Goal: Task Accomplishment & Management: Manage account settings

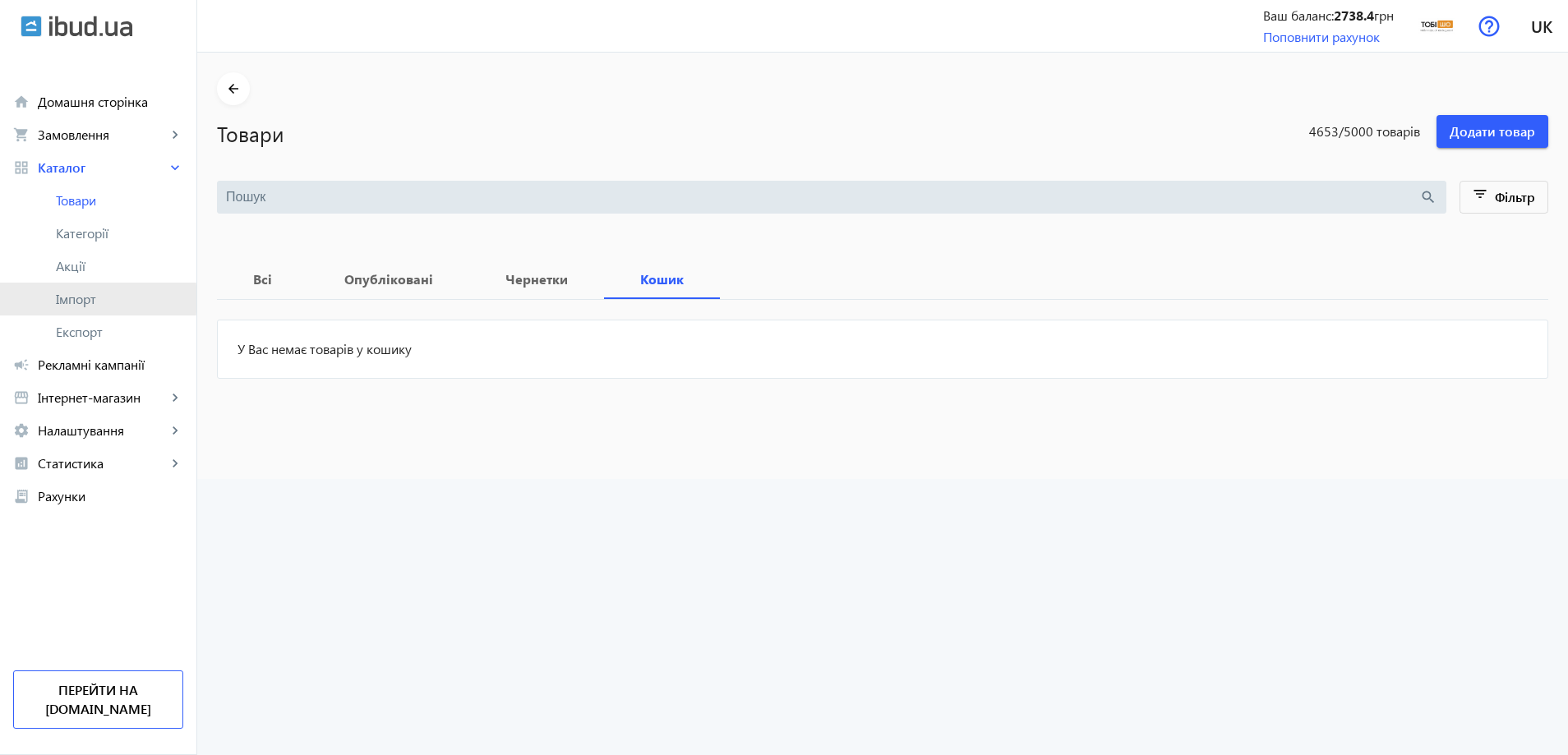
click at [84, 299] on span "Імпорт" at bounding box center [119, 299] width 128 height 16
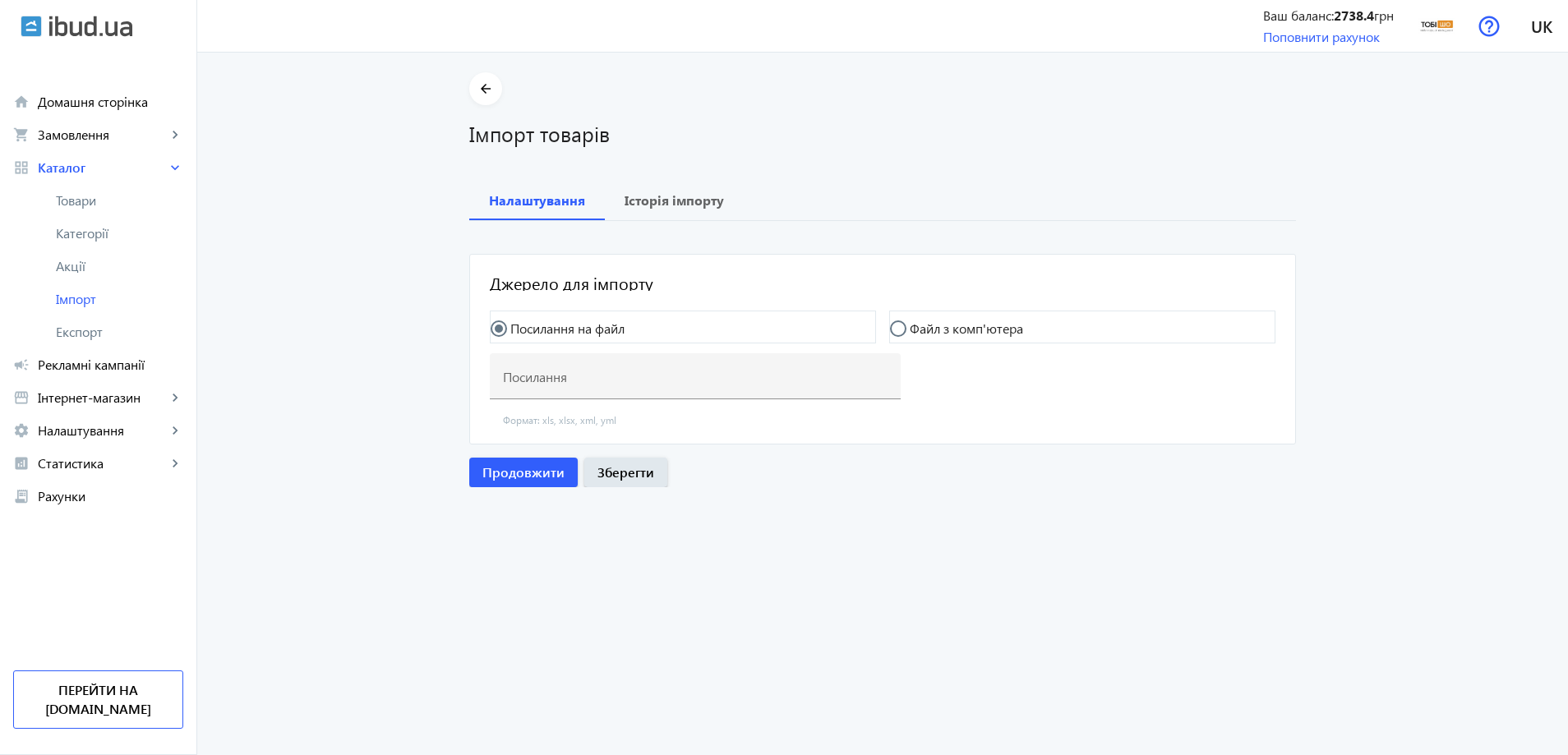
type input "https://my.foks.biz/s/pb/f?key=c5fc8778-65a8-453d-8a3b-a999d7afe051&type=yml_ca…"
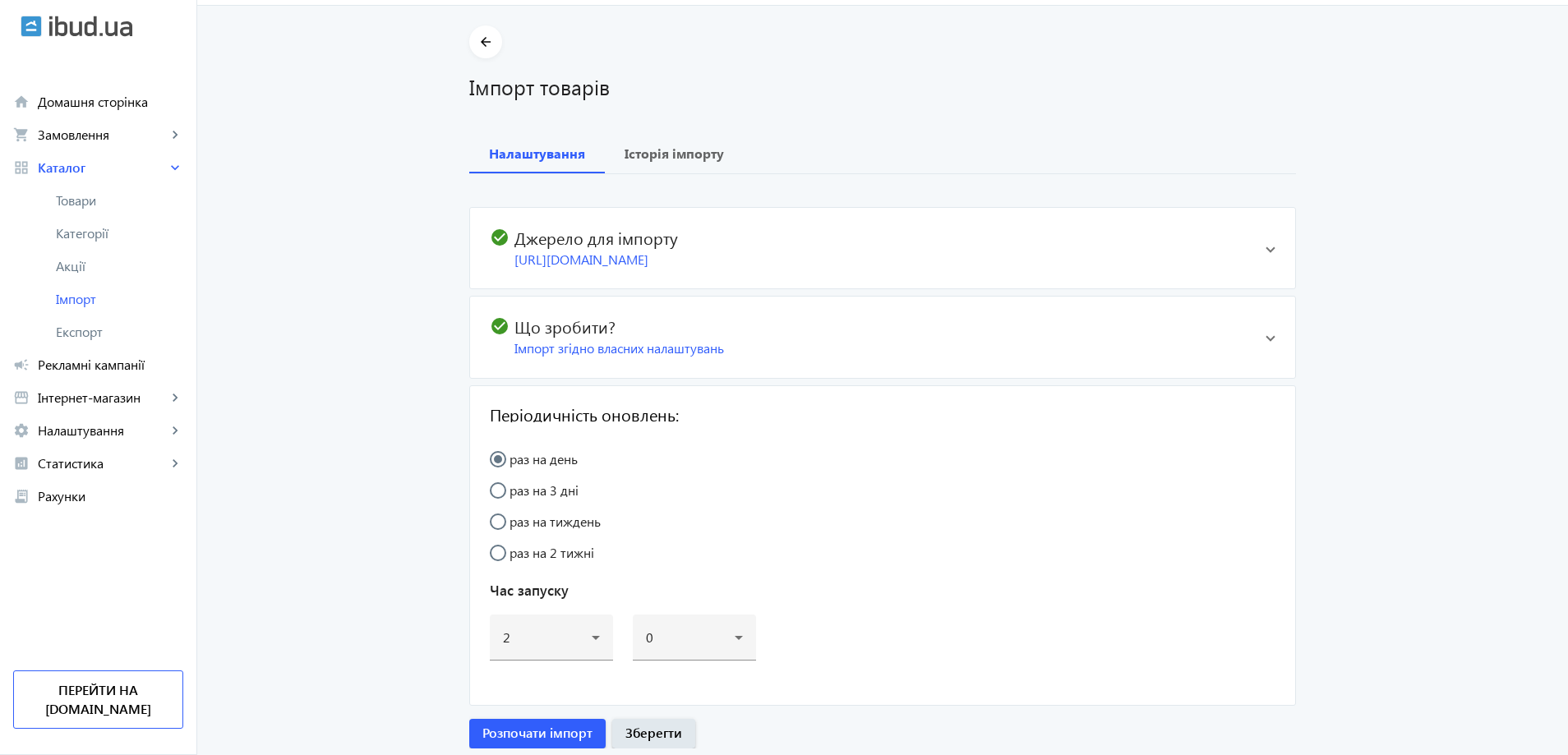
scroll to position [96, 0]
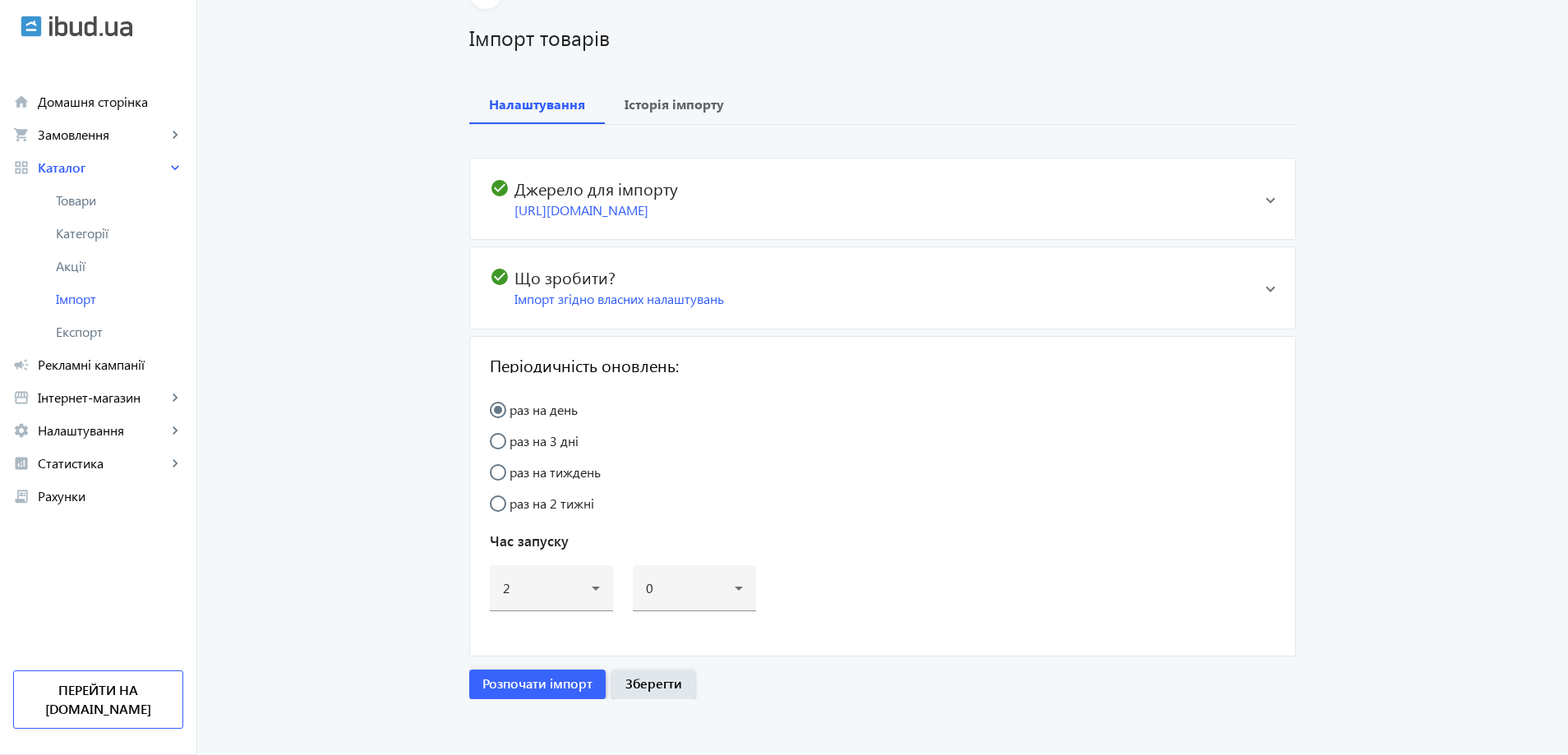
click at [536, 681] on span "Розпочати імпорт" at bounding box center [537, 683] width 110 height 18
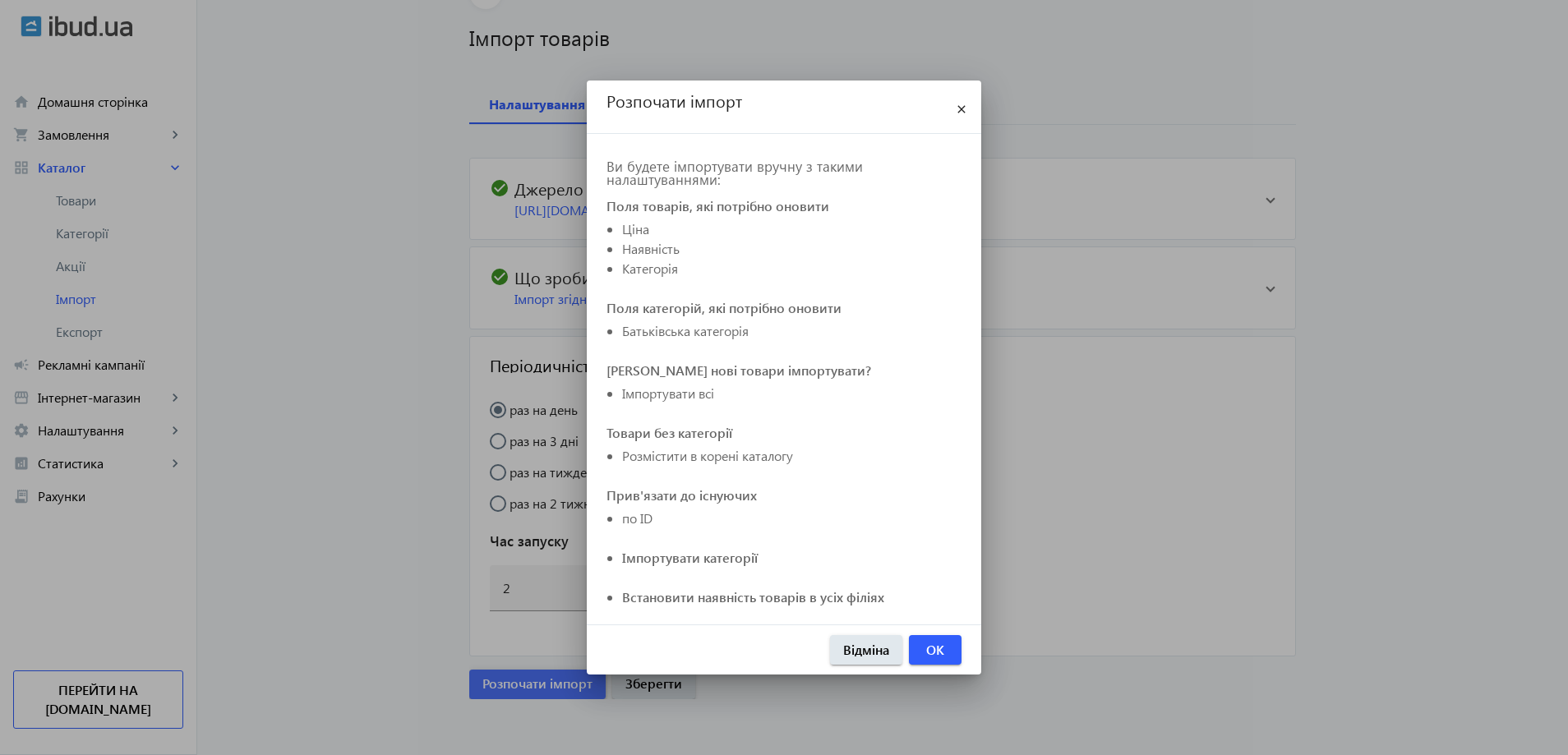
scroll to position [0, 0]
click at [941, 653] on span "OK" at bounding box center [935, 650] width 18 height 18
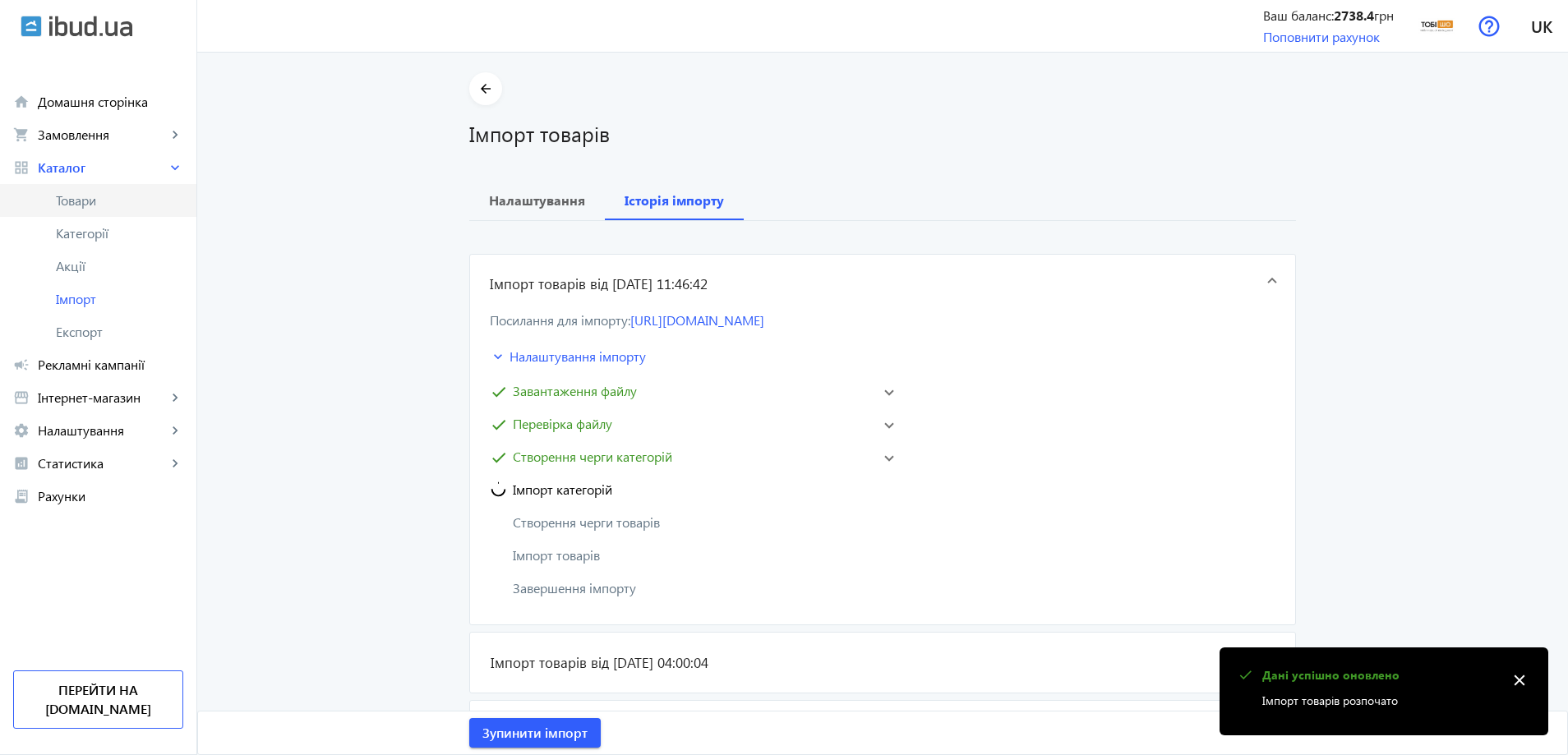
click at [77, 193] on span "Товари" at bounding box center [119, 200] width 128 height 16
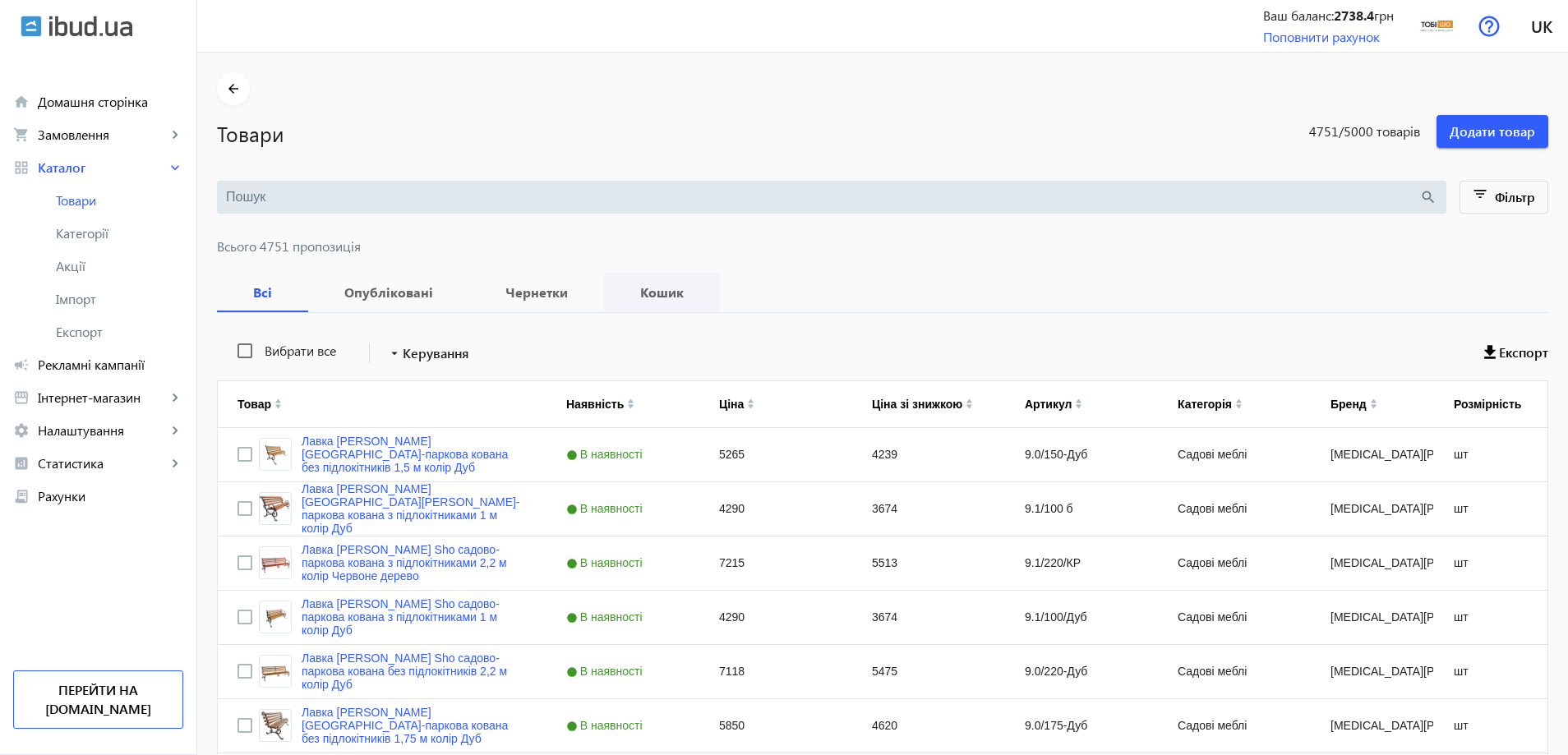
click at [645, 297] on b "Кошик" at bounding box center [662, 292] width 76 height 13
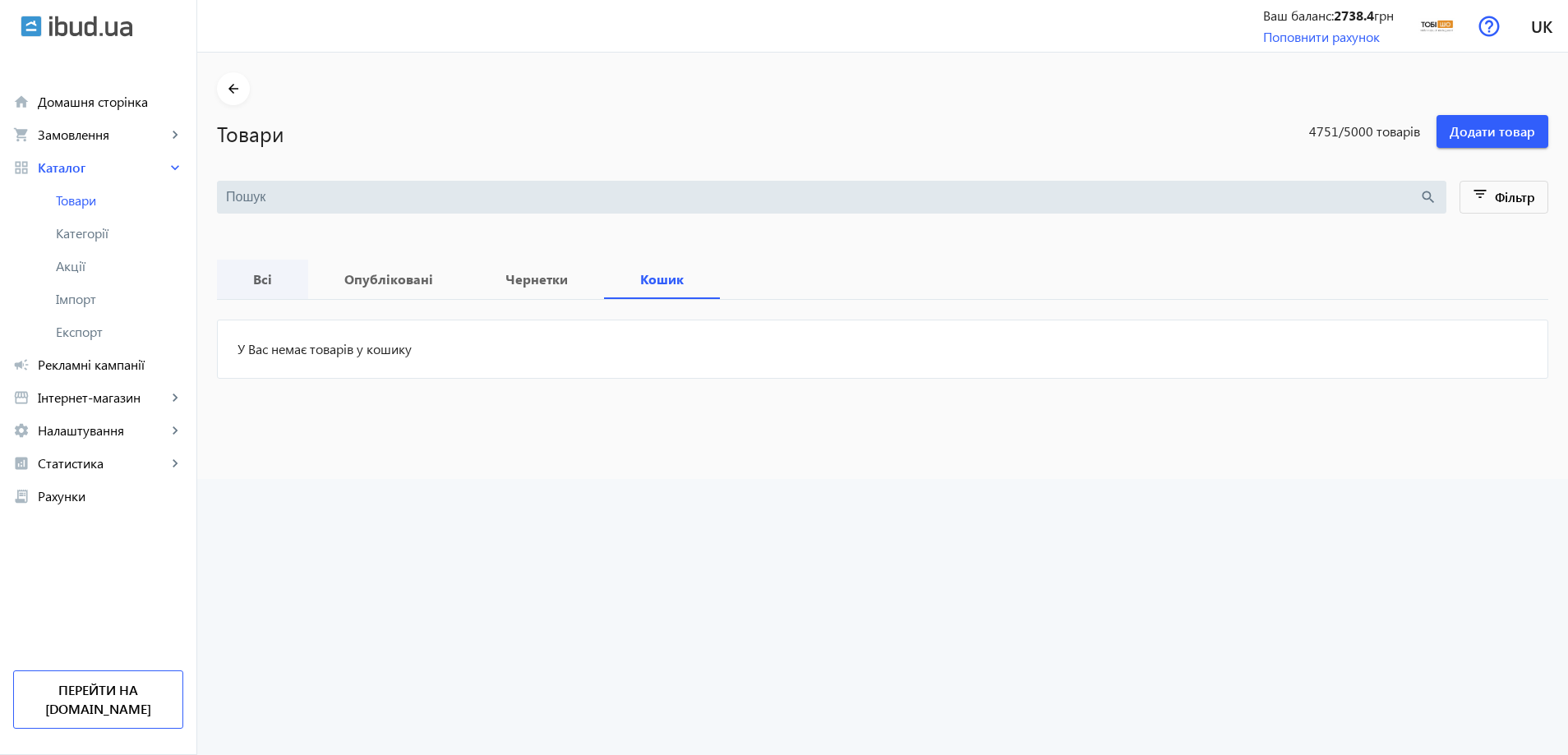
click at [262, 286] on span "Всі" at bounding box center [263, 279] width 52 height 40
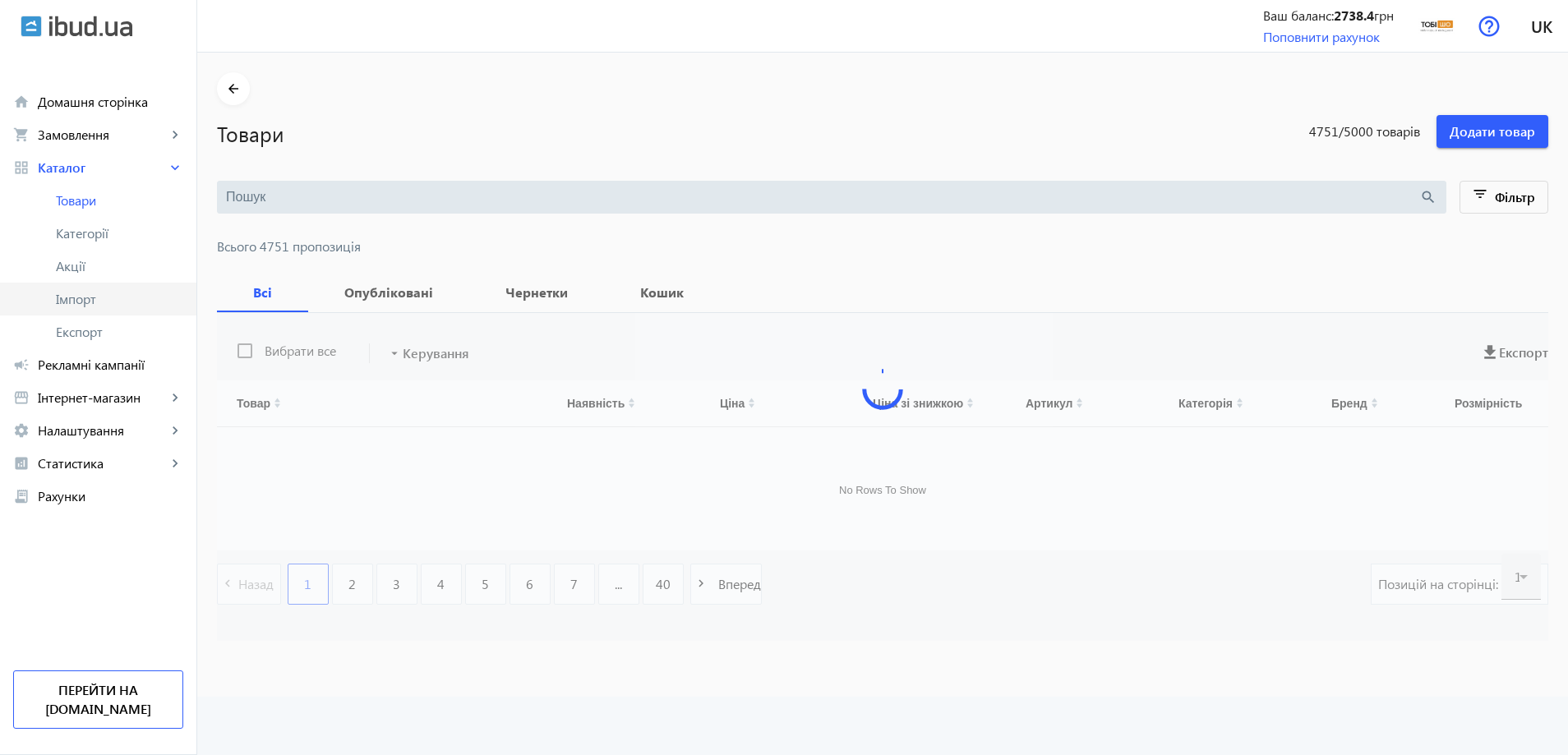
click at [130, 289] on link "Імпорт" at bounding box center [98, 299] width 197 height 33
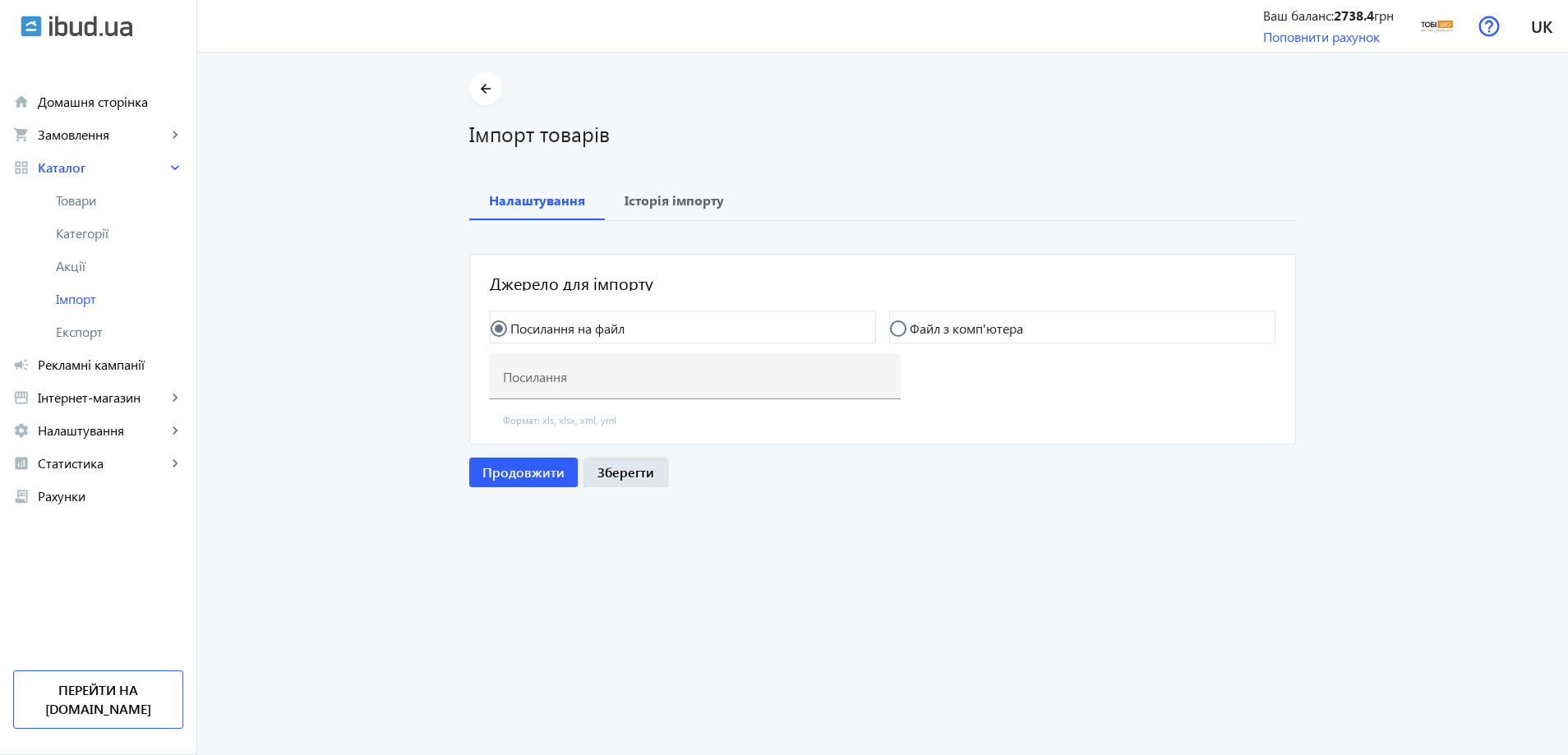
type input "https://my.foks.biz/s/pb/f?key=c5fc8778-65a8-453d-8a3b-a999d7afe051&type=yml_ca…"
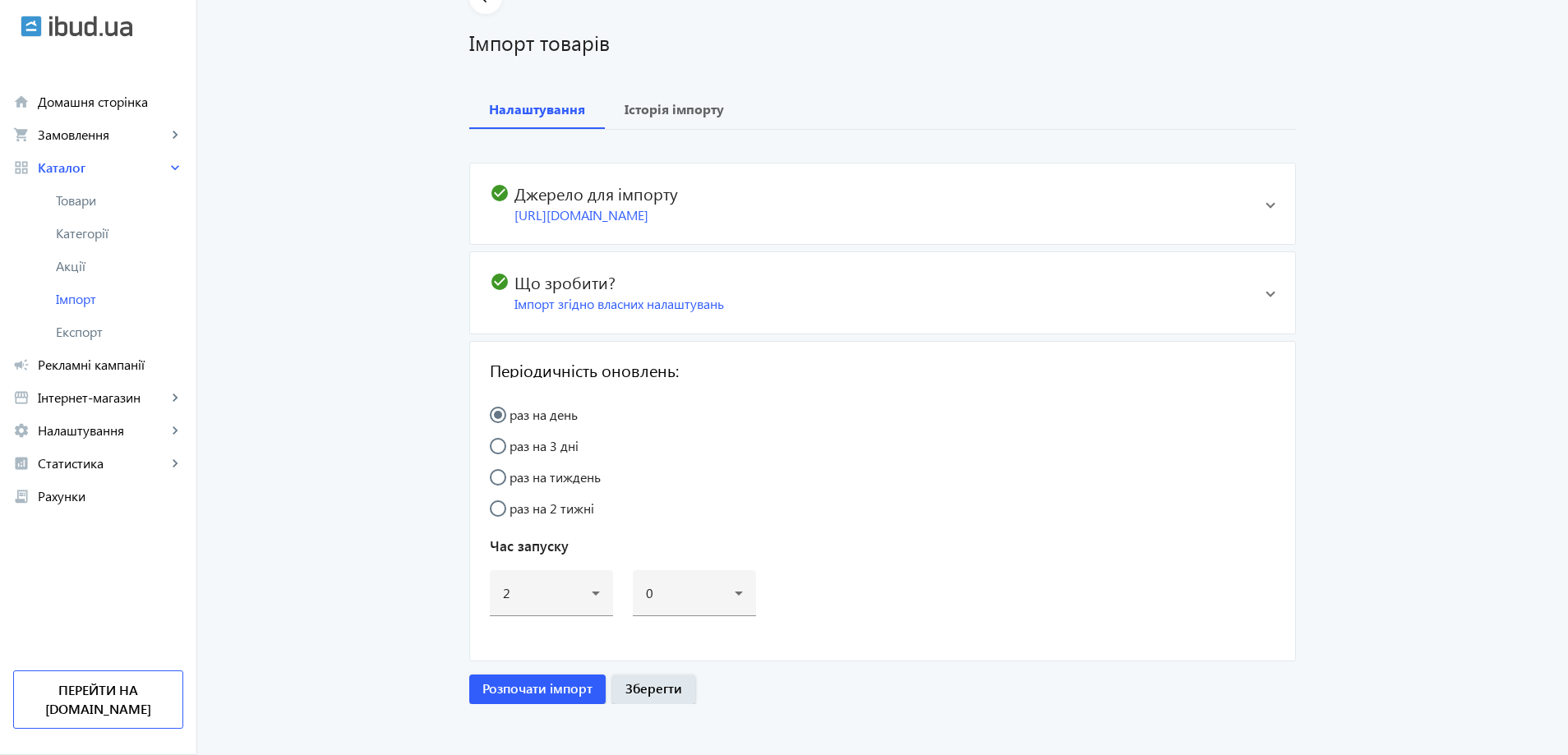
scroll to position [96, 0]
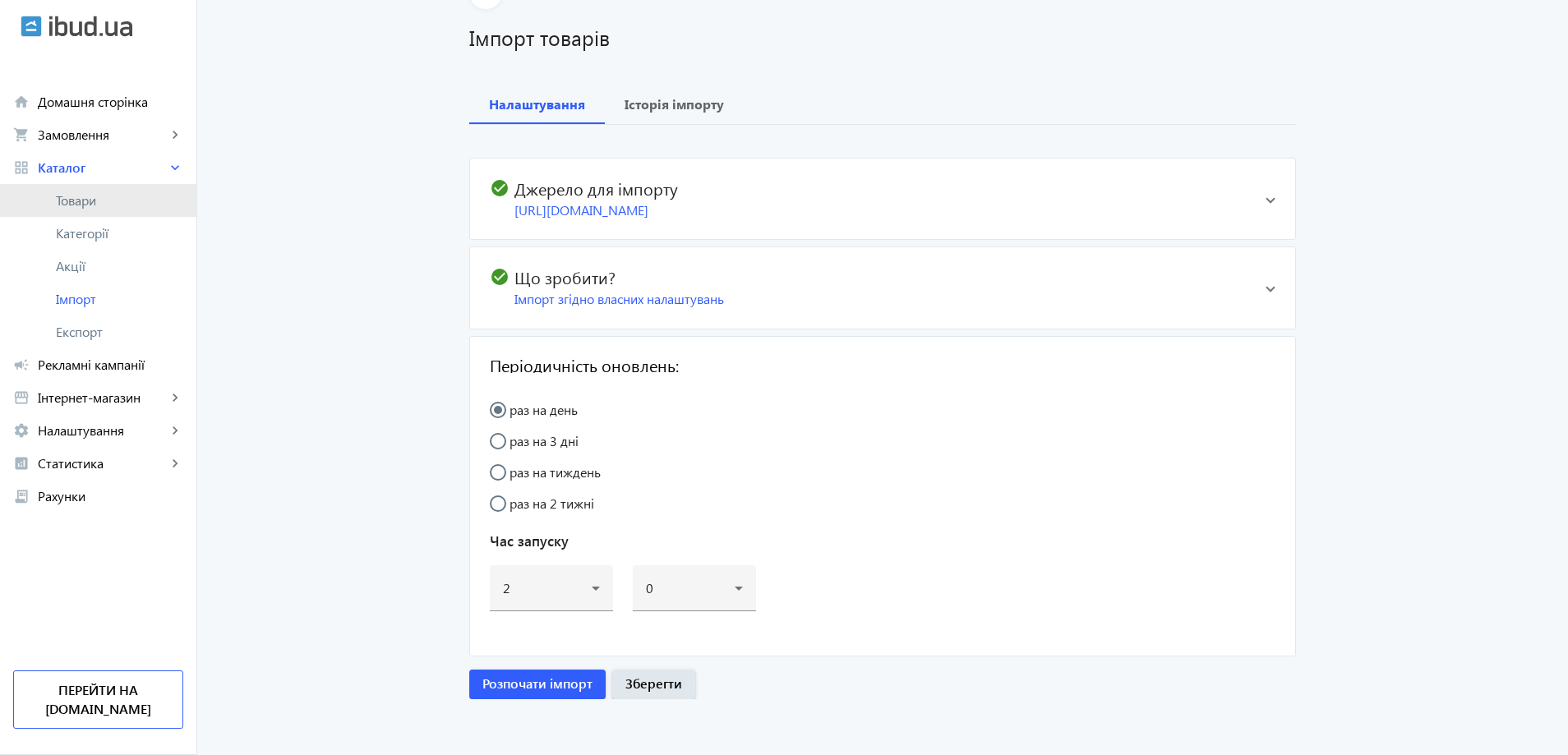
click at [72, 198] on span "Товари" at bounding box center [119, 200] width 128 height 16
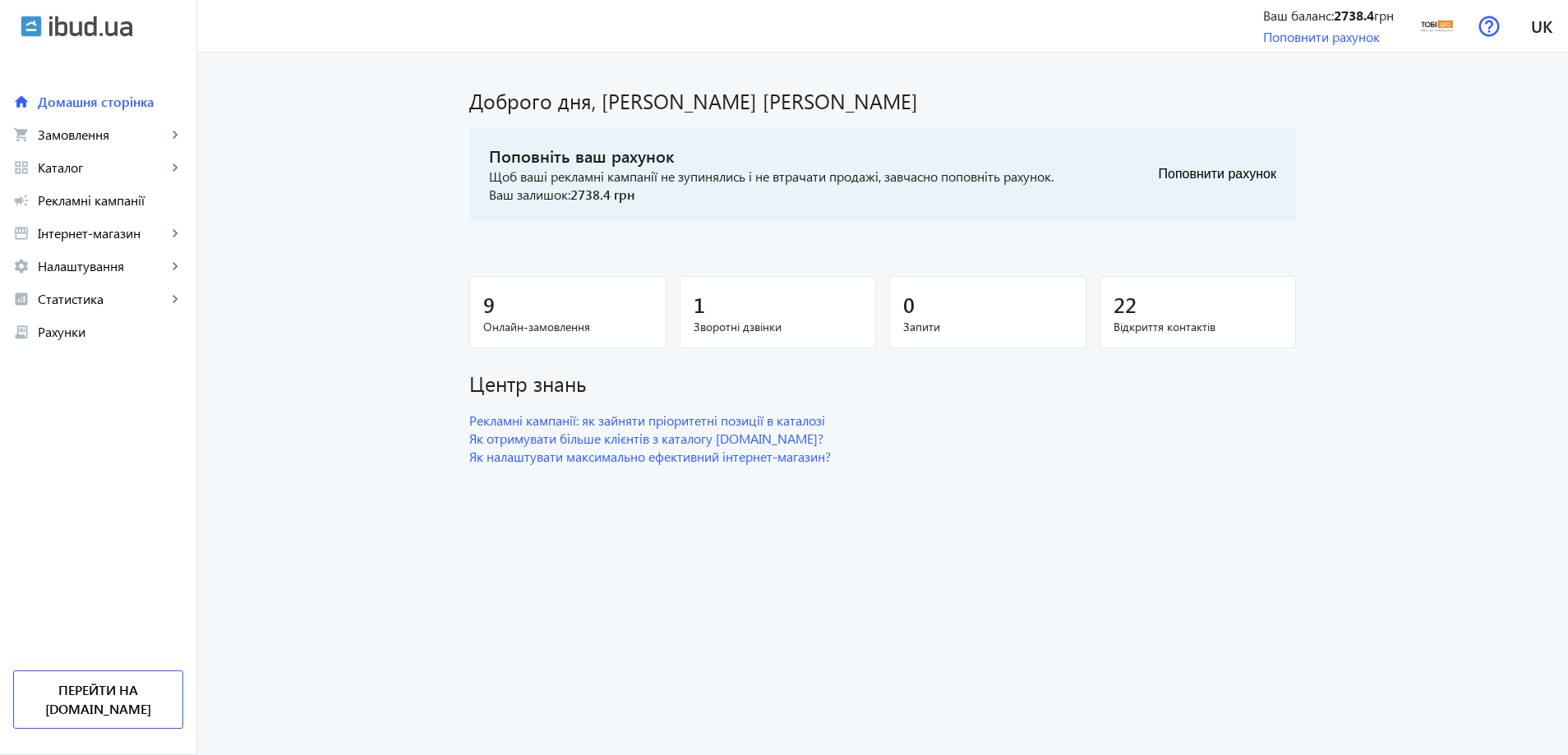
click at [1317, 199] on main "Доброго дня, Кучеровский Юрий Поповніть ваш рахунок Щоб ваші рекламні кампанії …" at bounding box center [883, 269] width 1370 height 394
click at [1407, 341] on main "Доброго дня, Кучеровский Юрий Поповніть ваш рахунок Щоб ваші рекламні кампанії …" at bounding box center [883, 269] width 1370 height 394
click at [107, 180] on link "grid_view Каталог keyboard_arrow_right" at bounding box center [98, 167] width 197 height 33
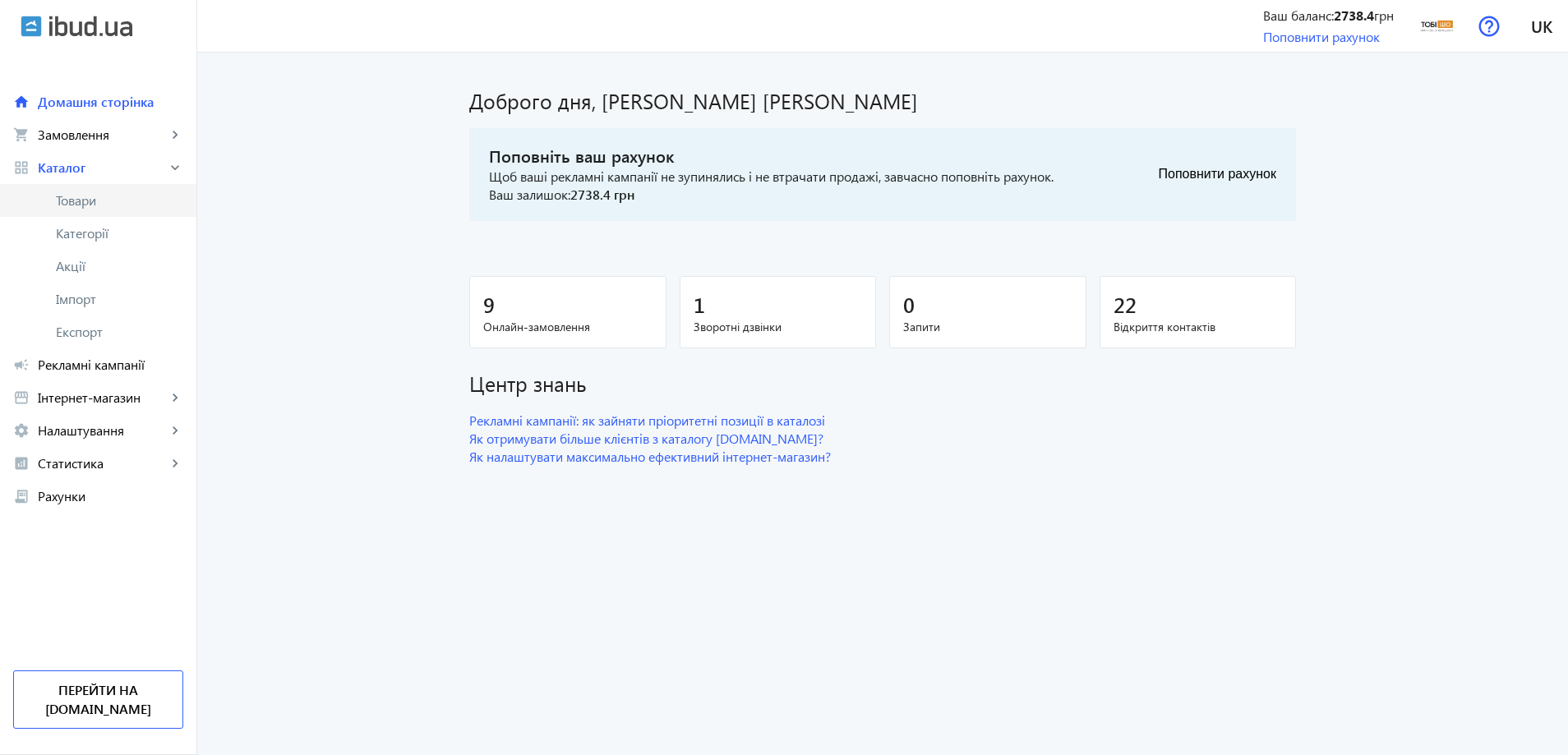
click at [104, 198] on span "Товари" at bounding box center [119, 200] width 128 height 16
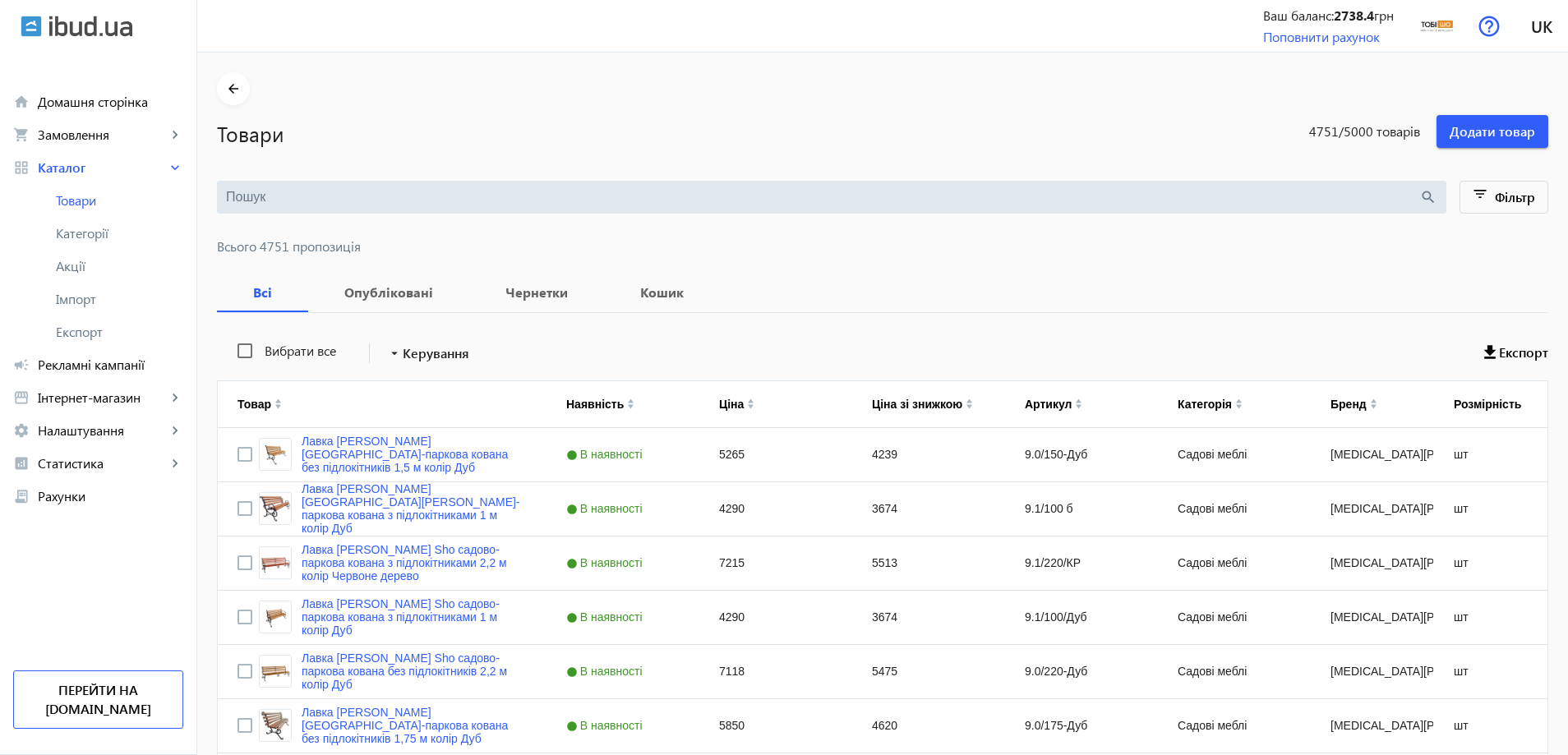
click at [405, 210] on div "search" at bounding box center [832, 197] width 1229 height 33
click at [415, 197] on input "search" at bounding box center [823, 198] width 1194 height 18
paste input "Урбан/G4-16"
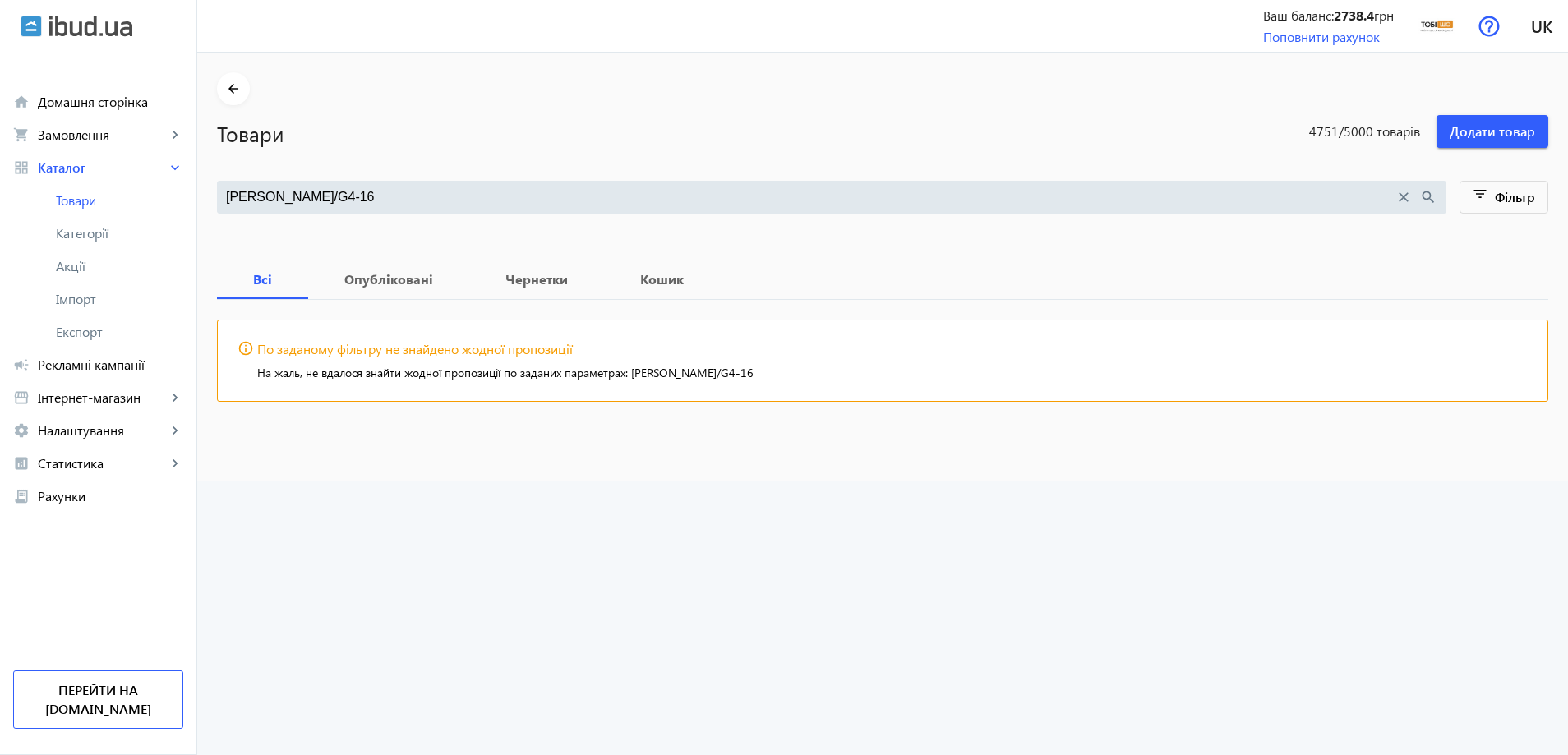
click at [368, 206] on div "Урбан/G4-16 close search" at bounding box center [832, 197] width 1229 height 33
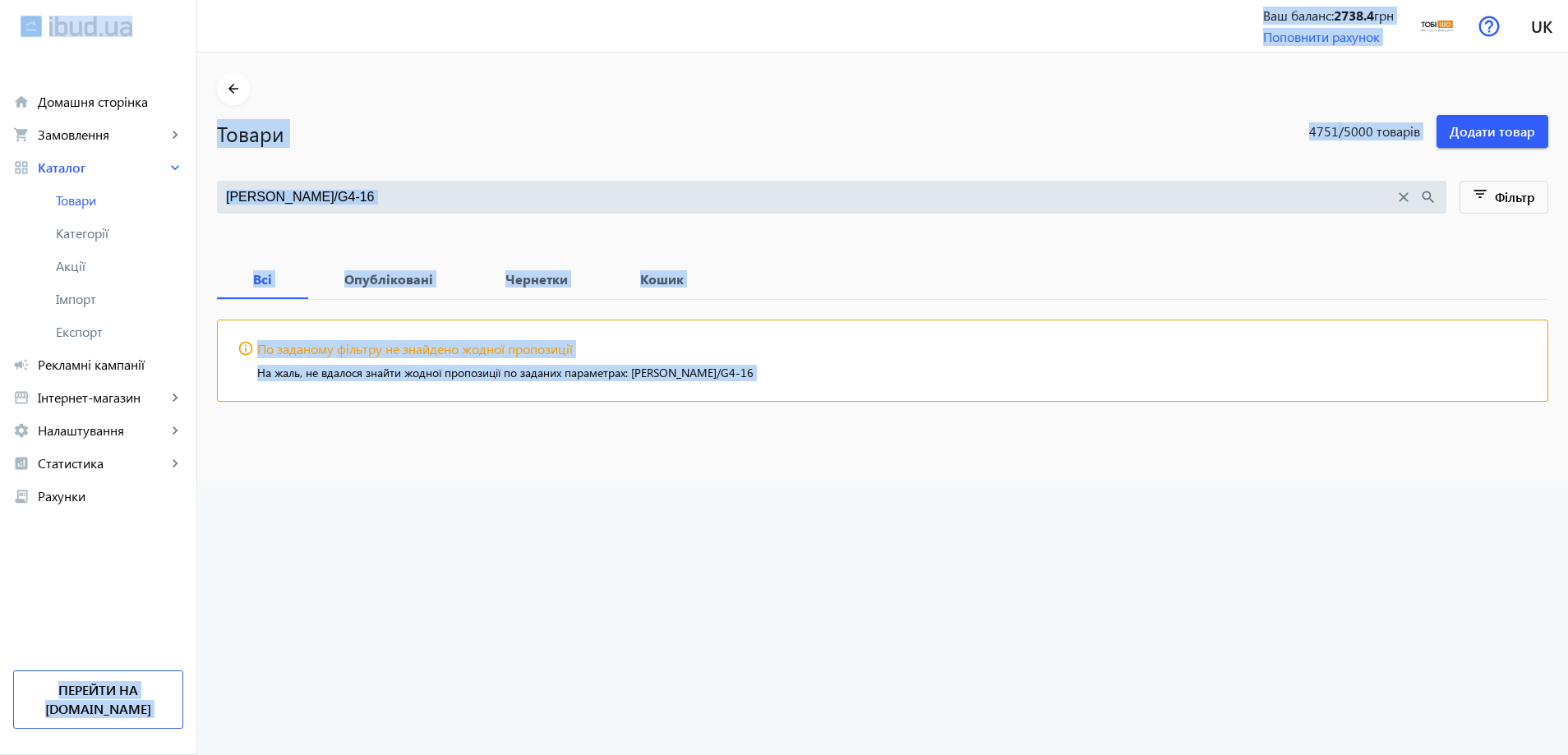
click at [363, 192] on input "Урбан/G4-16" at bounding box center [810, 198] width 1168 height 18
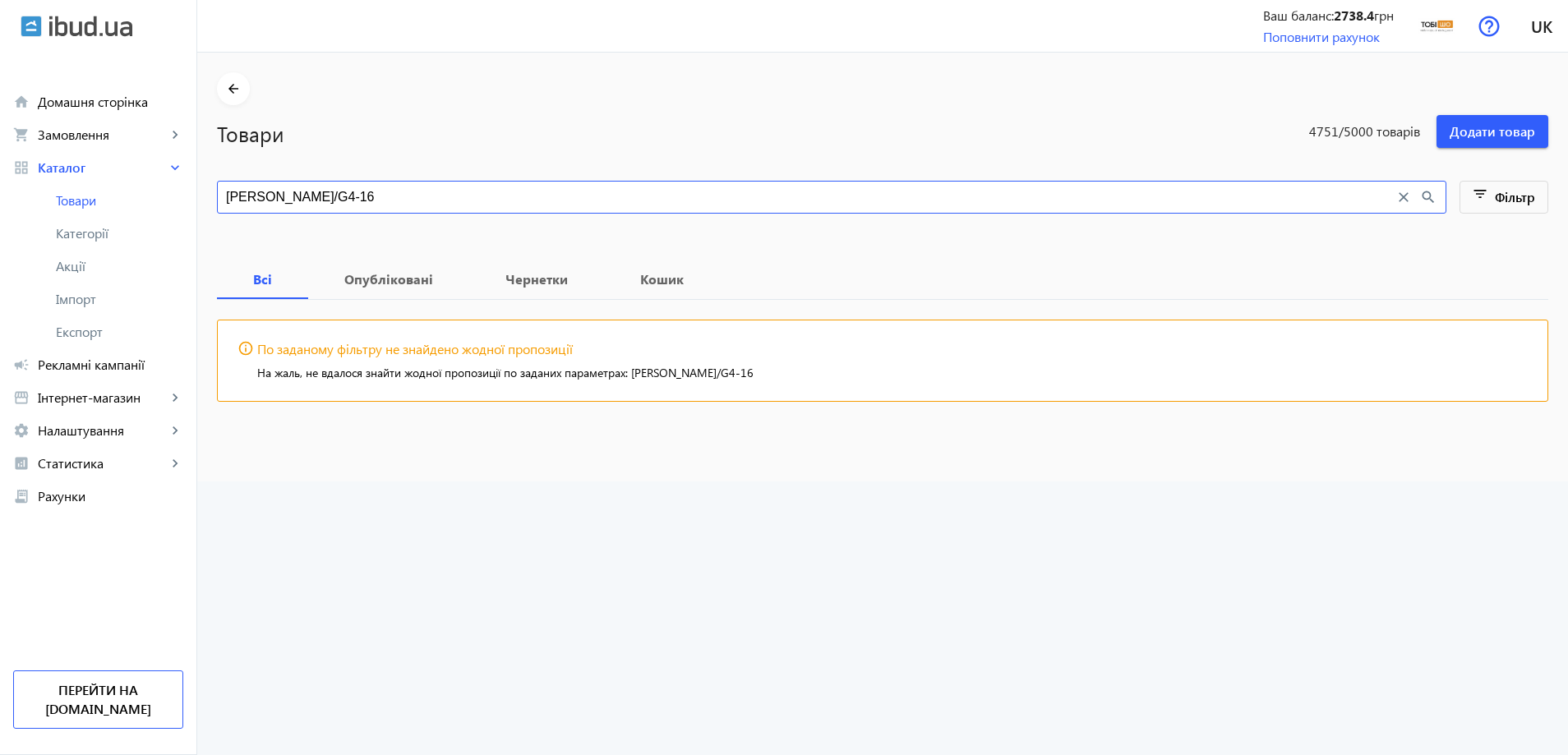
paste input "толик журнальный Tobi Sho Урбан/G4 ДСП для гостинной, офиса, приемной Угольный …"
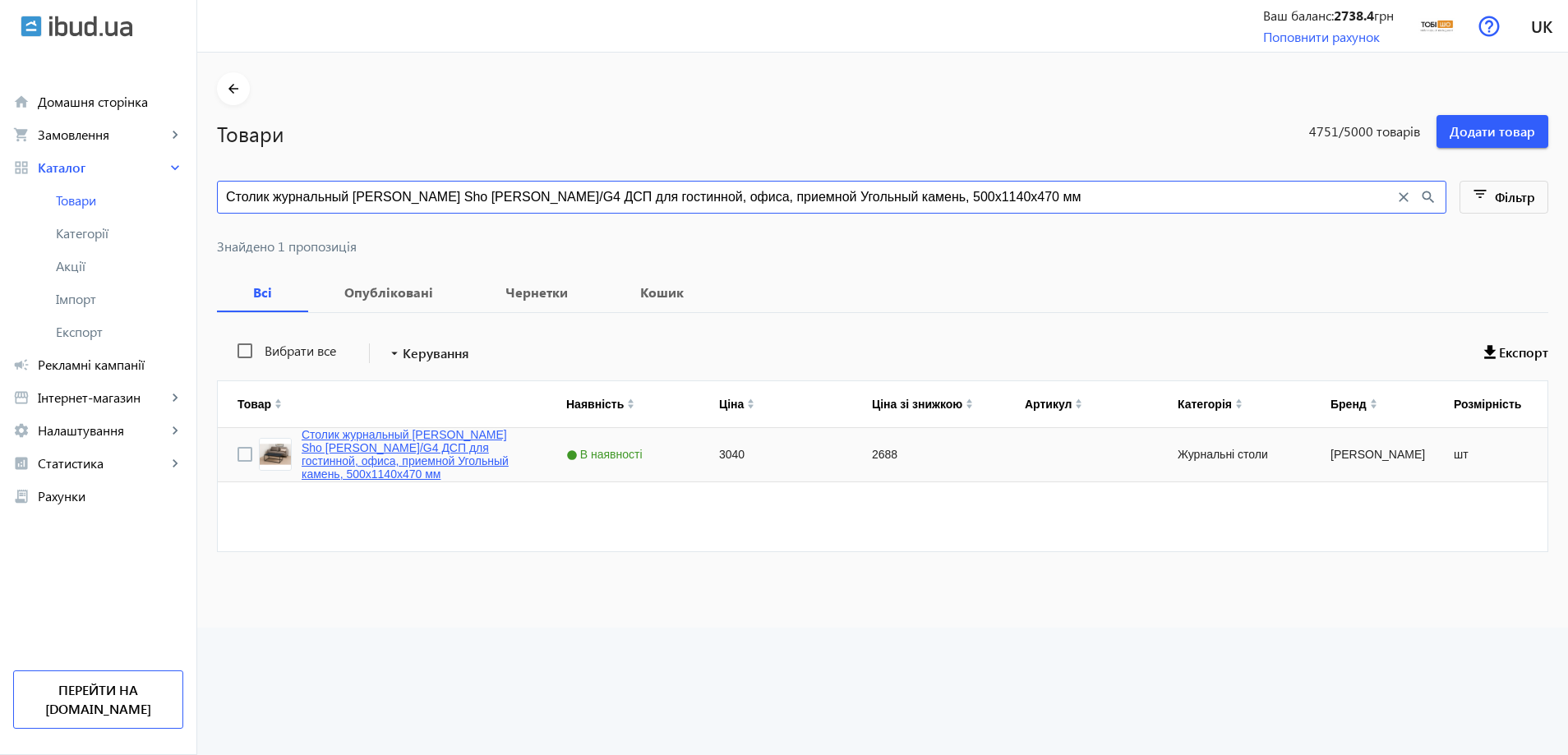
type input "Столик журнальный [PERSON_NAME] Sho [PERSON_NAME]/G4 ДСП для гостинной, офиса, …"
click at [357, 456] on link "Столик журнальный [PERSON_NAME] Sho [PERSON_NAME]/G4 ДСП для гостинной, офиса, …" at bounding box center [414, 454] width 225 height 53
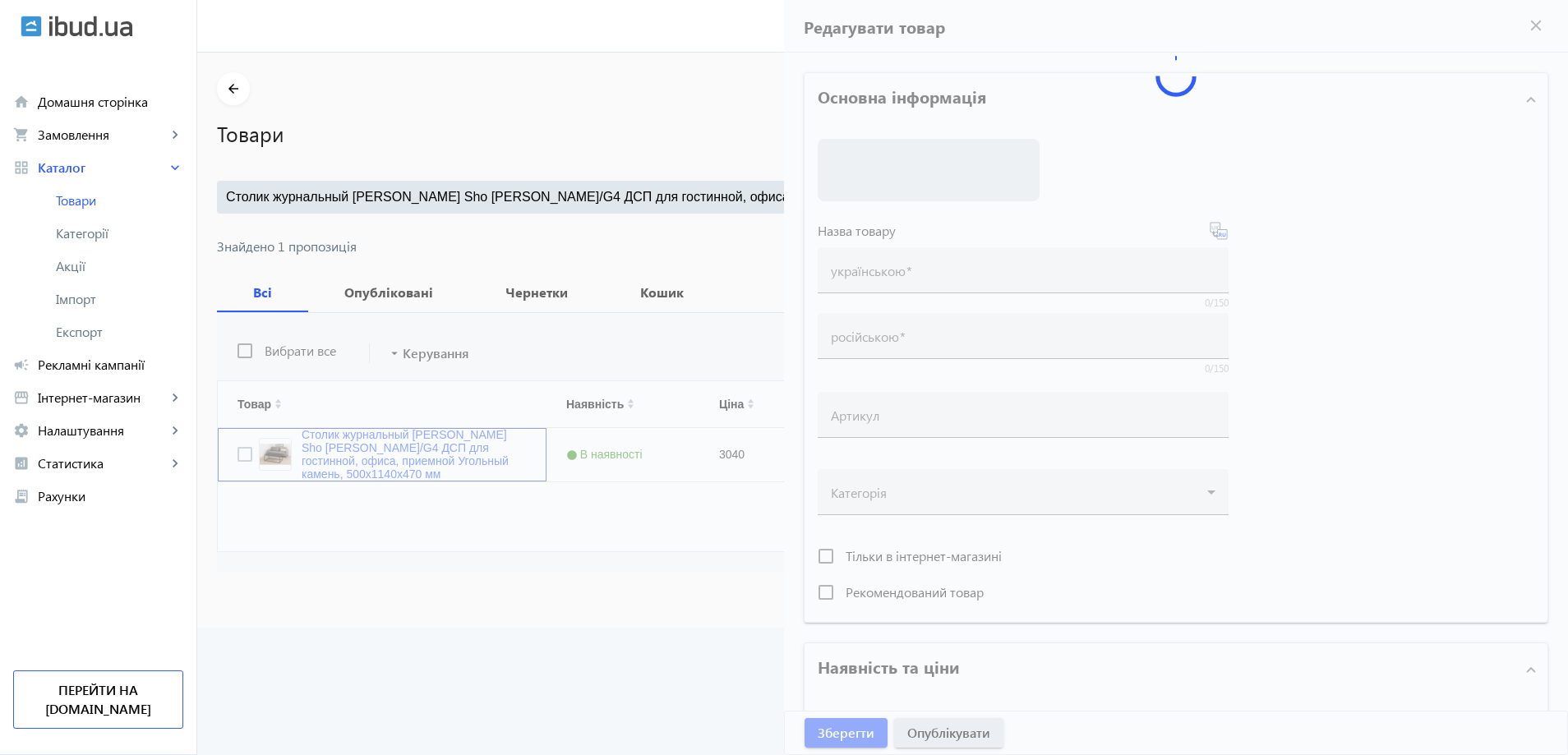
type input "Столик журнальный [PERSON_NAME] Sho [PERSON_NAME]/G4 ДСП для гостинной, офиса, …"
type input "3040"
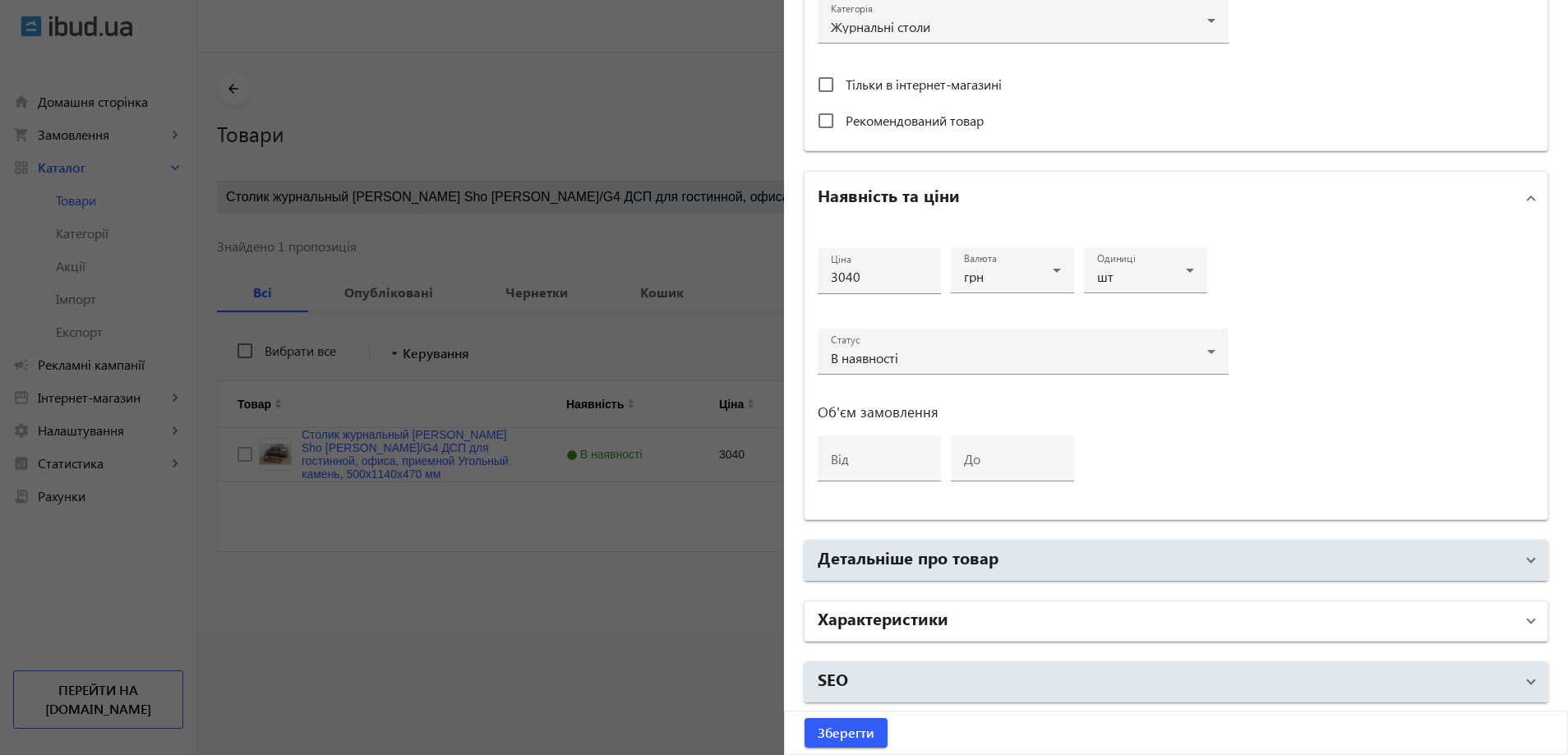
click at [898, 630] on mat-panel-title "Характеристики" at bounding box center [1166, 620] width 697 height 30
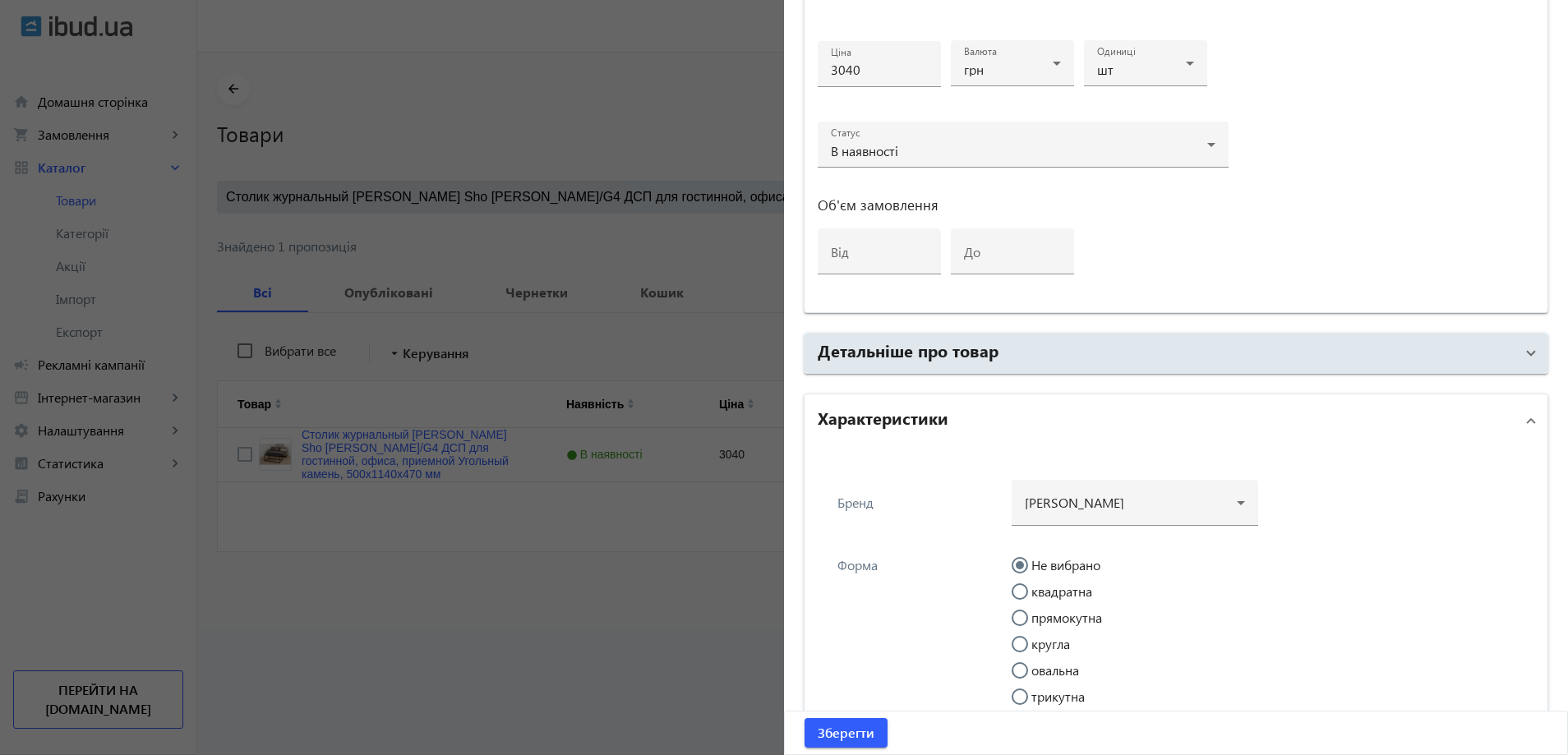
click at [907, 408] on h2 "Характеристики" at bounding box center [882, 417] width 130 height 23
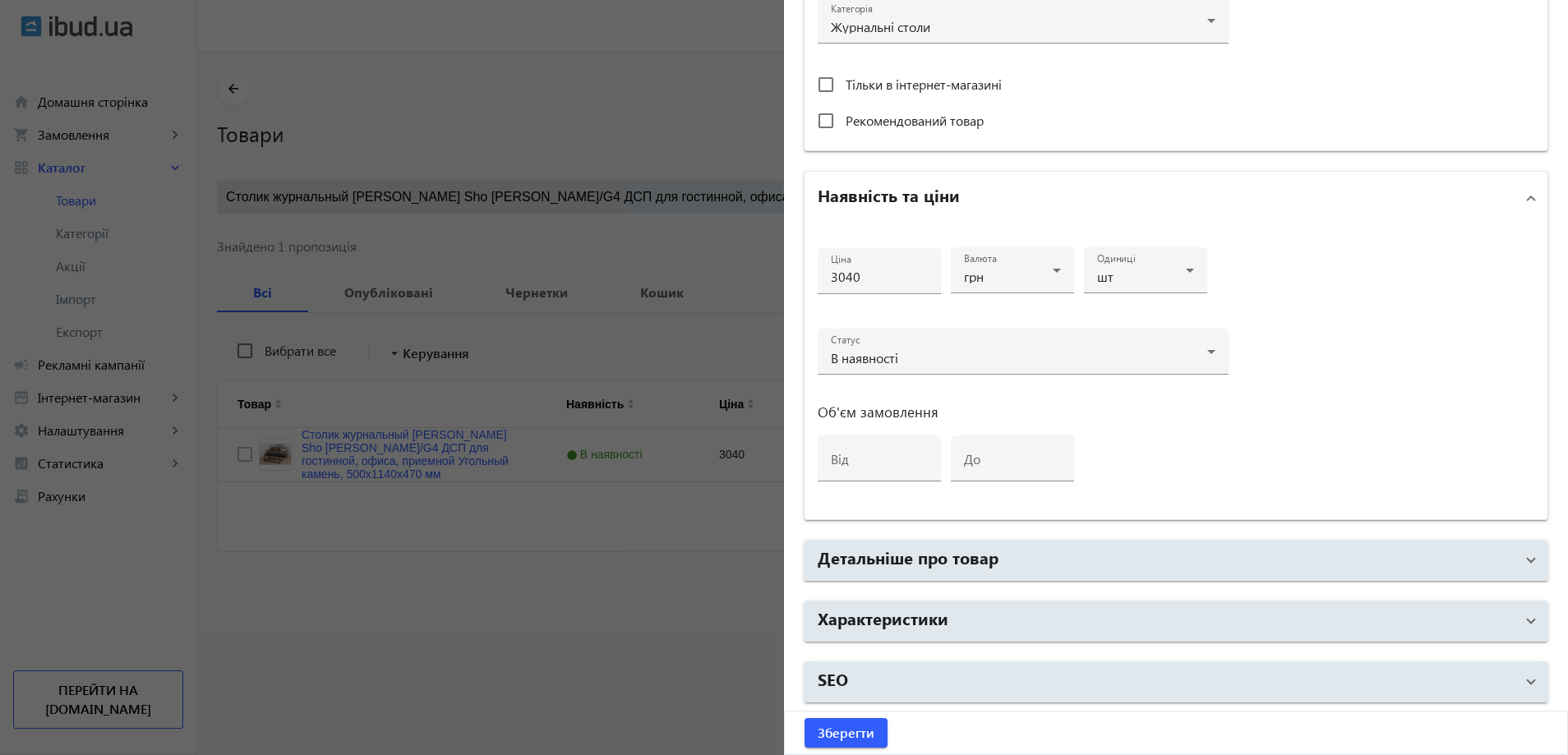
scroll to position [616, 0]
click at [680, 408] on div at bounding box center [784, 377] width 1568 height 755
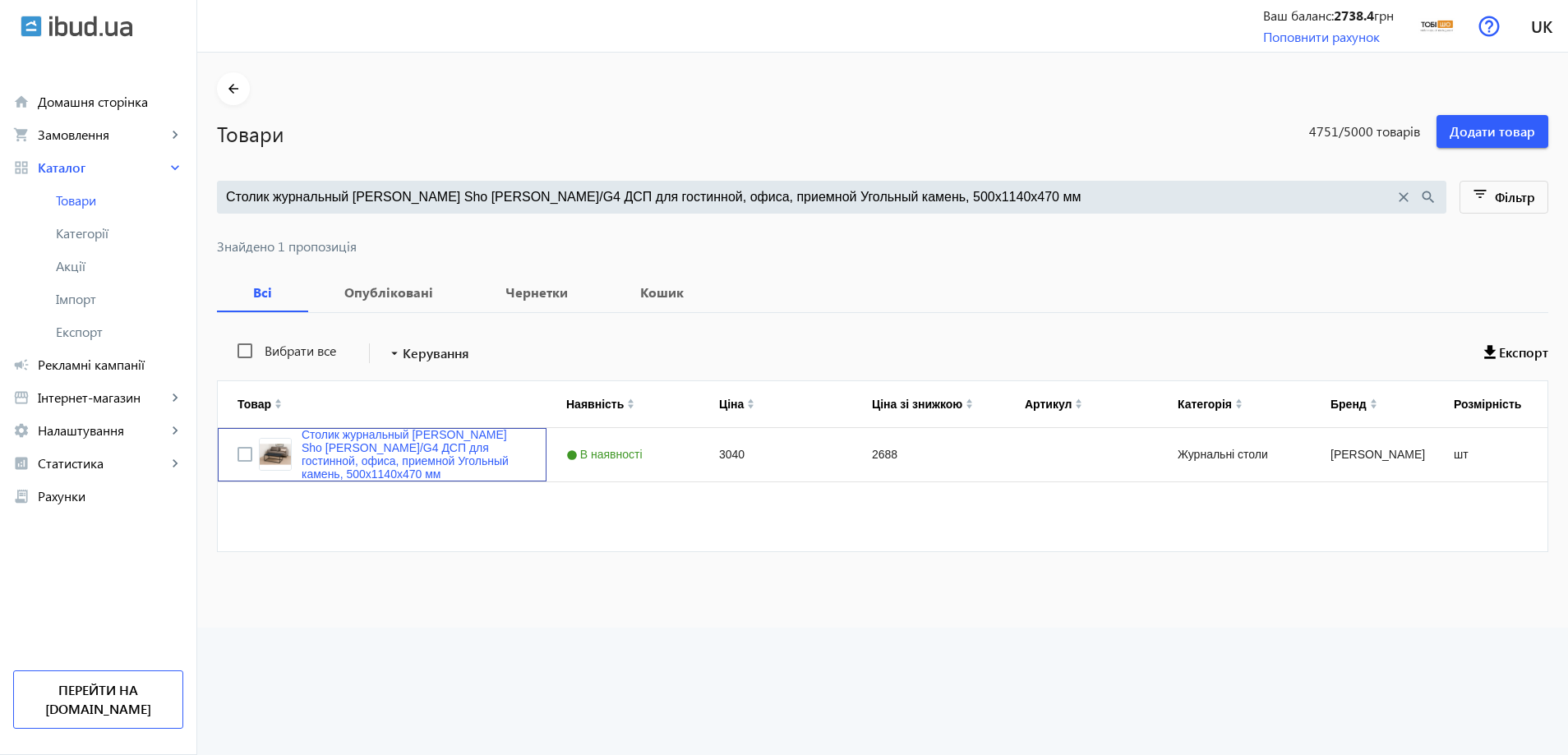
scroll to position [0, 0]
click at [454, 445] on link "Столик журнальный [PERSON_NAME] Sho [PERSON_NAME]/G4 ДСП для гостинной, офиса, …" at bounding box center [414, 454] width 225 height 53
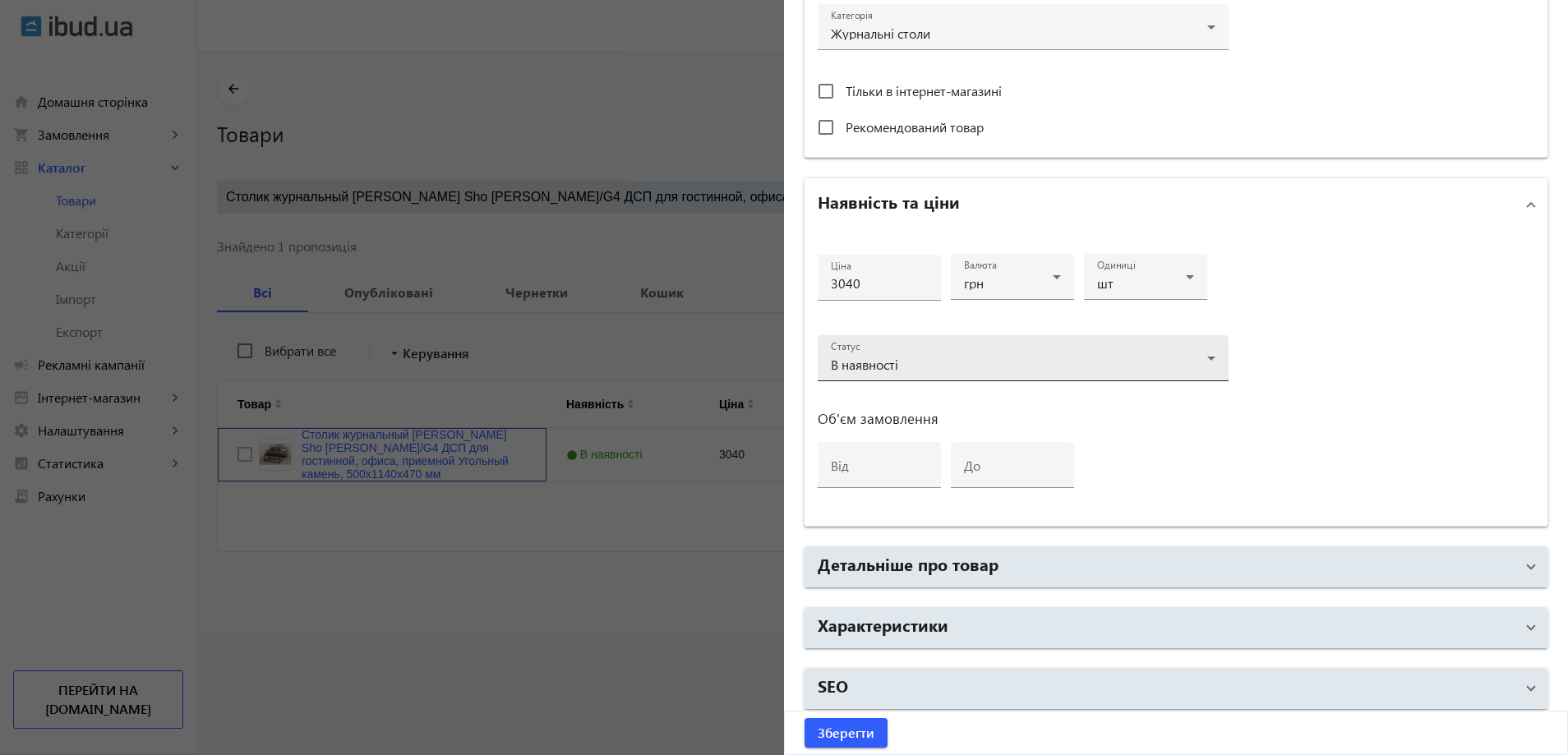
scroll to position [616, 0]
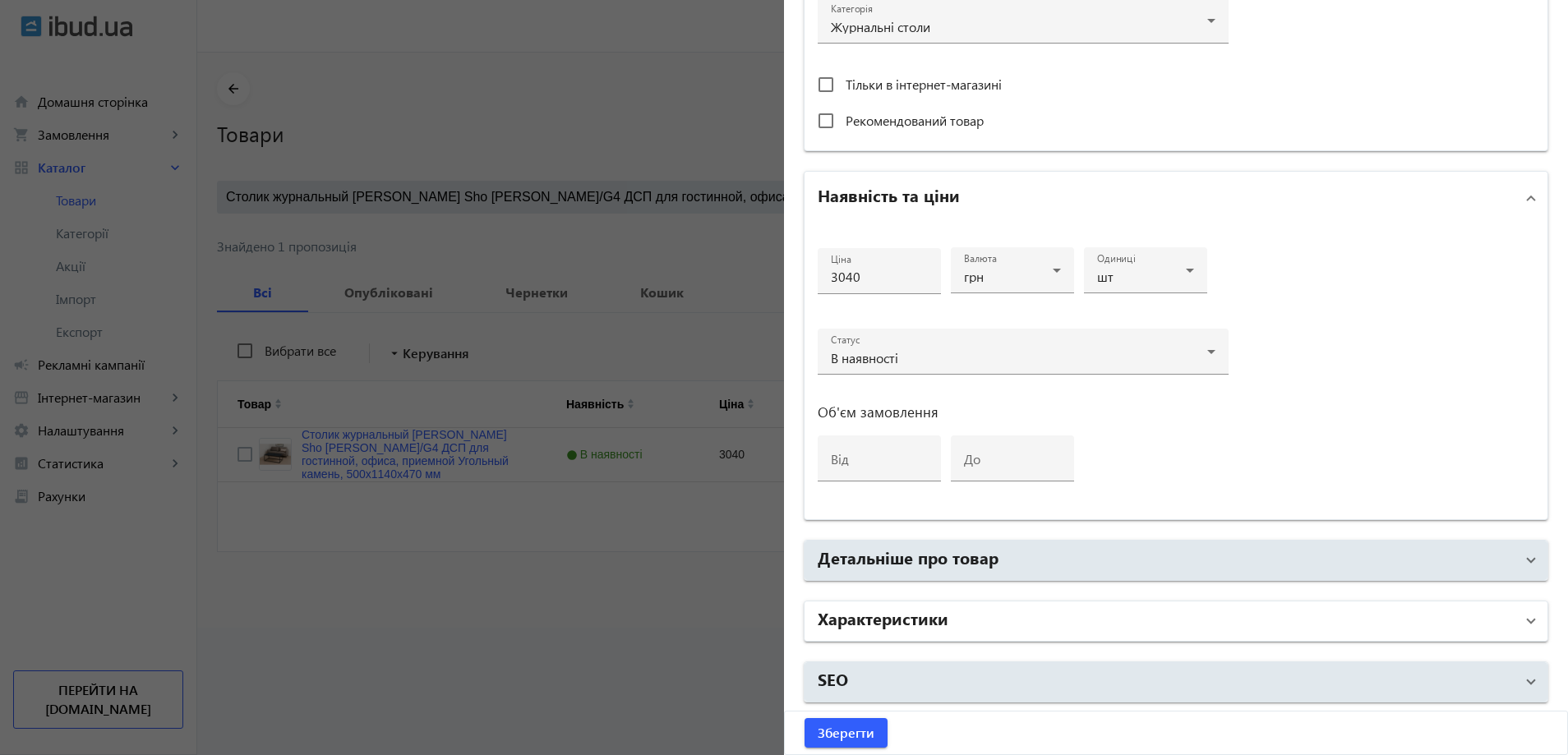
click at [898, 631] on mat-panel-title "Характеристики" at bounding box center [1166, 620] width 697 height 30
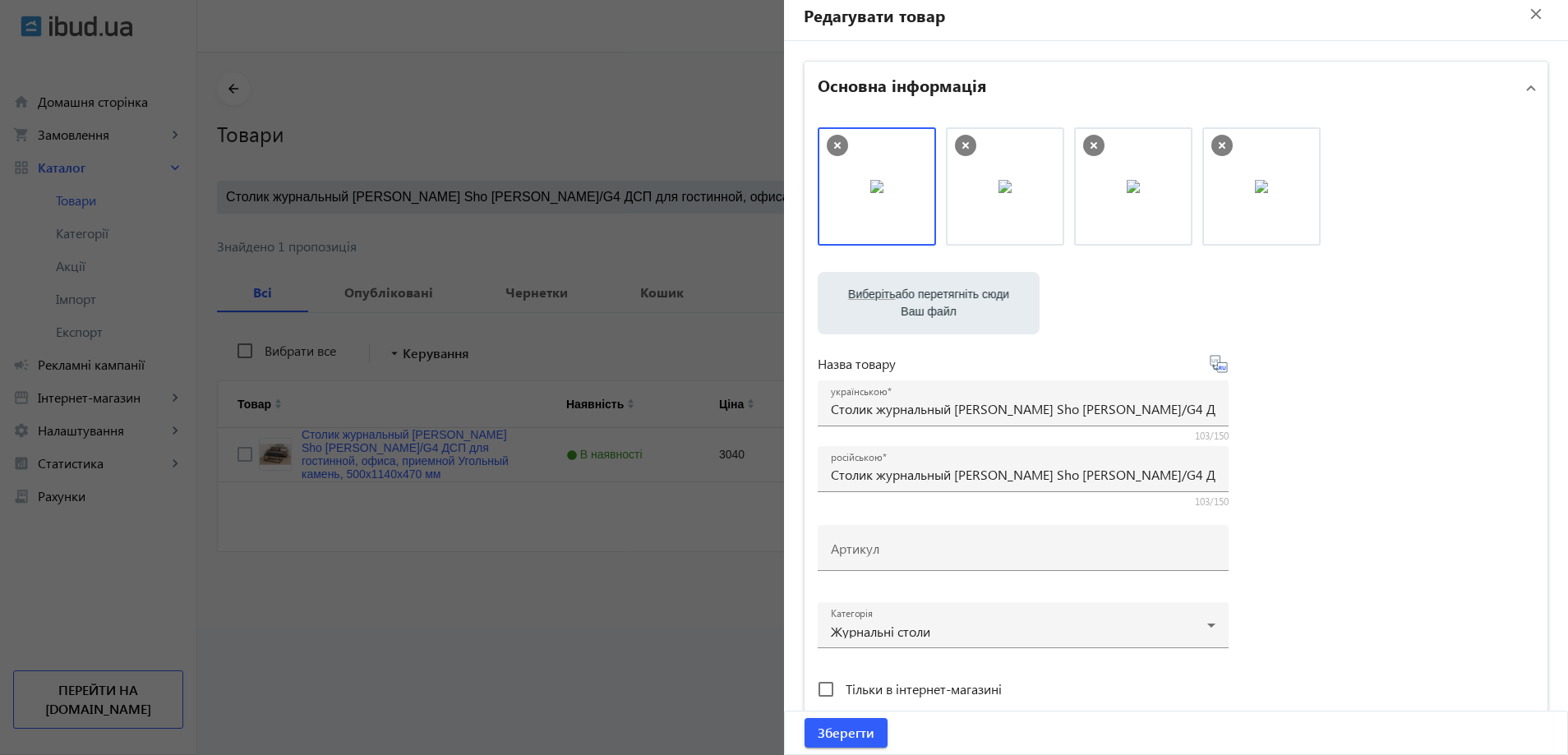
scroll to position [0, 0]
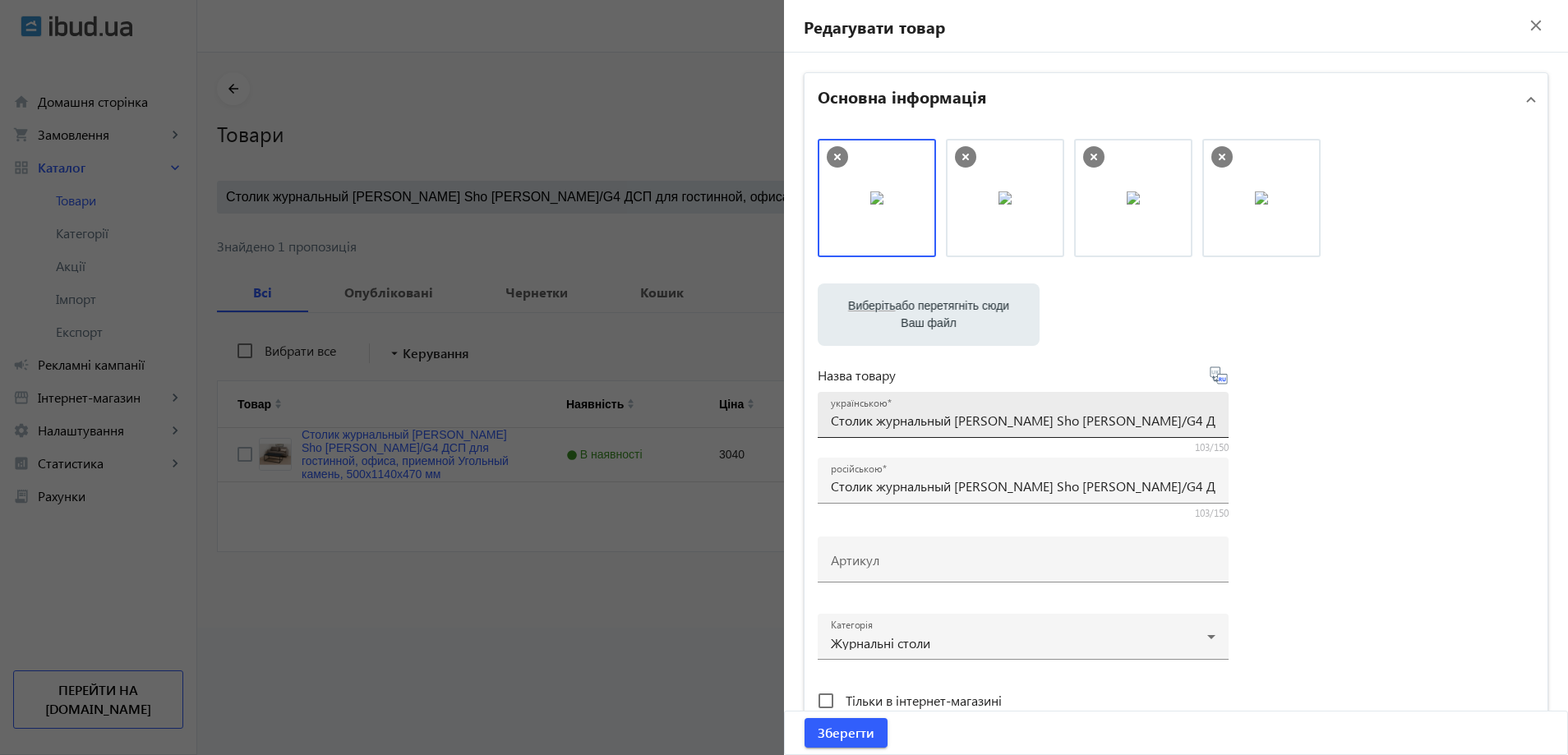
click at [897, 426] on input "Столик журнальный [PERSON_NAME] Sho [PERSON_NAME]/G4 ДСП для гостинной, офиса, …" at bounding box center [1023, 419] width 384 height 17
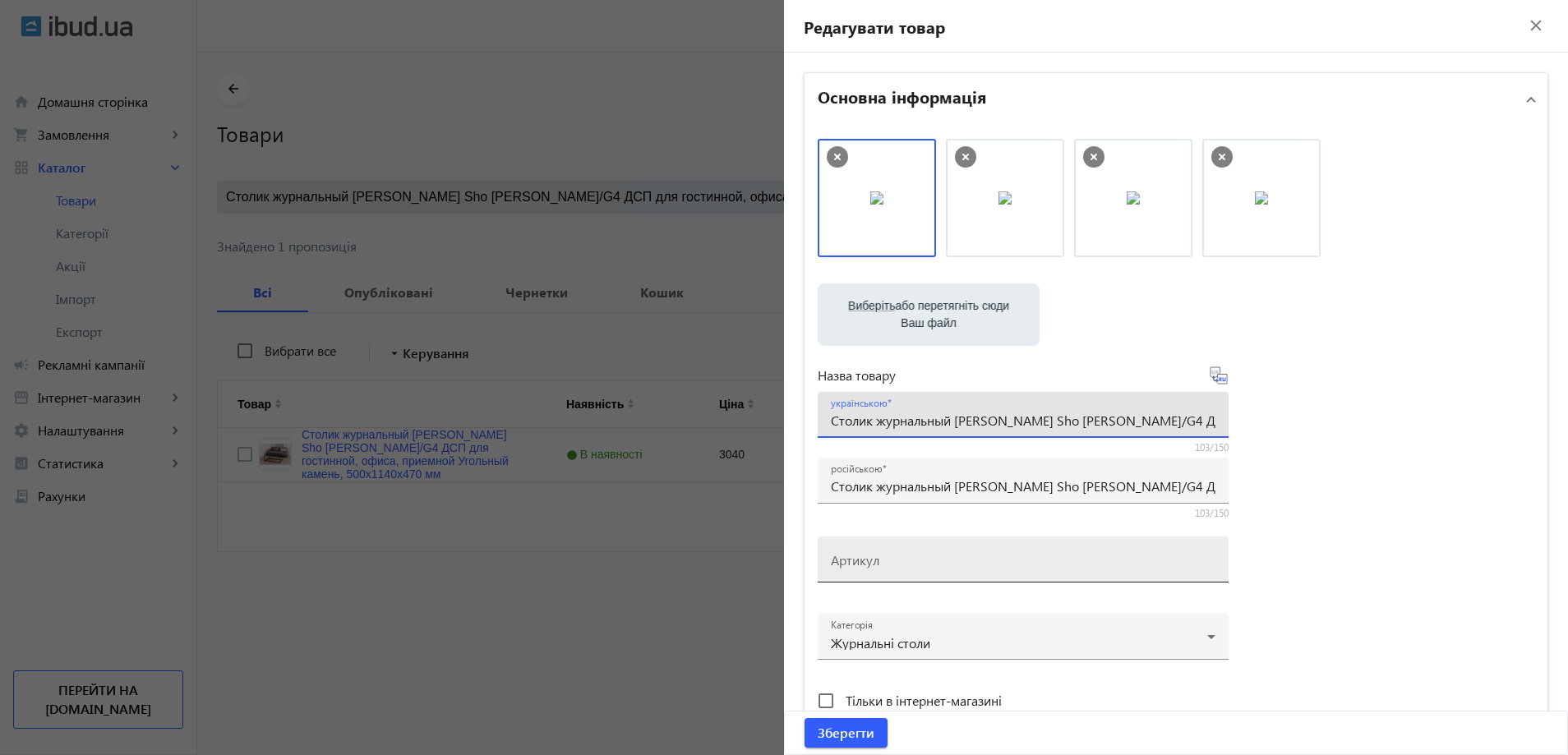
click at [831, 575] on div "Артикул" at bounding box center [1023, 559] width 384 height 46
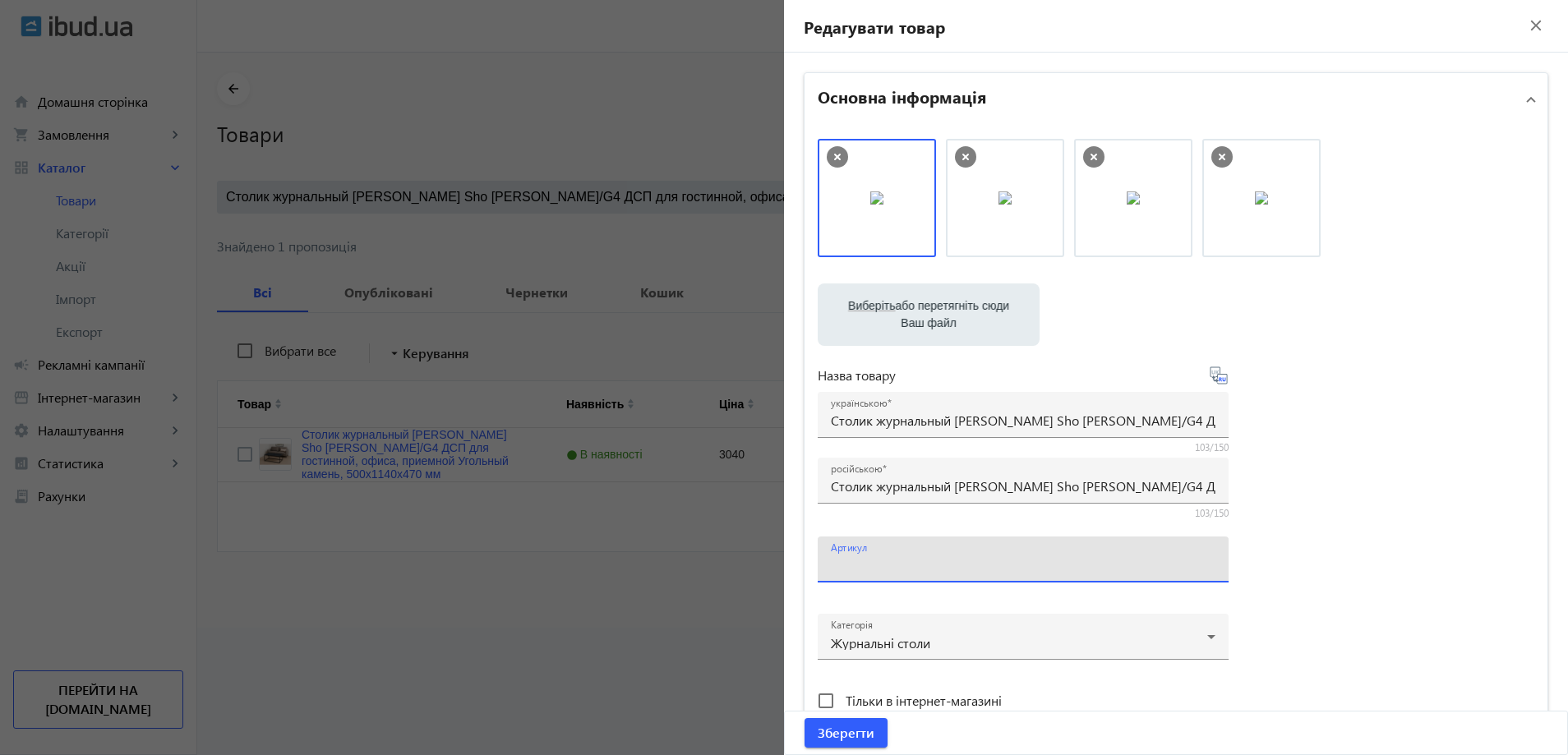
paste input "Урбан/G4-16"
type input "Урбан/G4-16"
click at [904, 425] on input "Столик журнальный [PERSON_NAME] Sho [PERSON_NAME]/G4 ДСП для гостинной, офиса, …" at bounding box center [1023, 419] width 384 height 17
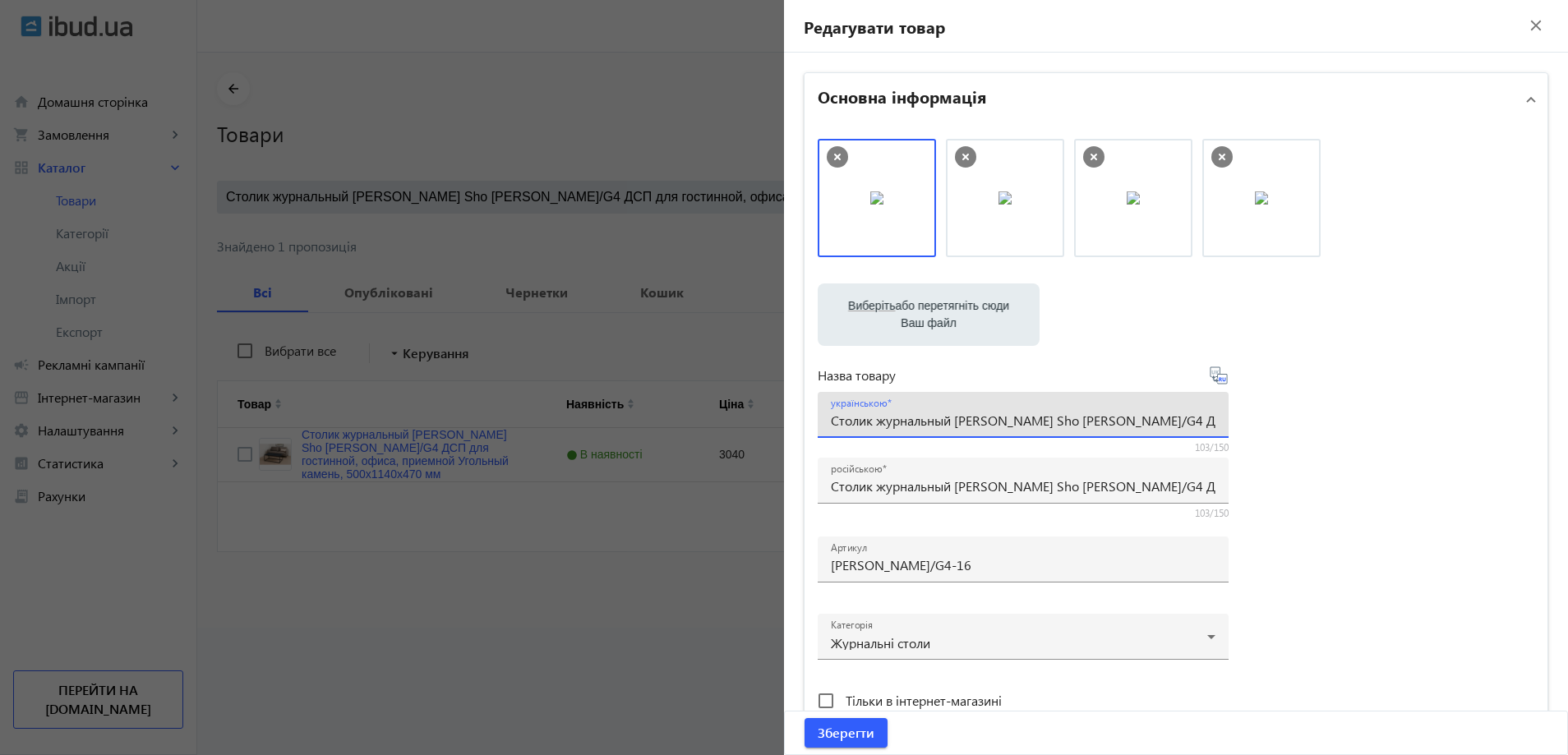
paste input "урнальний столик Tobi Sho Урбан/G4 ДСП для вітальні, офісу, приймальні Вугільни…"
type input "Журнальний столик Tobi Sho Урбан/G4 ДСП для вітальні, офісу, приймальні Вугільн…"
click at [1335, 393] on div "Виберіть або перетягніть сюди Ваш файл 1290868cbc730c8e506756287772249-d269f6ee…" at bounding box center [1176, 446] width 717 height 614
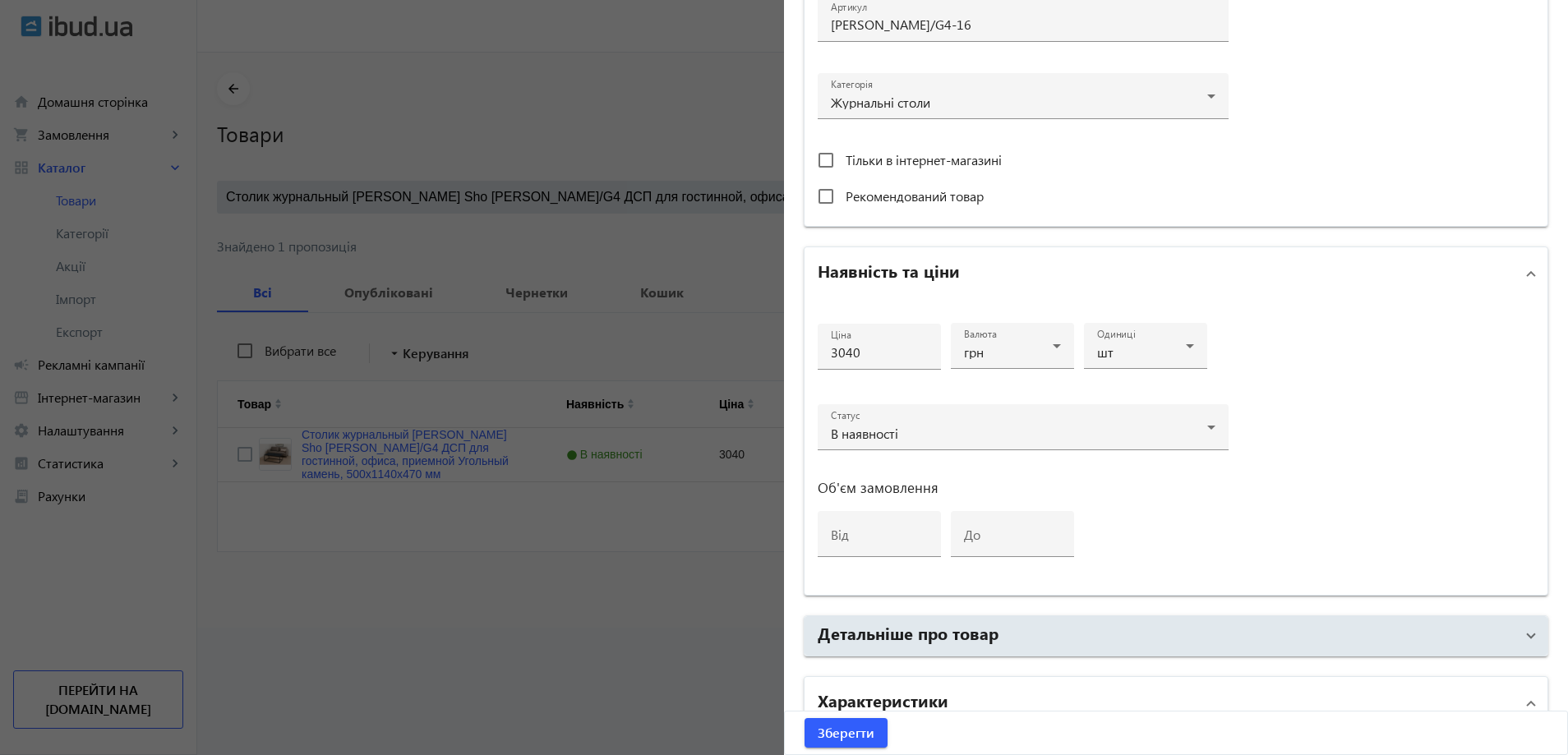
scroll to position [575, 0]
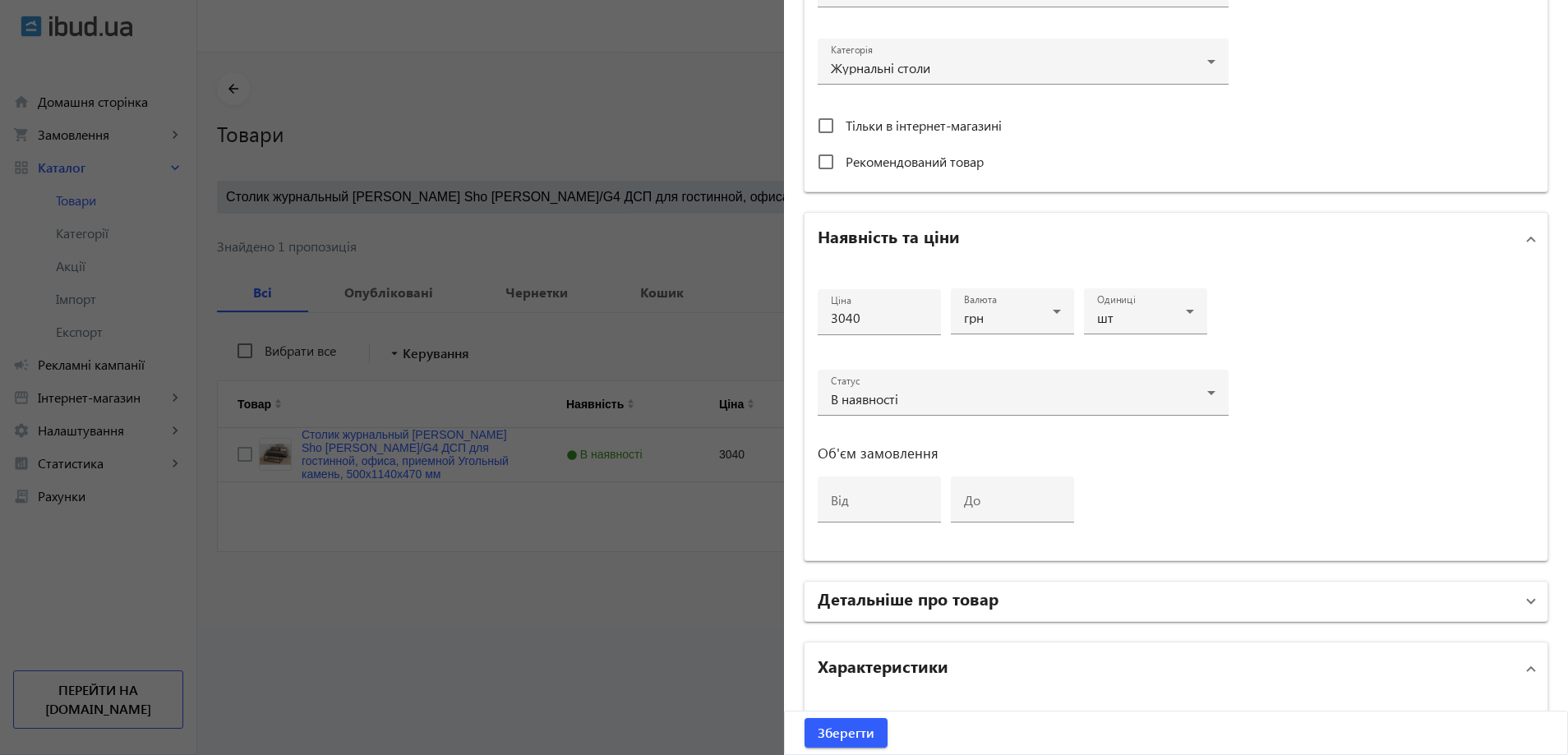
click at [891, 610] on mat-panel-title "Детальніше про товар" at bounding box center [1166, 601] width 697 height 30
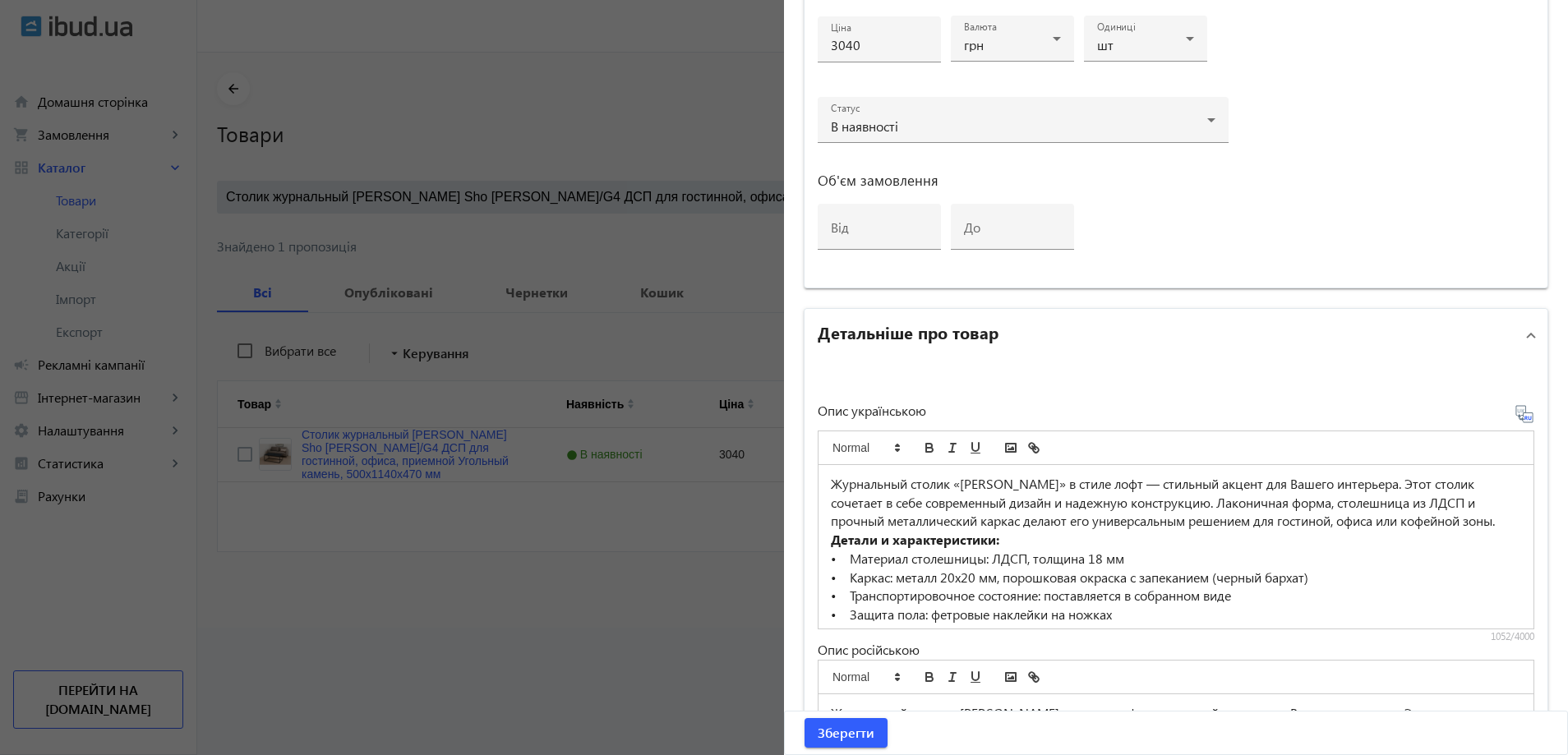
scroll to position [904, 0]
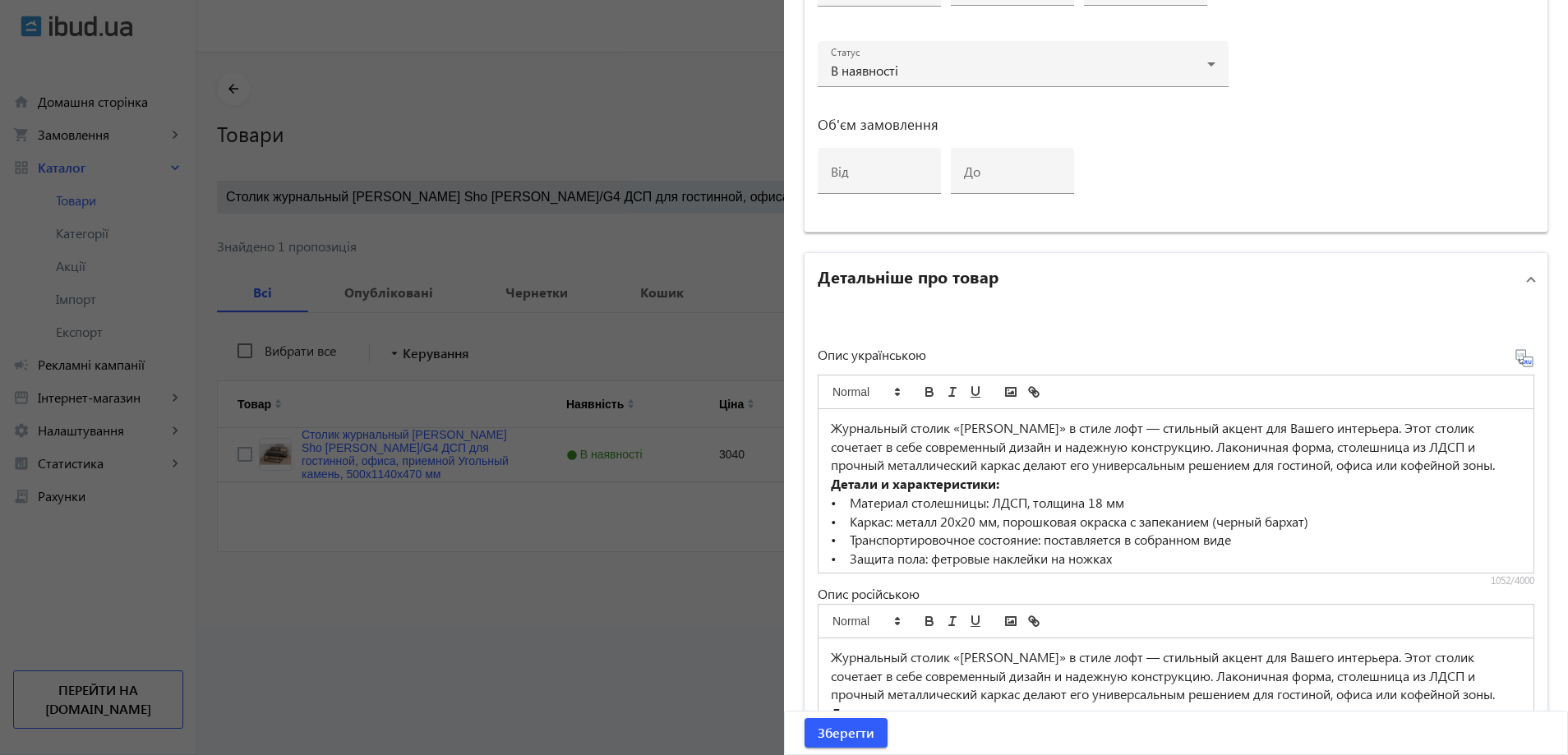
click at [949, 474] on p "Журнальный столик «Урбан» в стиле лофт — стильный акцент для Вашего интерьера. …" at bounding box center [1176, 447] width 691 height 56
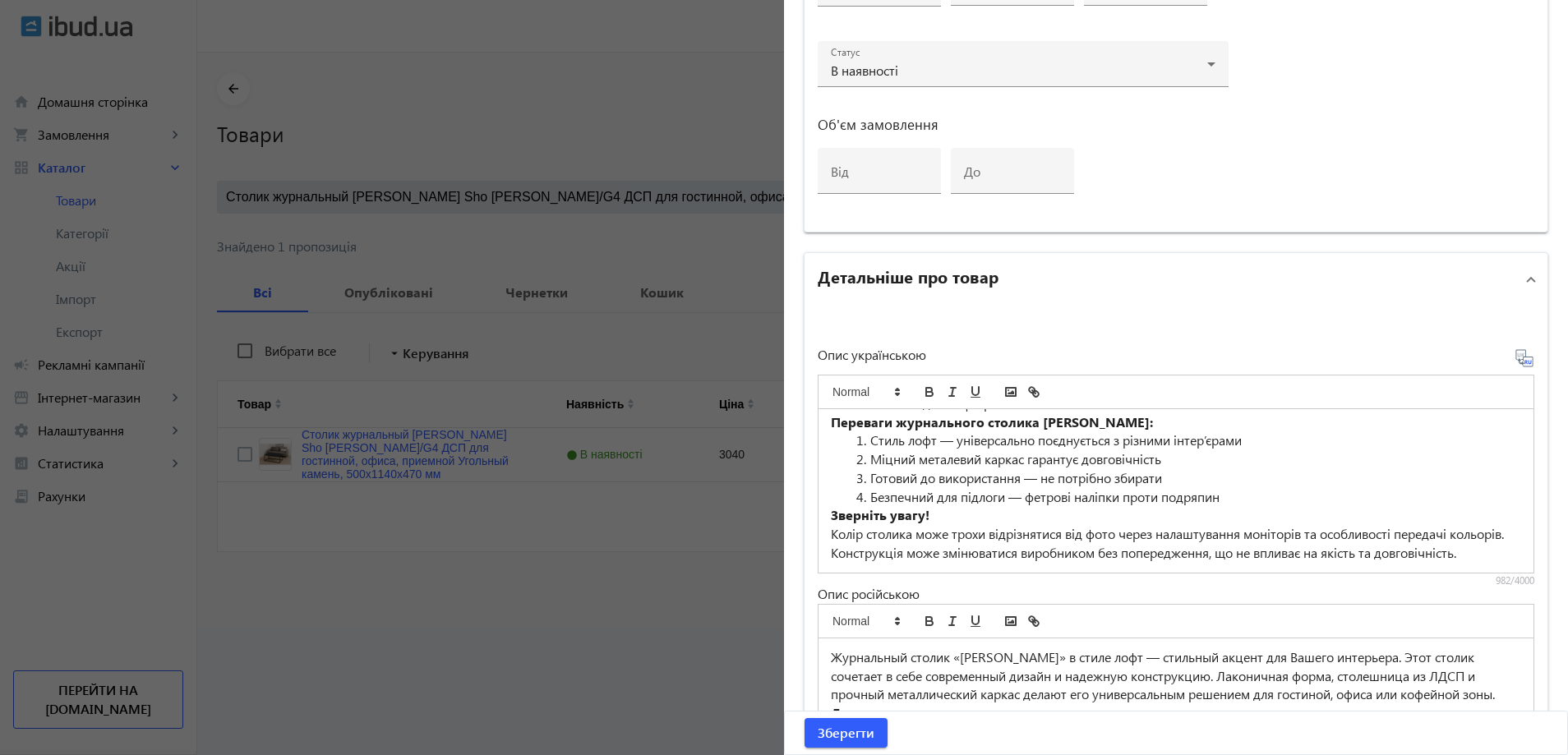
scroll to position [162, 0]
click at [1138, 302] on mat-expansion-panel-header "Детальніше про товар" at bounding box center [1176, 279] width 743 height 53
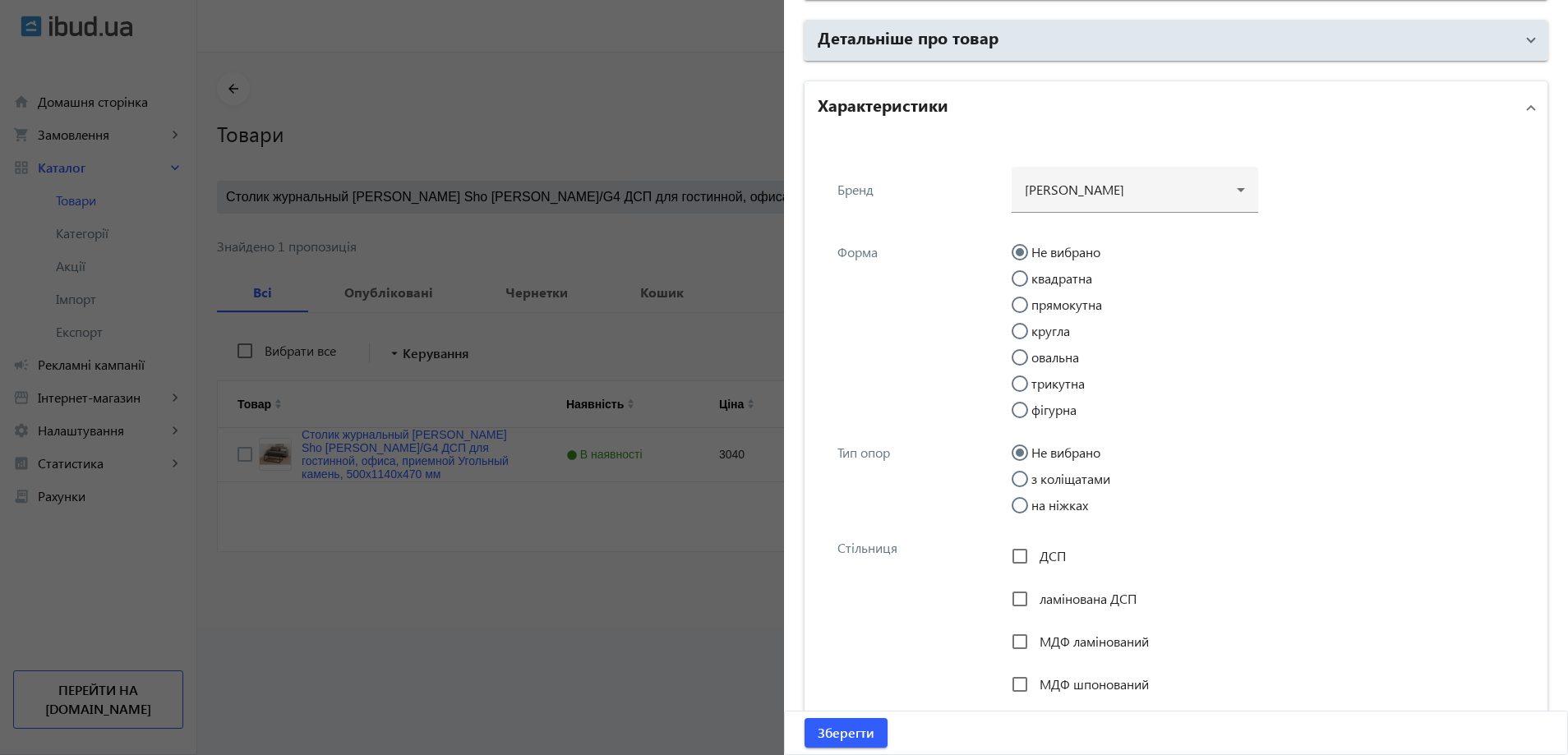
scroll to position [986, 0]
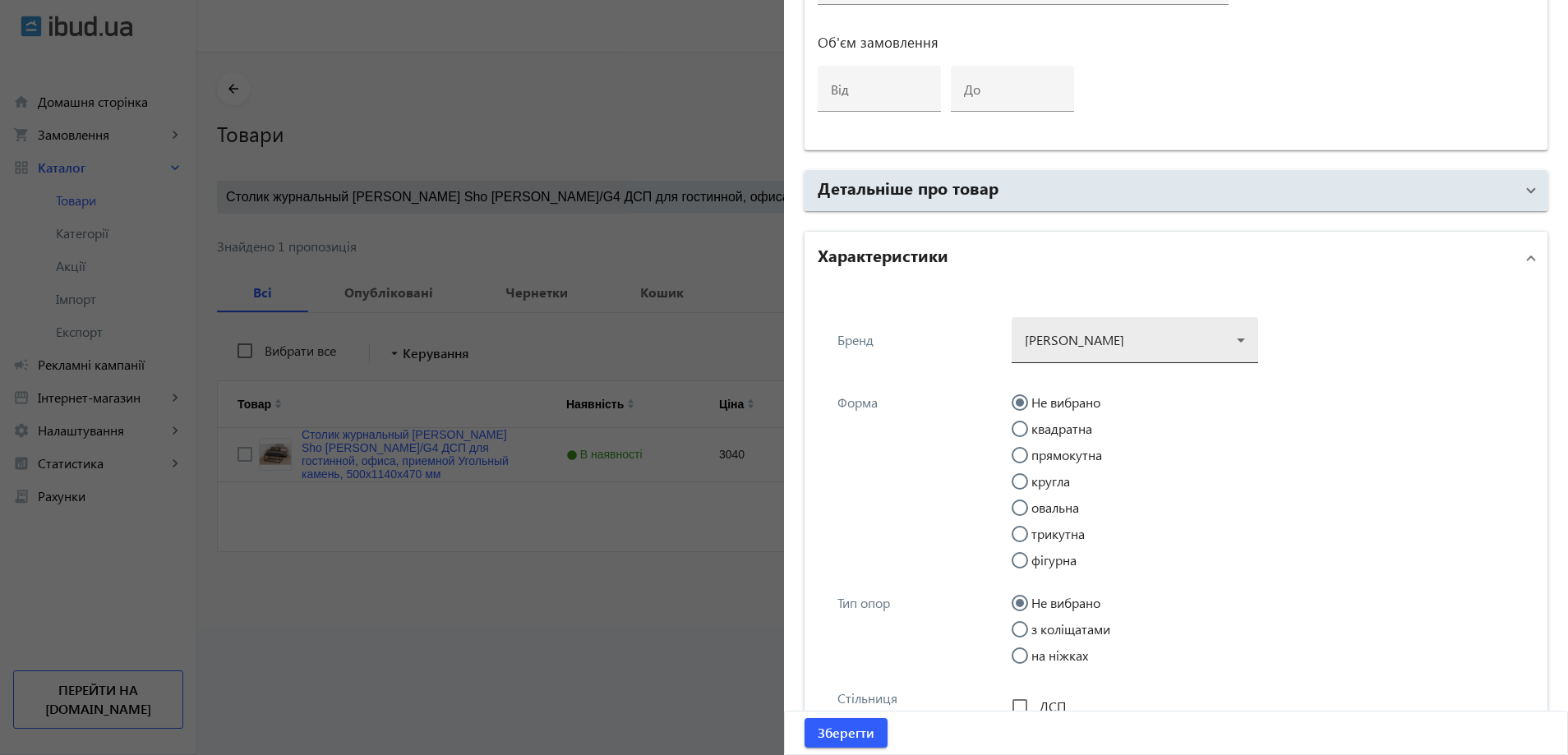
click at [1081, 333] on div at bounding box center [1134, 334] width 220 height 59
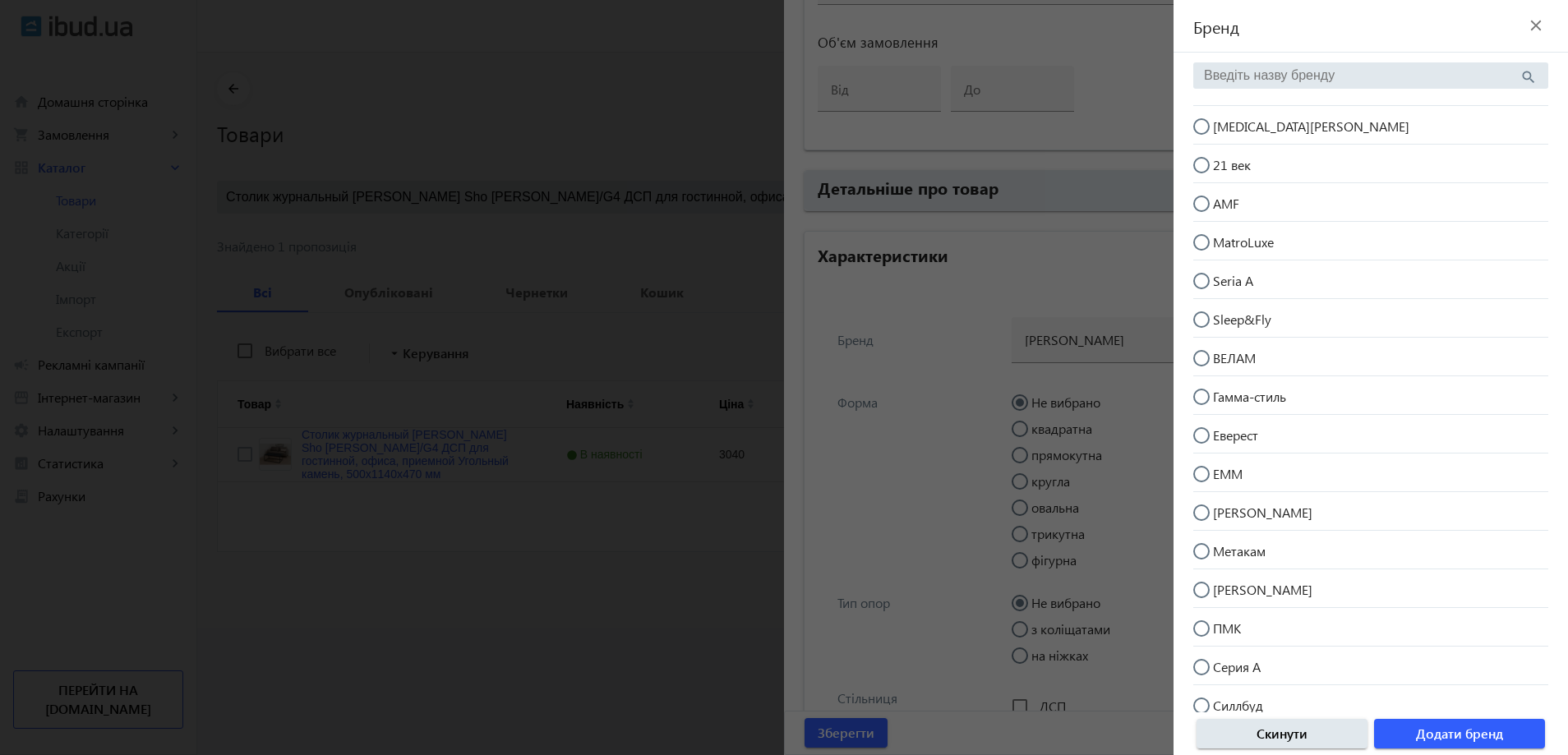
click at [1285, 127] on mat-radio-button "[MEDICAL_DATA][PERSON_NAME]" at bounding box center [1370, 125] width 355 height 31
radio input "true"
click at [1485, 737] on span "Додати бренд" at bounding box center [1459, 733] width 87 height 18
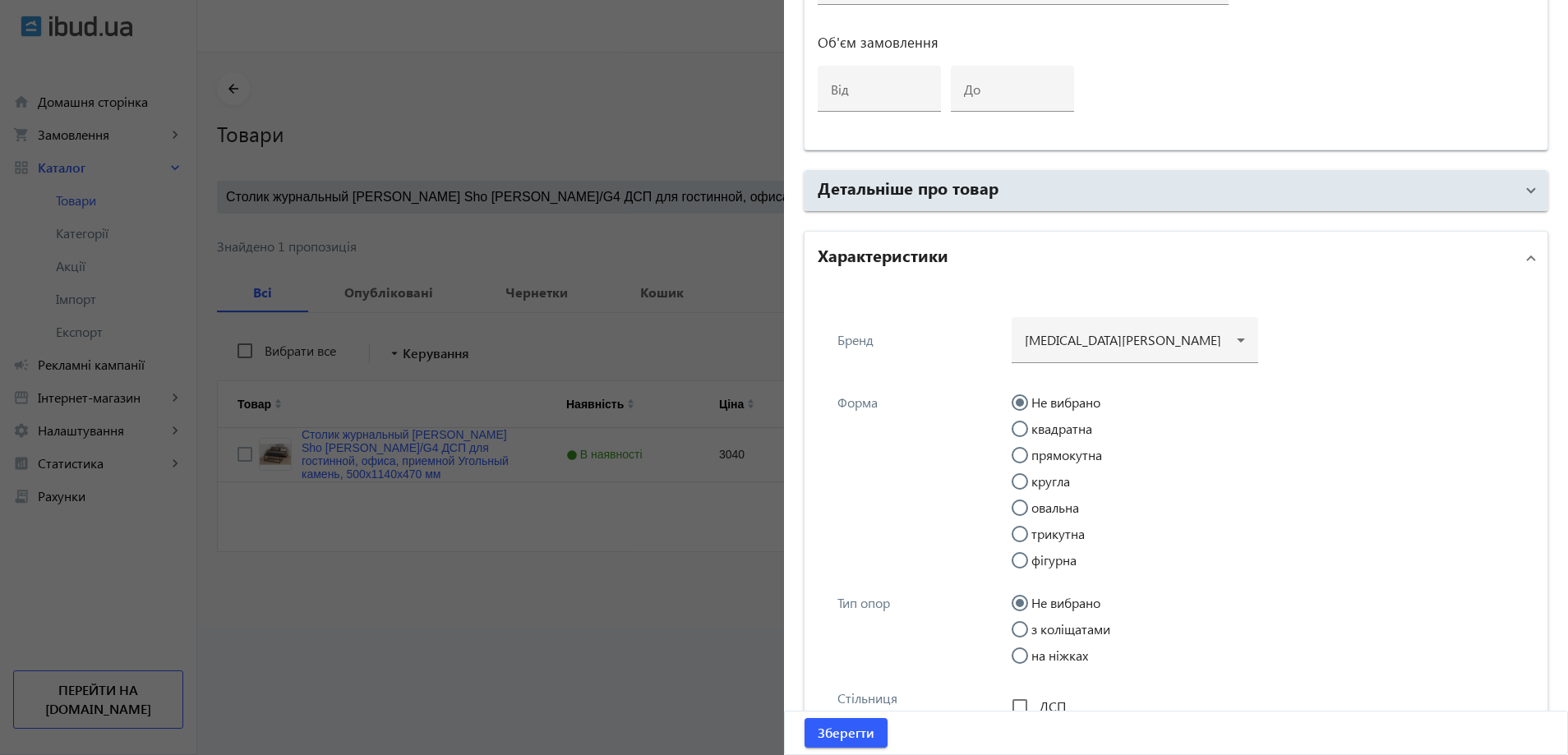
scroll to position [1068, 0]
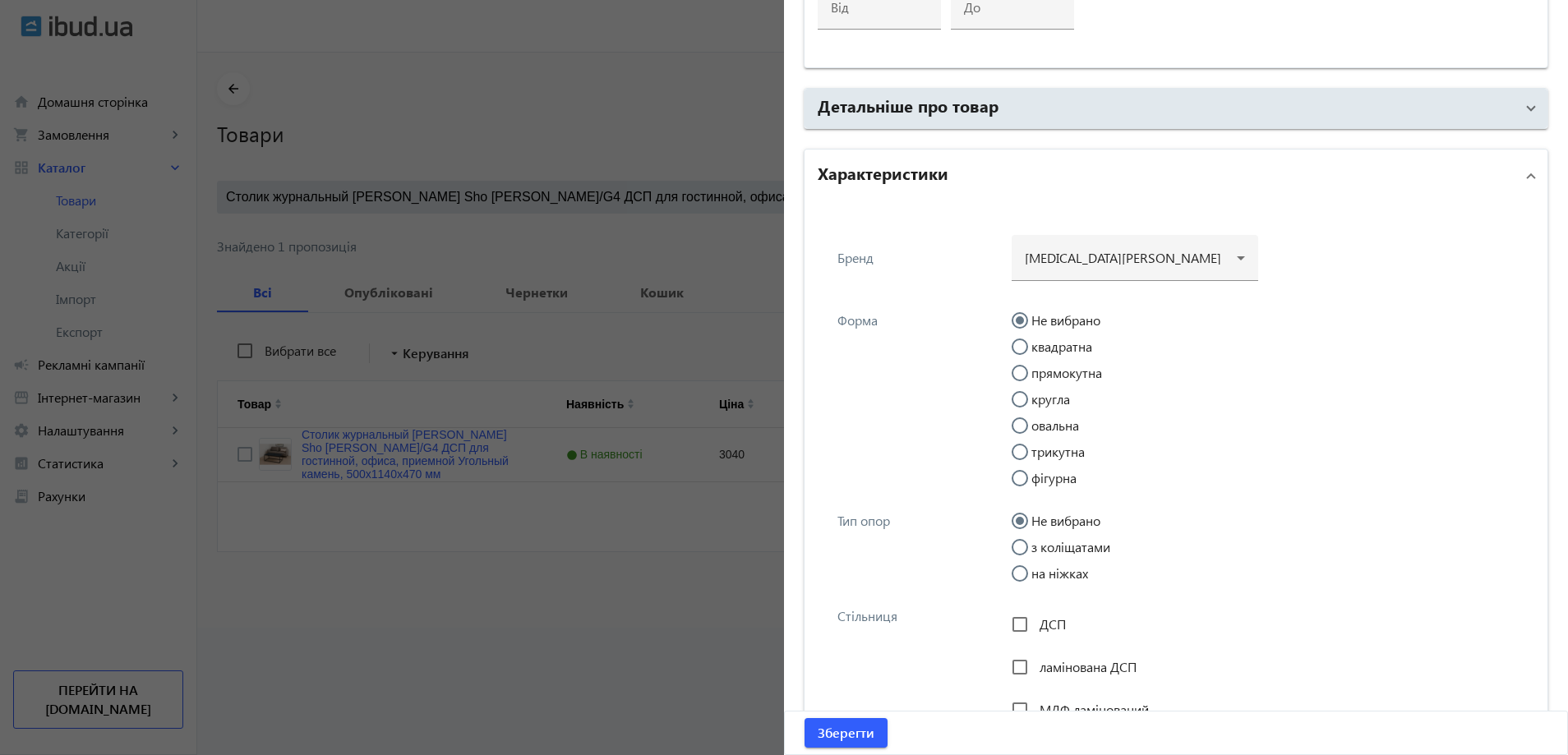
click at [1062, 373] on label "прямокутна" at bounding box center [1065, 373] width 74 height 13
click at [1044, 373] on input "прямокутна" at bounding box center [1027, 381] width 33 height 33
radio input "true"
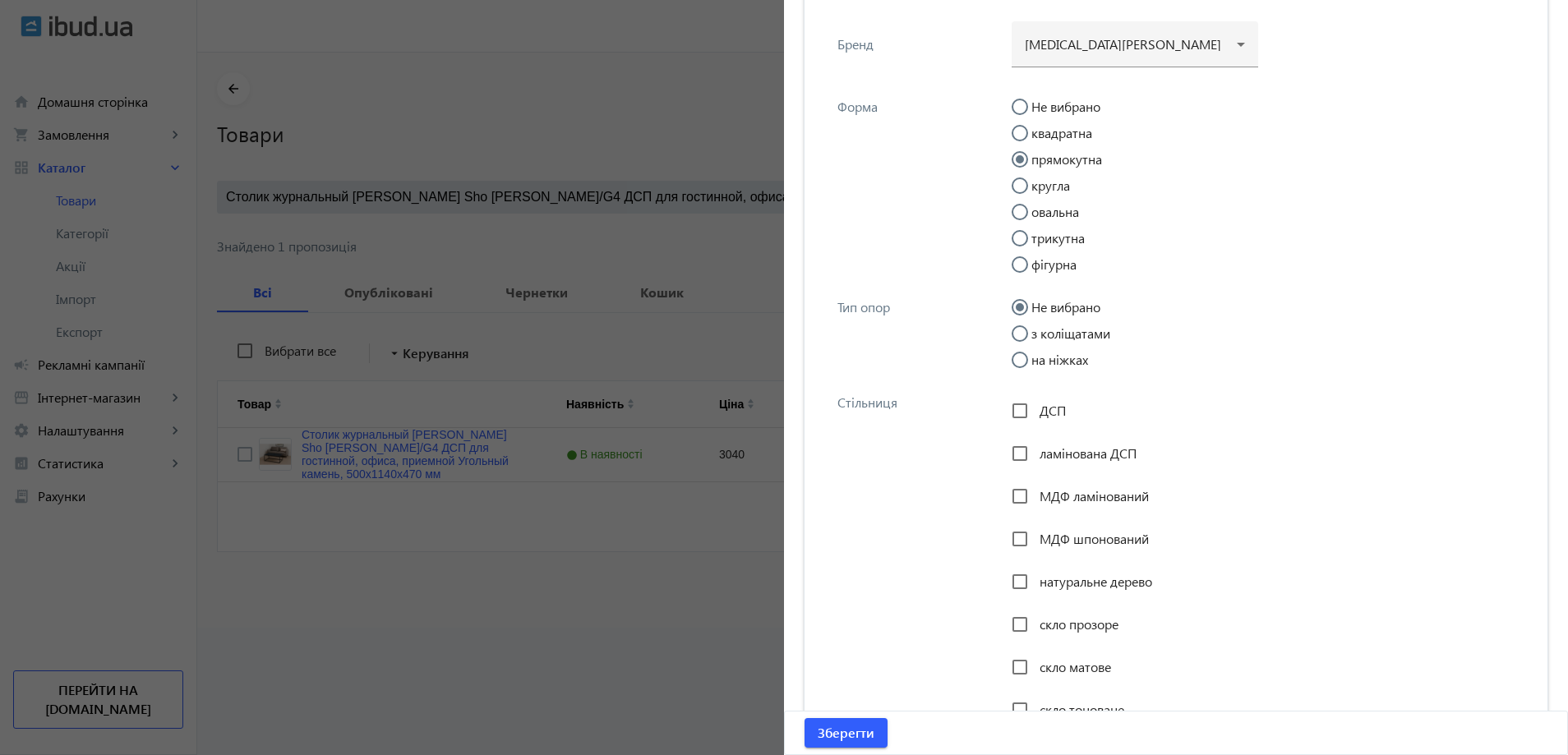
scroll to position [1314, 0]
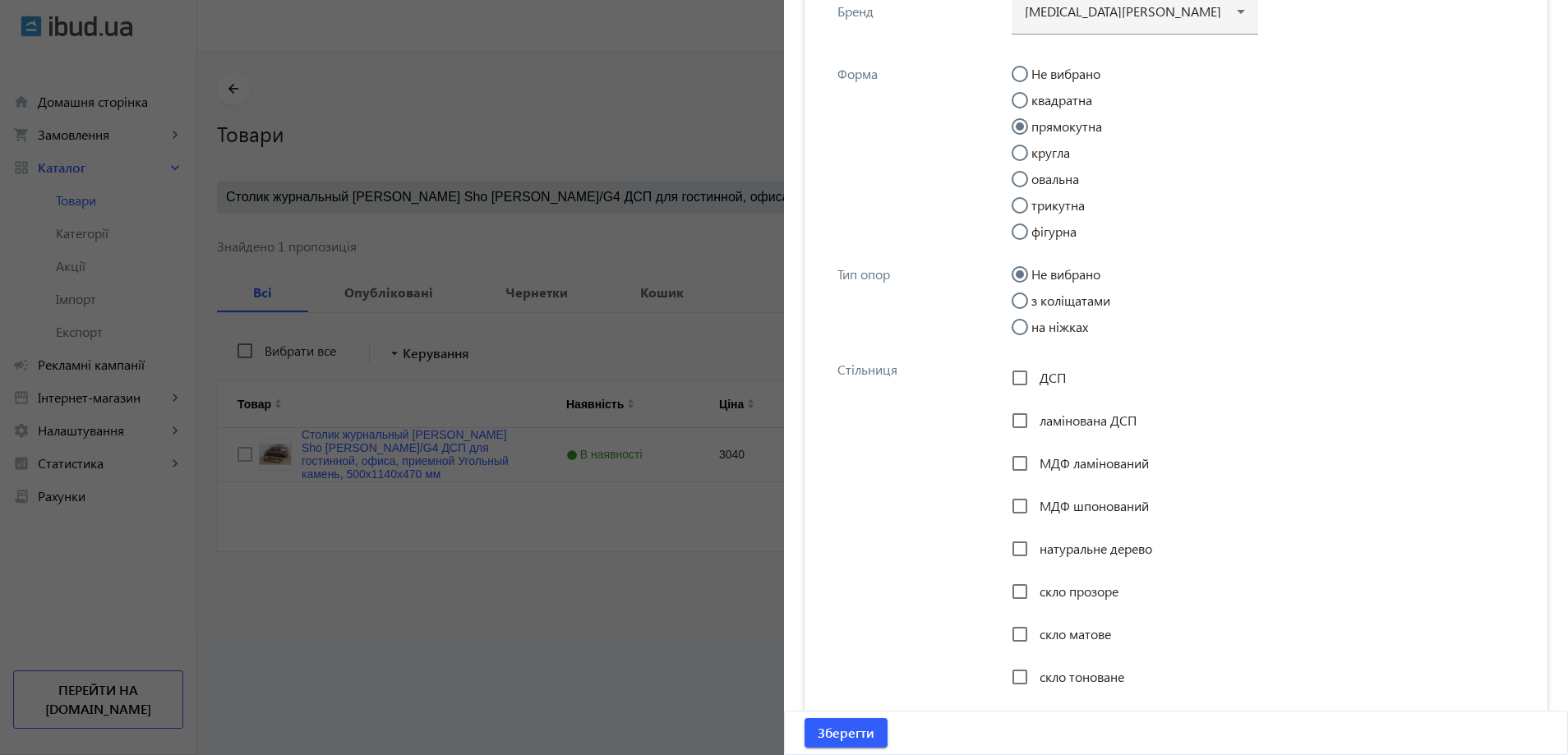
click at [1035, 323] on input "на ніжках" at bounding box center [1027, 335] width 33 height 33
radio input "true"
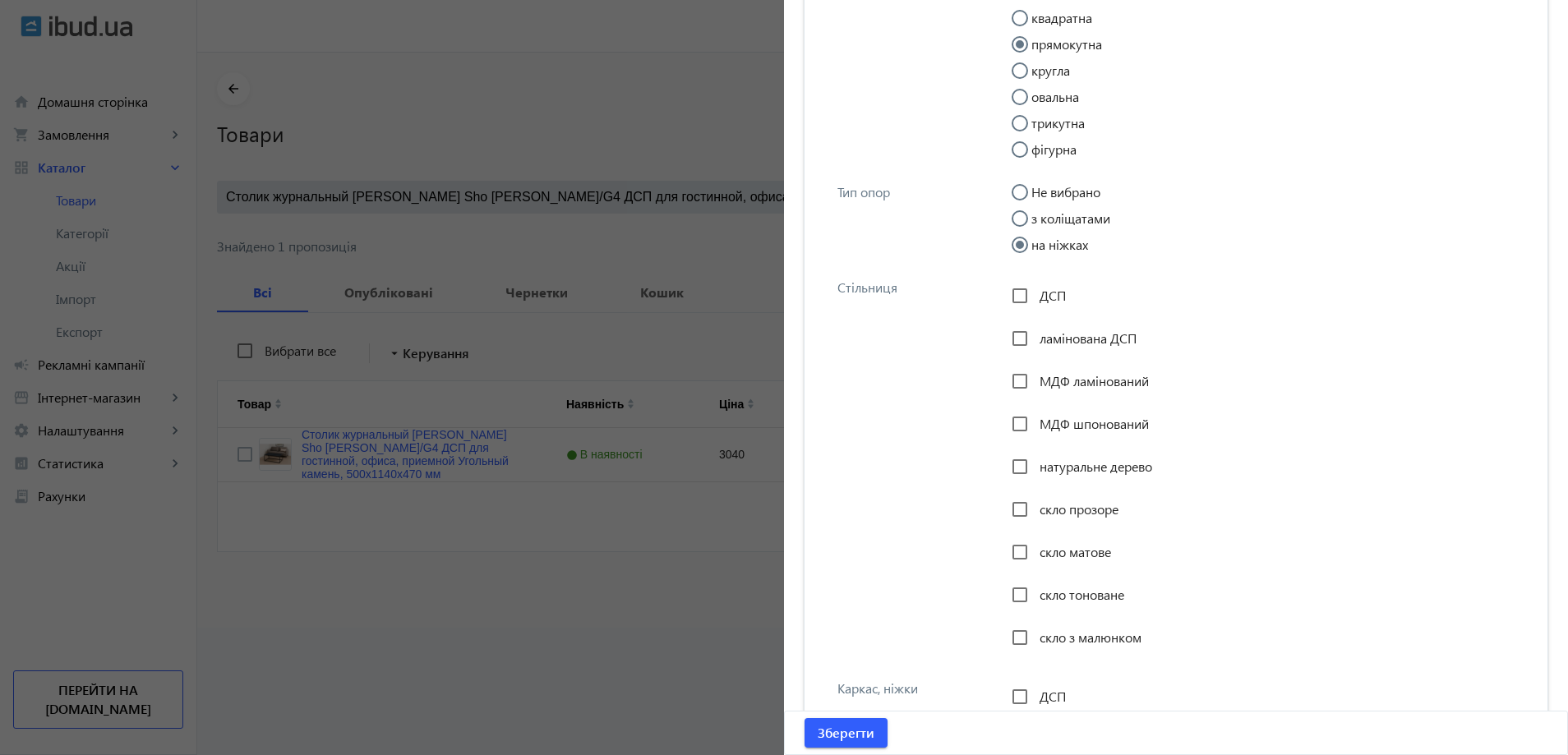
click at [1040, 300] on span "ДСП" at bounding box center [1053, 294] width 26 height 17
click at [1036, 300] on input "ДСП" at bounding box center [1019, 295] width 33 height 33
checkbox input "true"
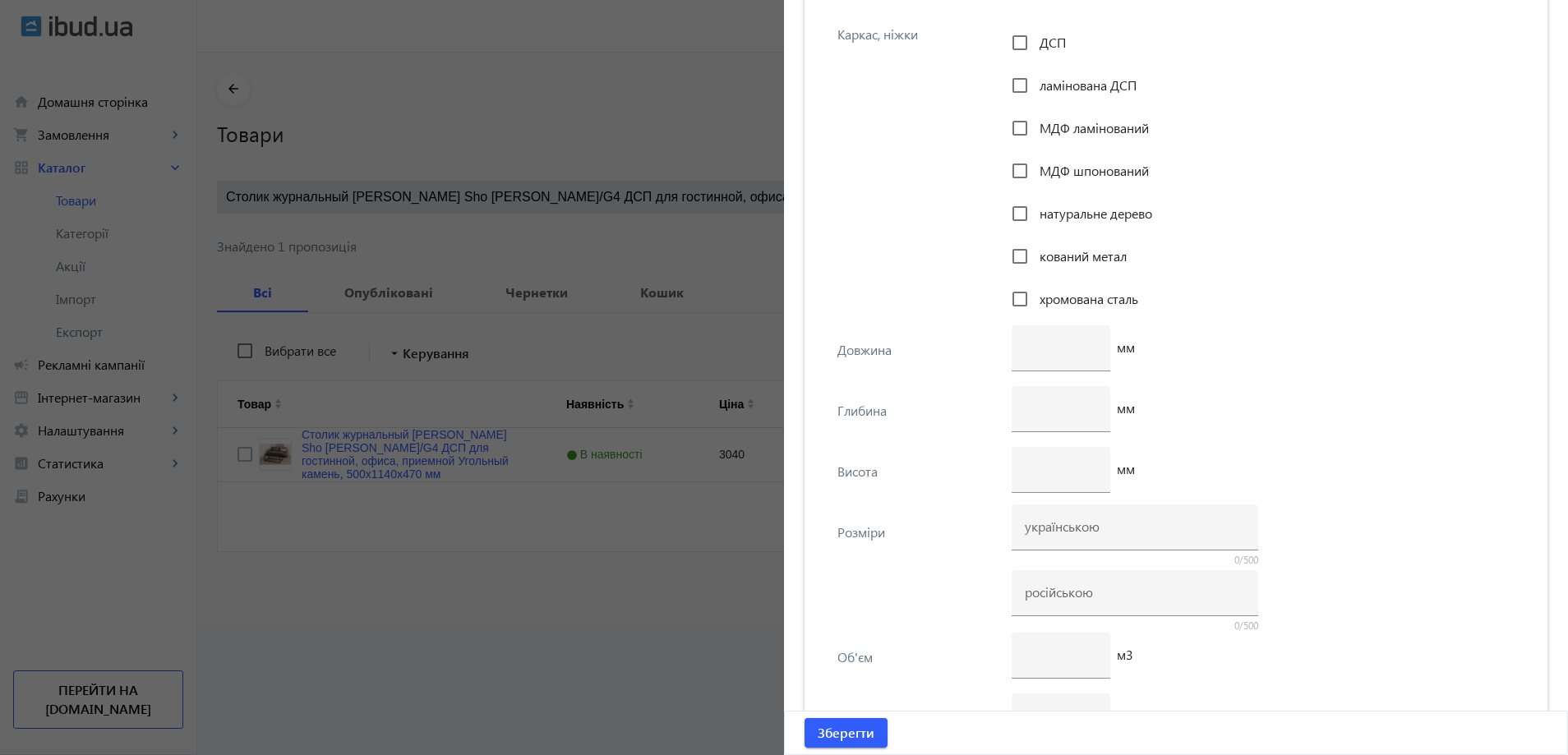
scroll to position [2054, 0]
click at [1059, 350] on input "number" at bounding box center [1061, 343] width 73 height 17
type input "1140"
click at [1036, 467] on input "number" at bounding box center [1061, 465] width 73 height 17
click at [1058, 470] on input "number" at bounding box center [1061, 465] width 73 height 17
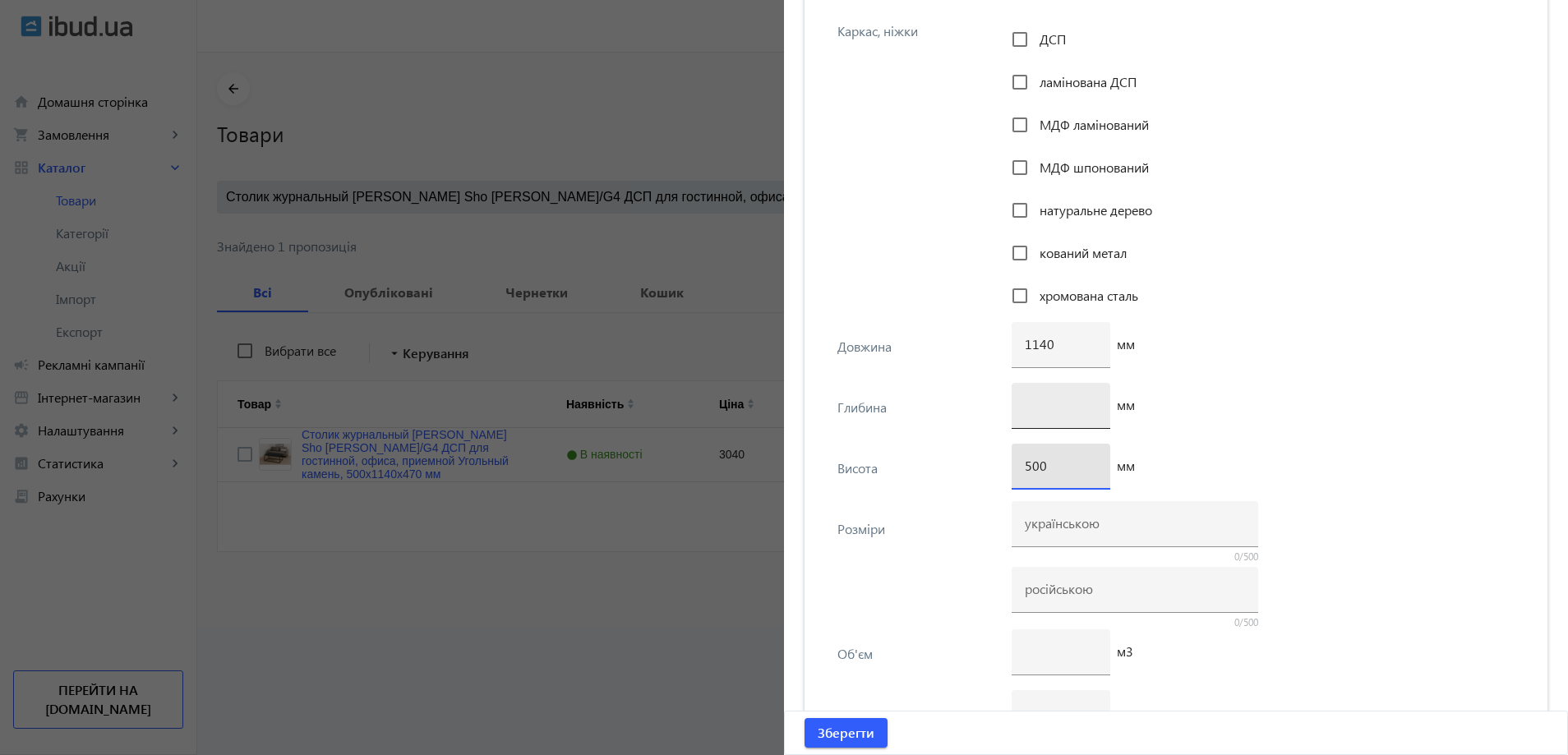
type input "500"
click at [1043, 408] on input "number" at bounding box center [1061, 404] width 73 height 17
type input "470"
click at [1284, 371] on div "1140 мм" at bounding box center [1267, 353] width 513 height 61
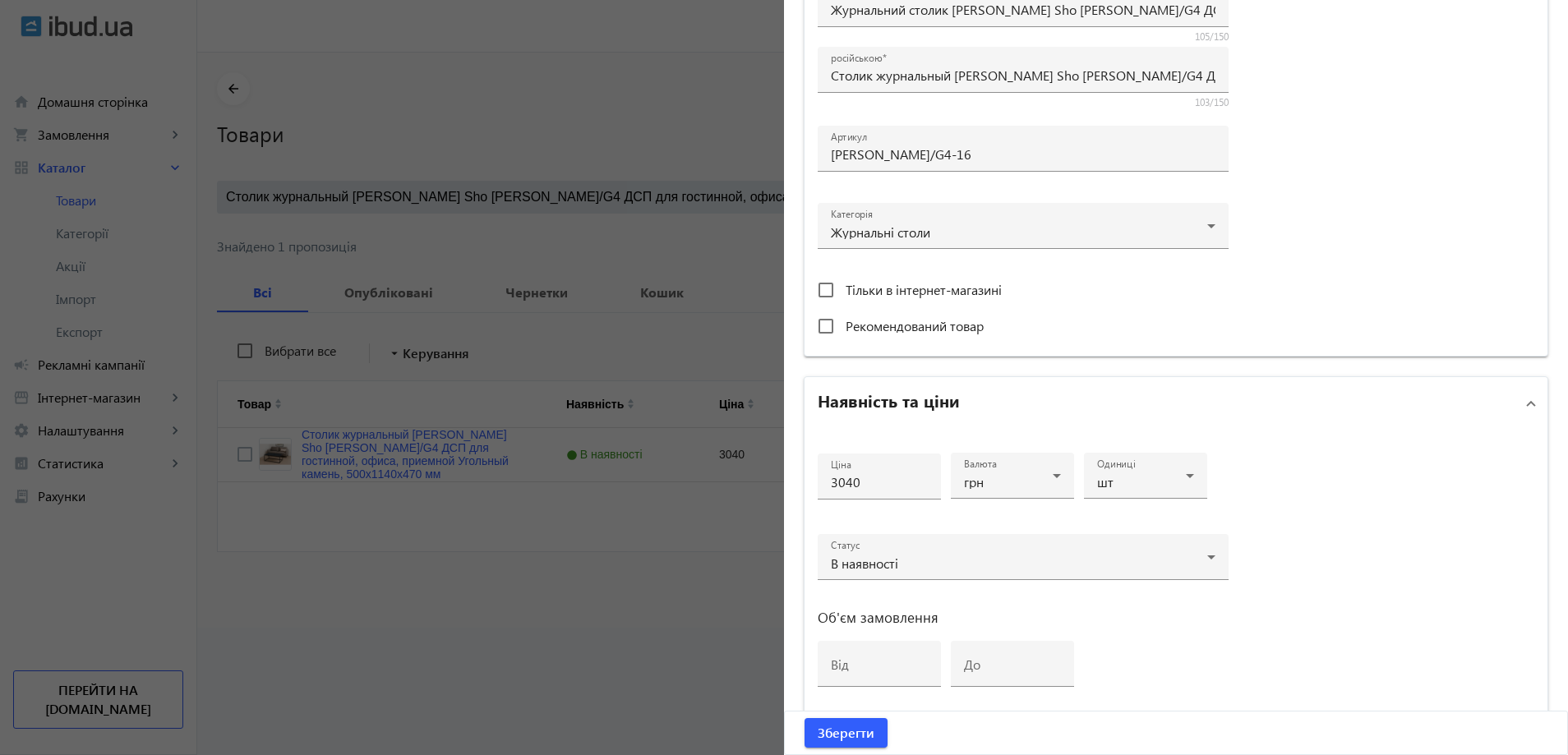
scroll to position [0, 0]
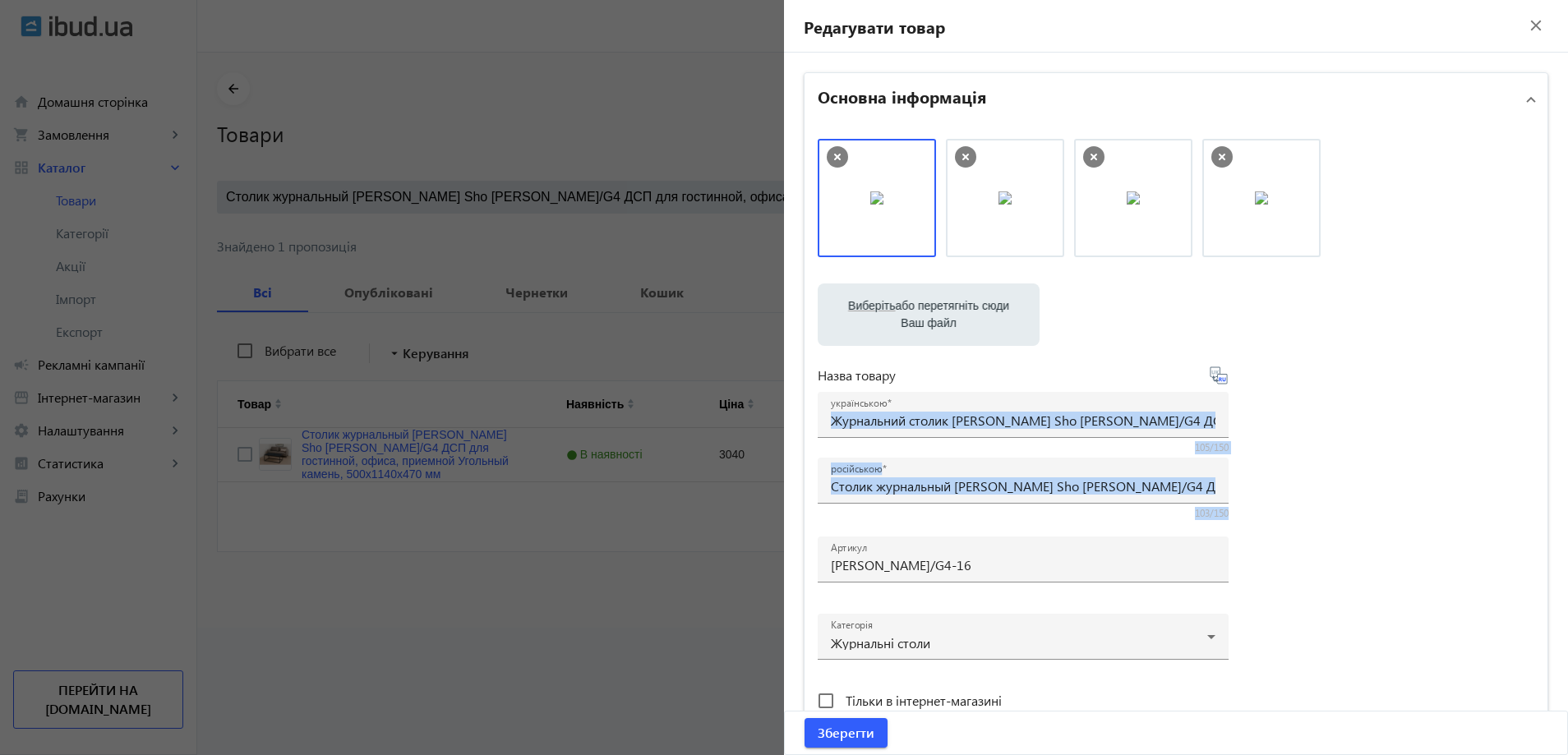
drag, startPoint x: 1165, startPoint y: 407, endPoint x: 1229, endPoint y: 417, distance: 64.8
click at [1262, 417] on div "Виберіть або перетягніть сюди Ваш файл 1290868cbc730c8e506756287772249-d269f6ee…" at bounding box center [1176, 446] width 717 height 614
click at [1193, 417] on input "Журнальний столик Tobi Sho Урбан/G4 ДСП для вітальні, офісу, приймальні Вугільн…" at bounding box center [1023, 419] width 384 height 17
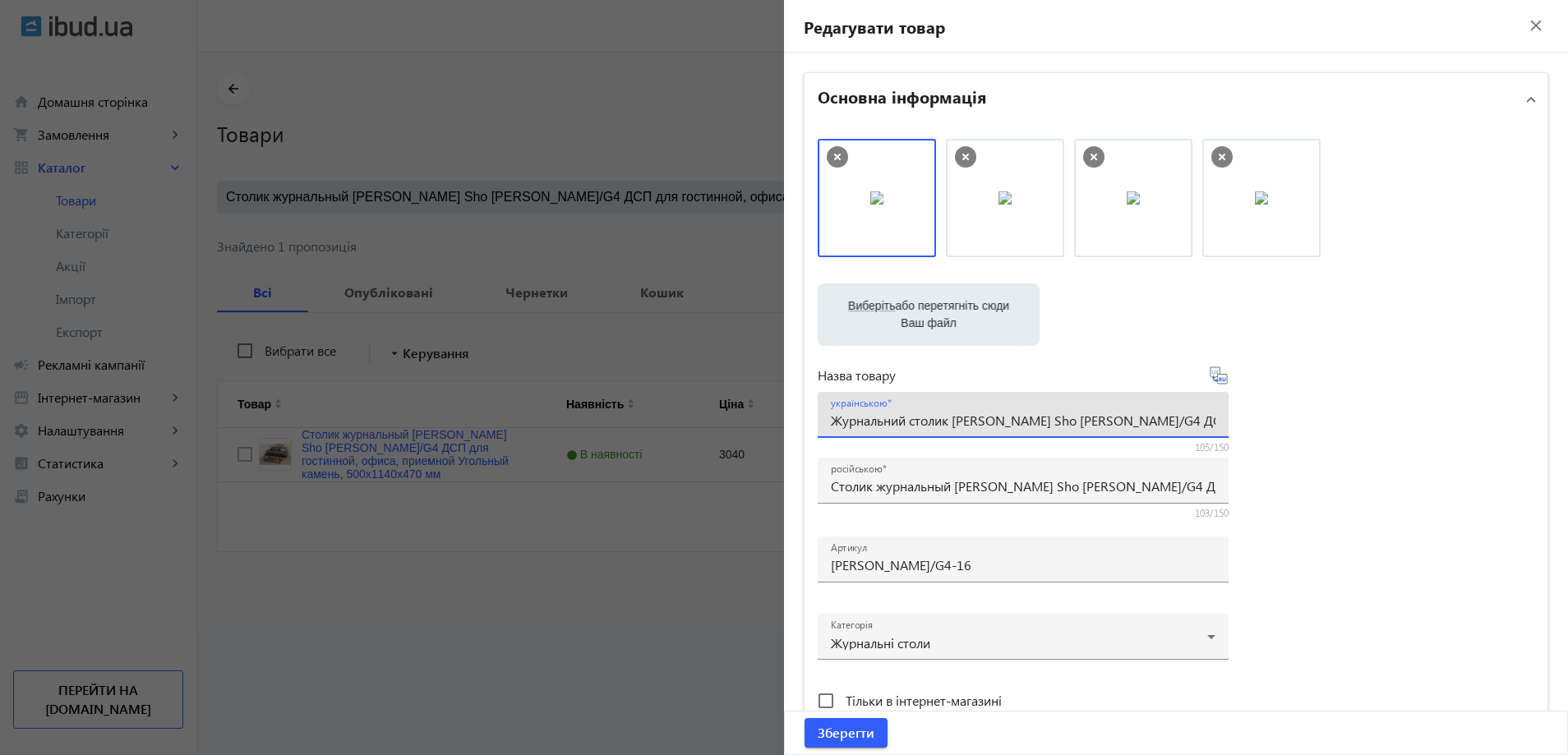
scroll to position [0, 287]
drag, startPoint x: 1177, startPoint y: 417, endPoint x: 1256, endPoint y: 417, distance: 79.0
click at [1256, 417] on div "Виберіть або перетягніть сюди Ваш файл 1290868cbc730c8e506756287772249-d269f6ee…" at bounding box center [1176, 446] width 717 height 614
click at [1147, 417] on input "Журнальний столик Tobi Sho Урбан/G4 ДСП для вітальні, офісу, приймальні Вугільн…" at bounding box center [1023, 419] width 384 height 17
drag, startPoint x: 1106, startPoint y: 420, endPoint x: 1186, endPoint y: 420, distance: 80.0
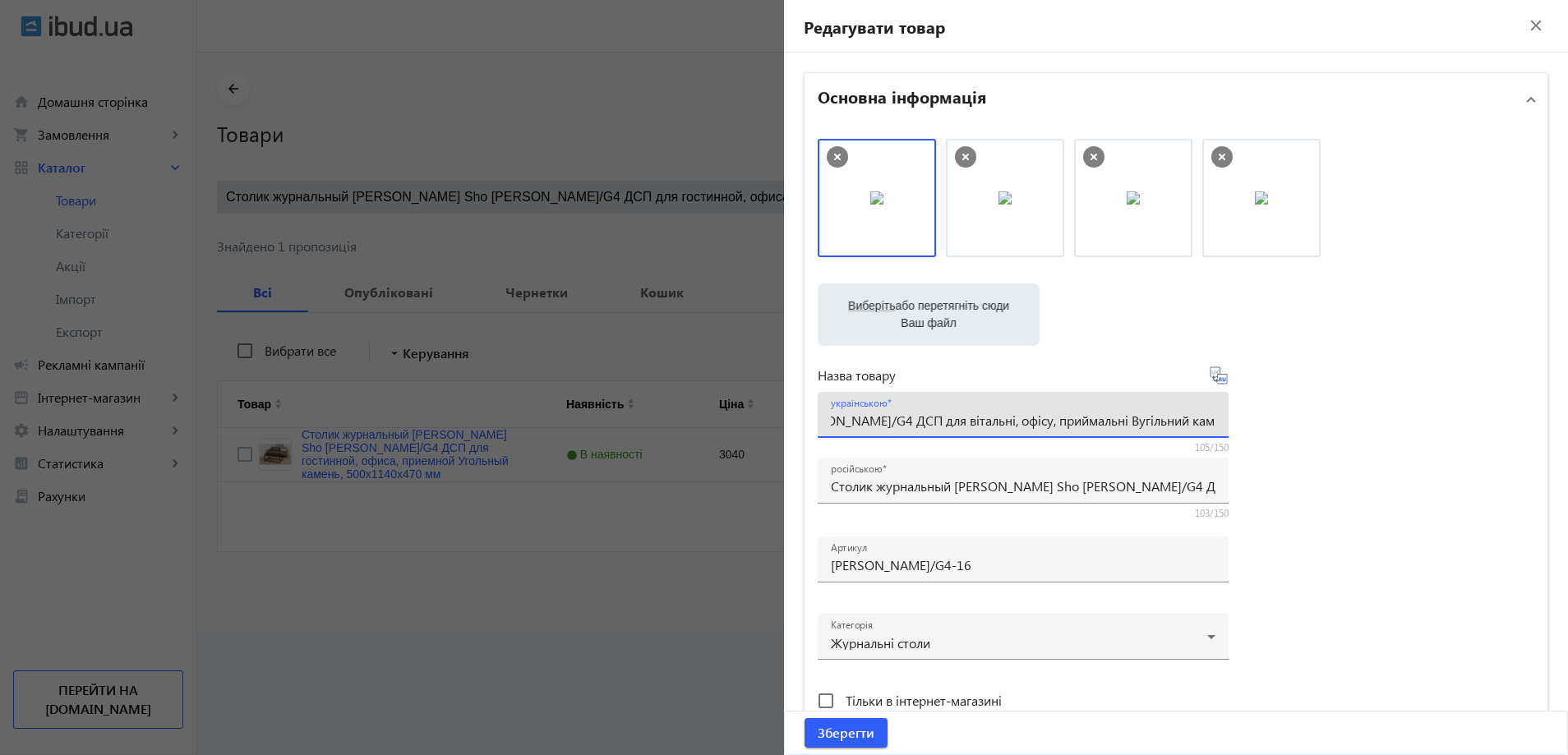
click at [1186, 420] on input "Журнальний столик Tobi Sho Урбан/G4 ДСП для вітальні, офісу, приймальні Вугільн…" at bounding box center [1023, 419] width 384 height 17
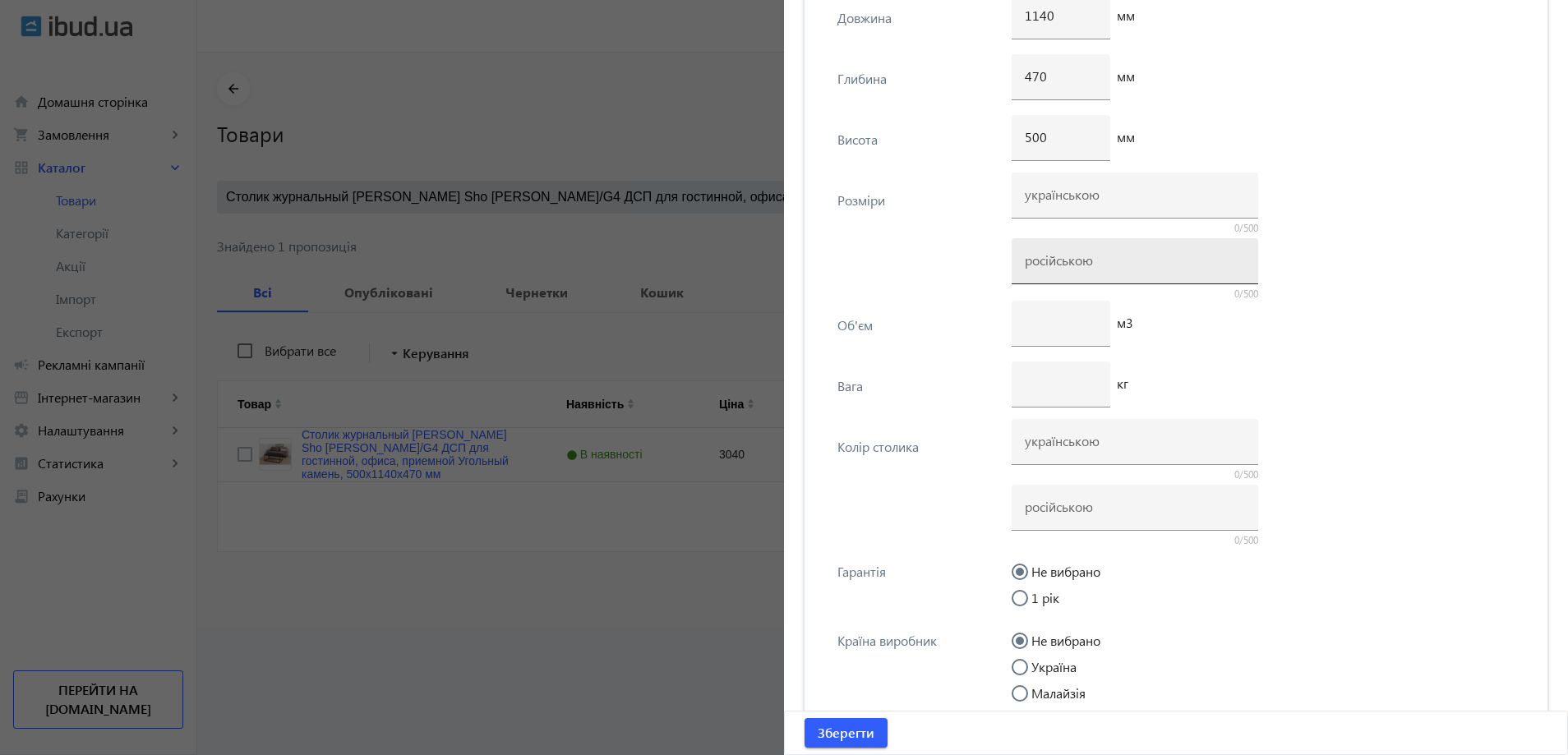
scroll to position [0, 0]
click at [1069, 251] on div at bounding box center [1134, 260] width 220 height 46
paste input "500х1140х470"
type input "500х1140х470"
click at [1064, 188] on input at bounding box center [1134, 194] width 220 height 17
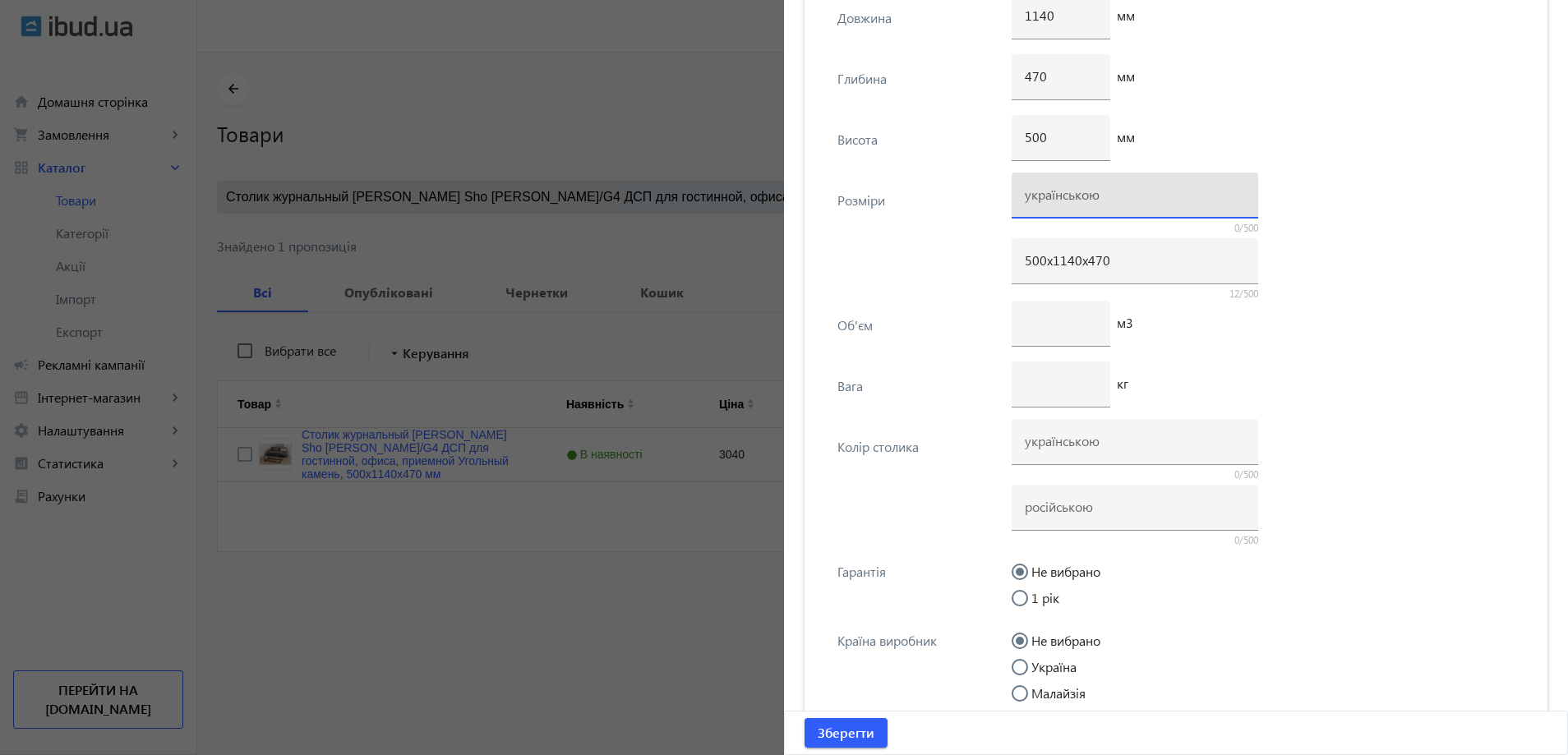
paste input "500х1140х470"
type input "500х1140х470"
click at [1069, 378] on input "number" at bounding box center [1061, 382] width 73 height 17
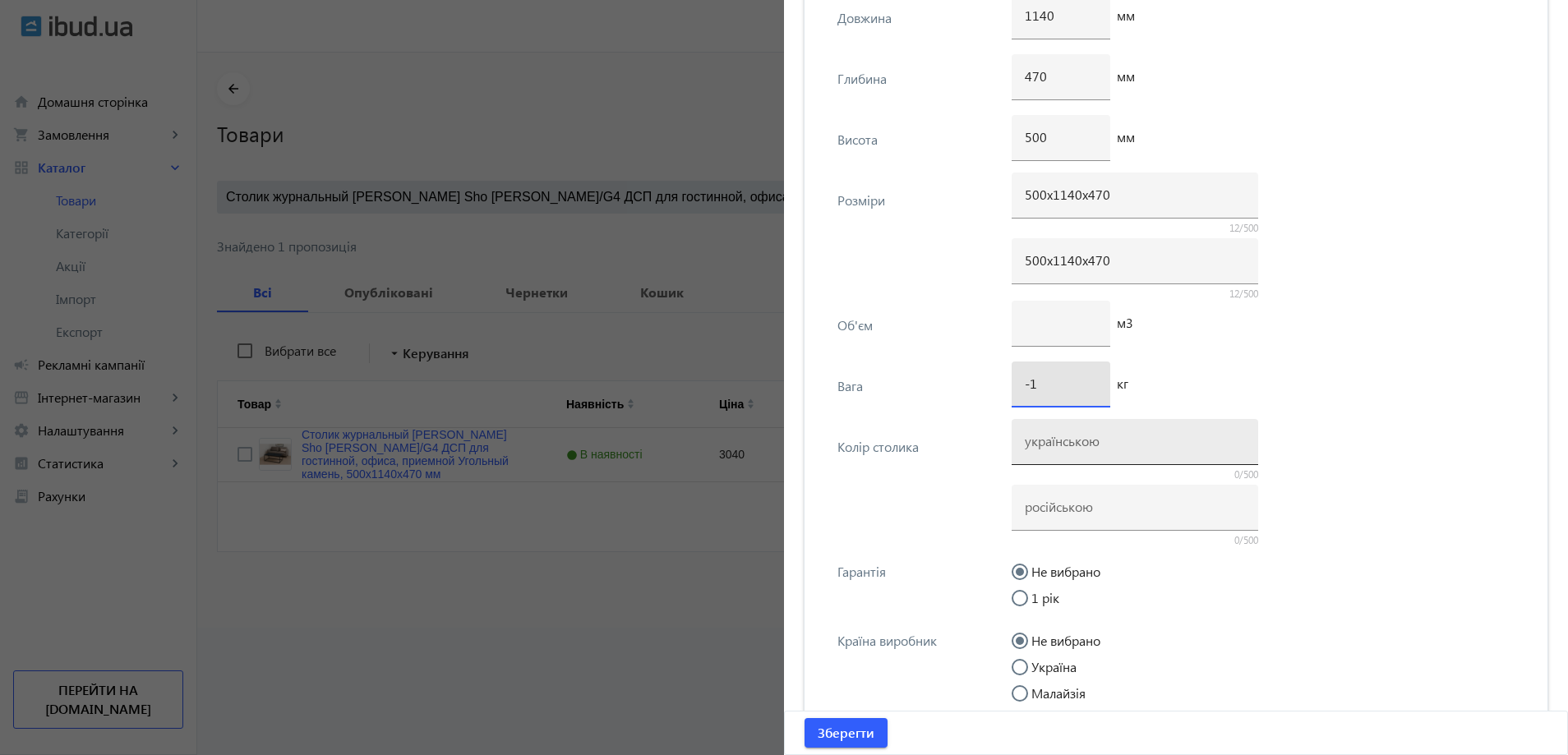
click at [1053, 450] on div at bounding box center [1134, 442] width 220 height 46
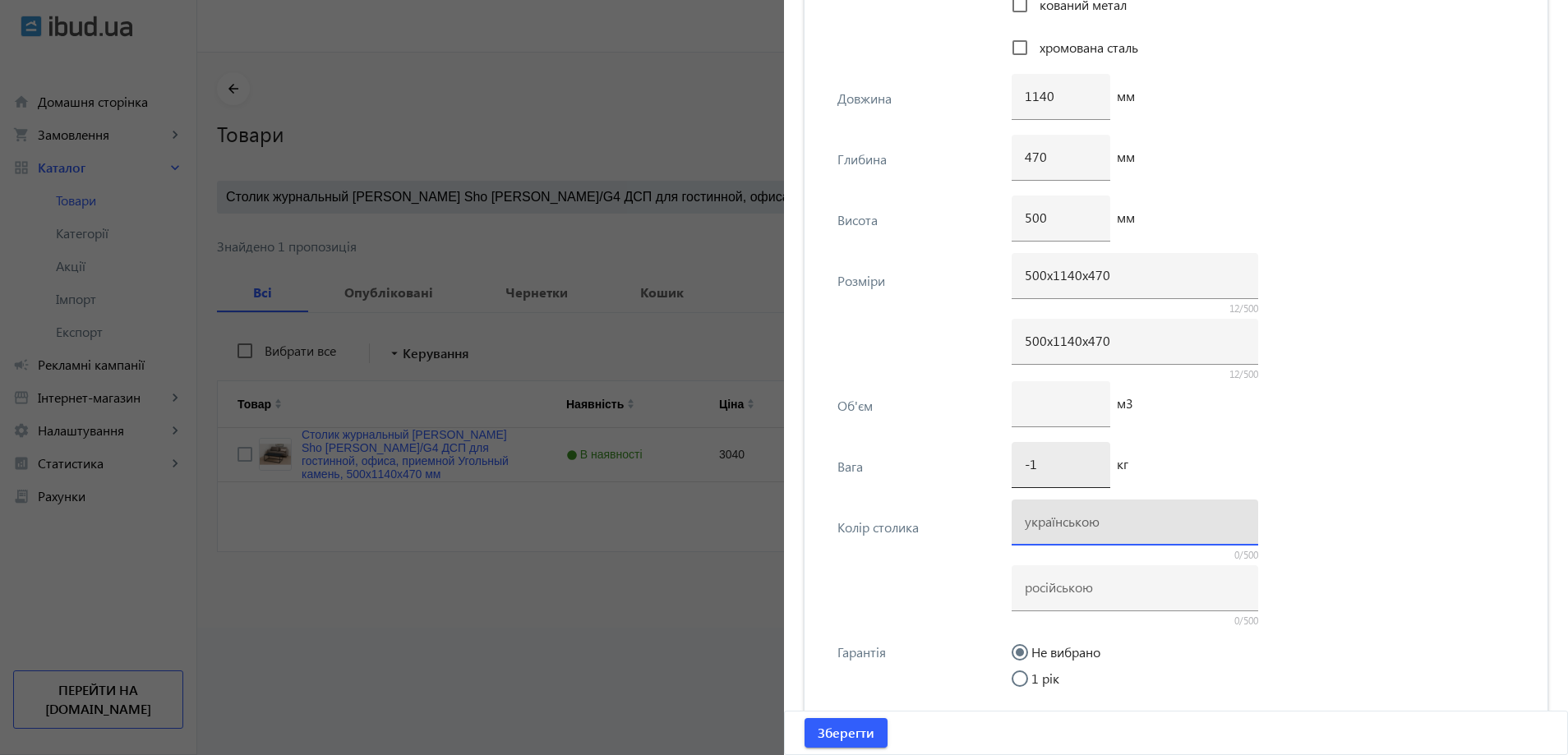
scroll to position [2300, 0]
click at [1086, 469] on input "-2" at bounding box center [1061, 465] width 73 height 17
click at [1087, 459] on input "-1" at bounding box center [1061, 465] width 73 height 17
type input "0"
click at [1087, 459] on input "0" at bounding box center [1061, 465] width 73 height 17
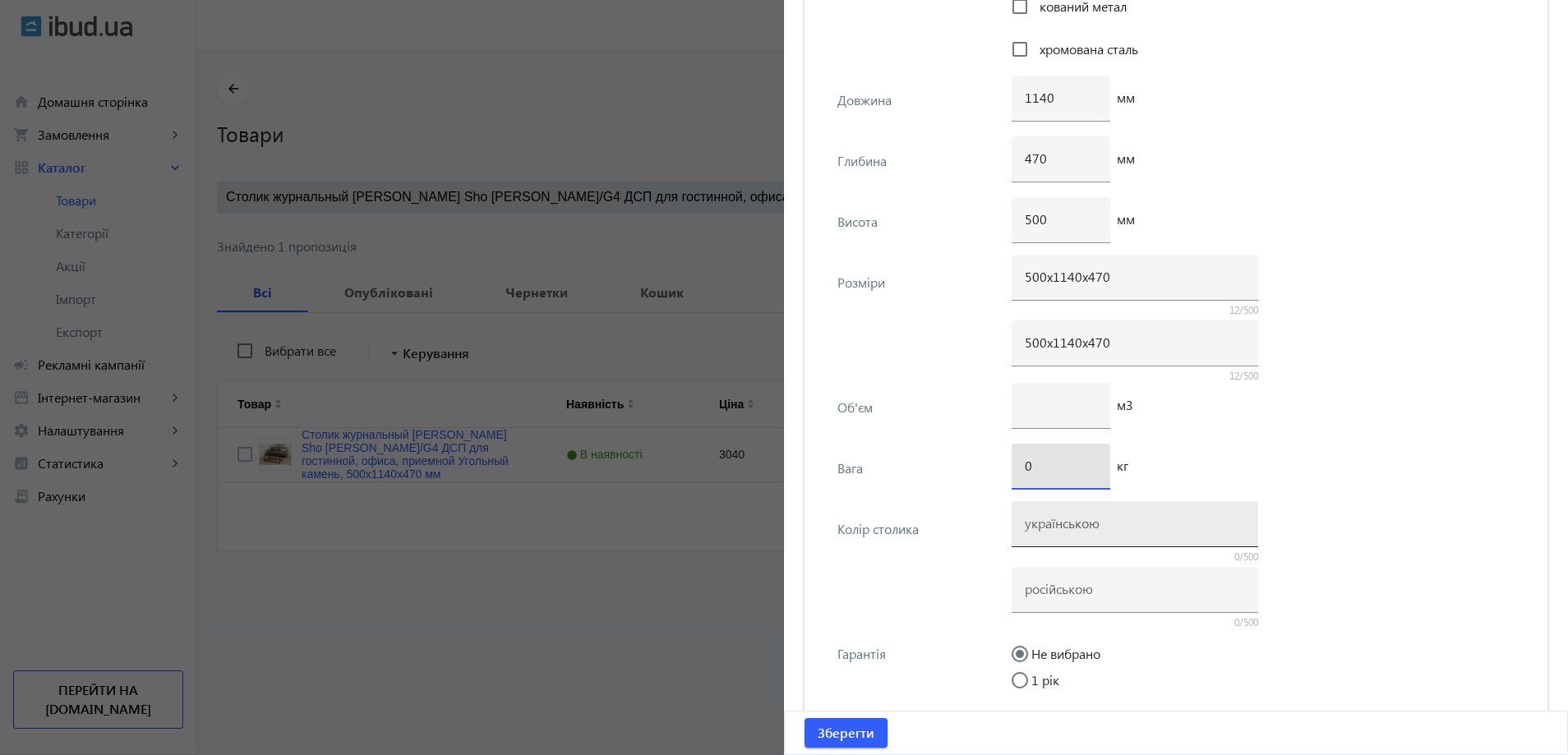
click at [1079, 511] on div at bounding box center [1134, 523] width 220 height 46
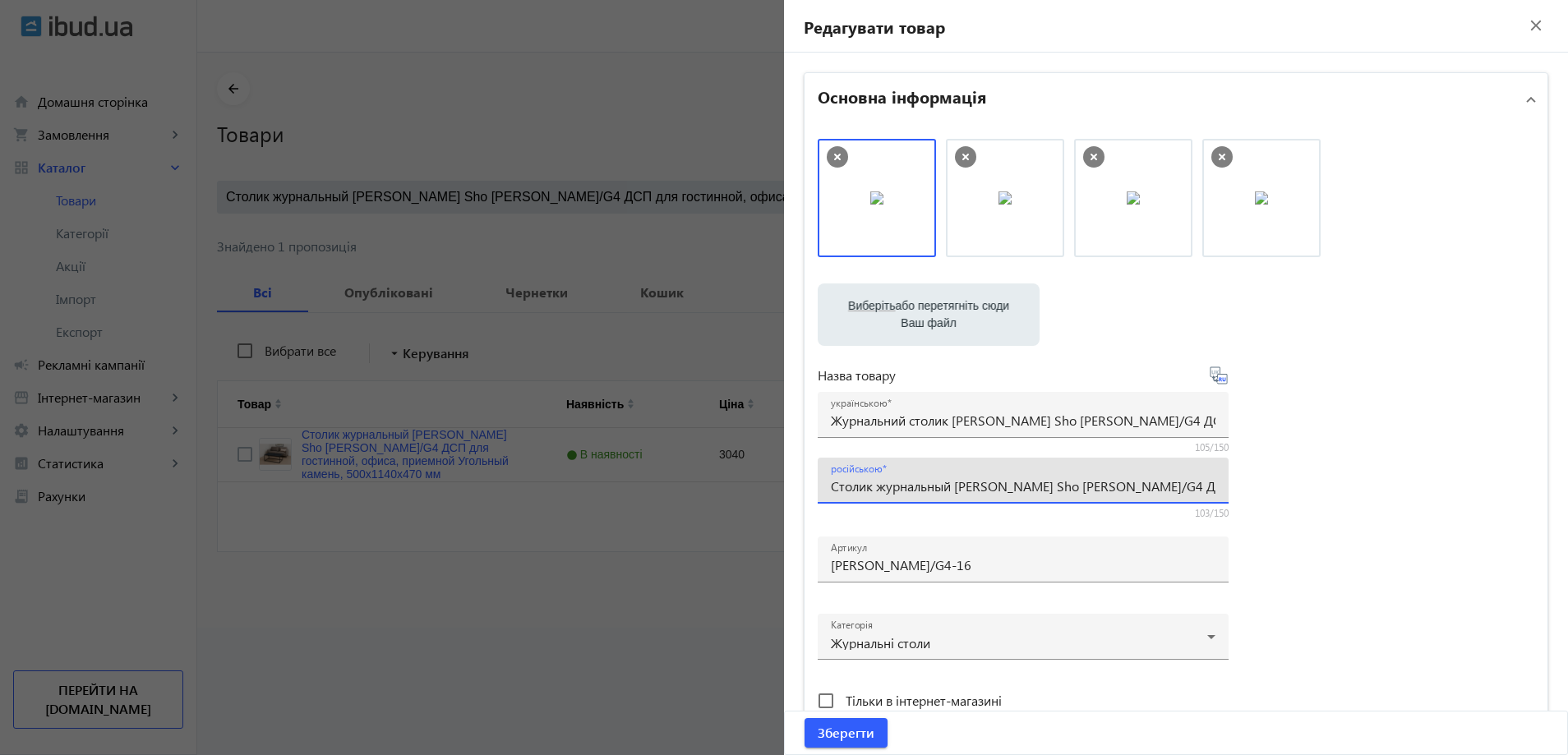
scroll to position [0, 304]
drag, startPoint x: 1171, startPoint y: 481, endPoint x: 1284, endPoint y: 495, distance: 113.9
click at [1288, 495] on div "Виберіть або перетягніть сюди Ваш файл 1290868cbc730c8e506756287772249-d269f6ee…" at bounding box center [1176, 446] width 717 height 614
click at [1181, 488] on input "Столик журнальный [PERSON_NAME] Sho [PERSON_NAME]/G4 ДСП для гостинной, офиса, …" at bounding box center [1023, 486] width 384 height 17
drag, startPoint x: 997, startPoint y: 487, endPoint x: 1097, endPoint y: 487, distance: 100.0
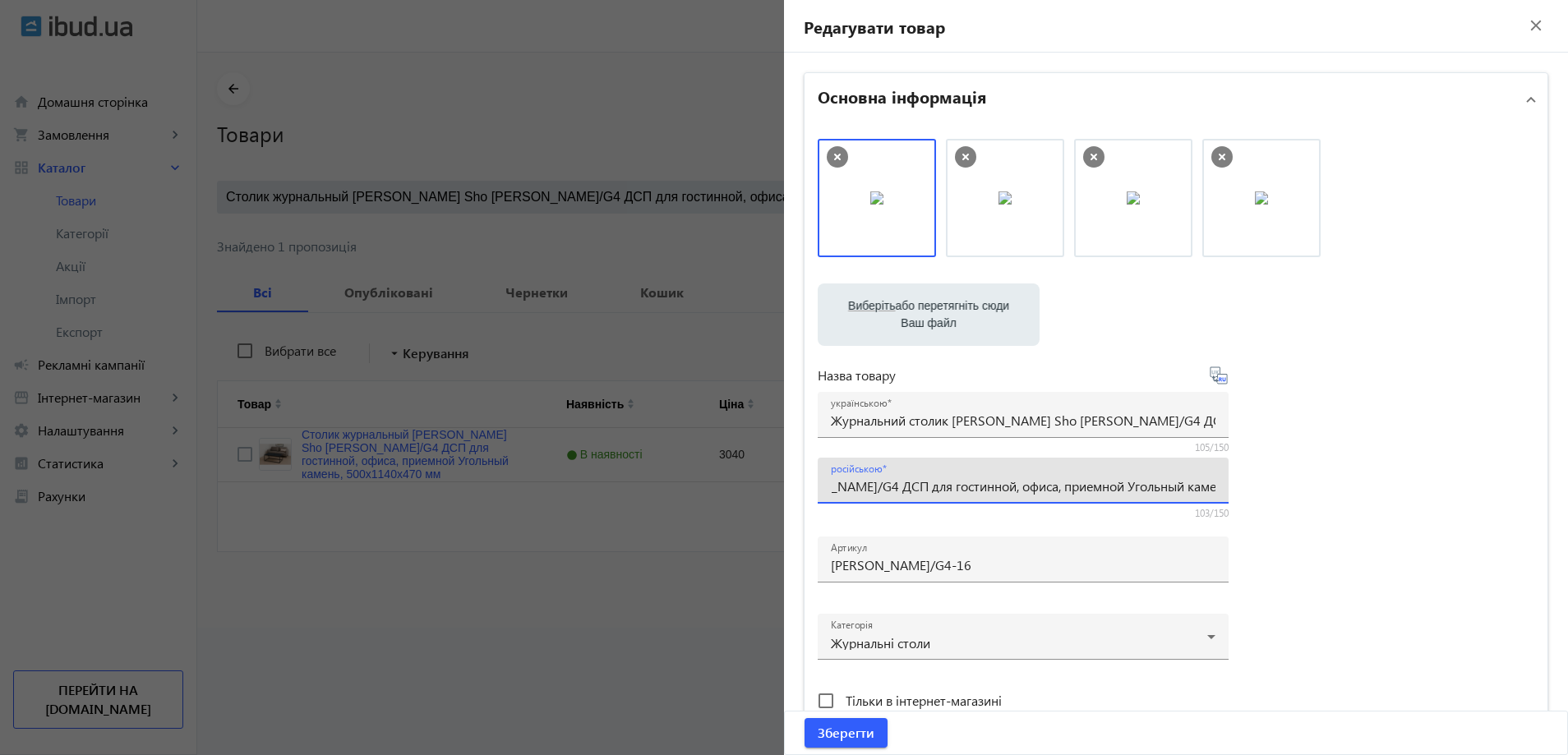
click at [1097, 487] on input "Столик журнальный [PERSON_NAME] Sho [PERSON_NAME]/G4 ДСП для гостинной, офиса, …" at bounding box center [1023, 486] width 384 height 17
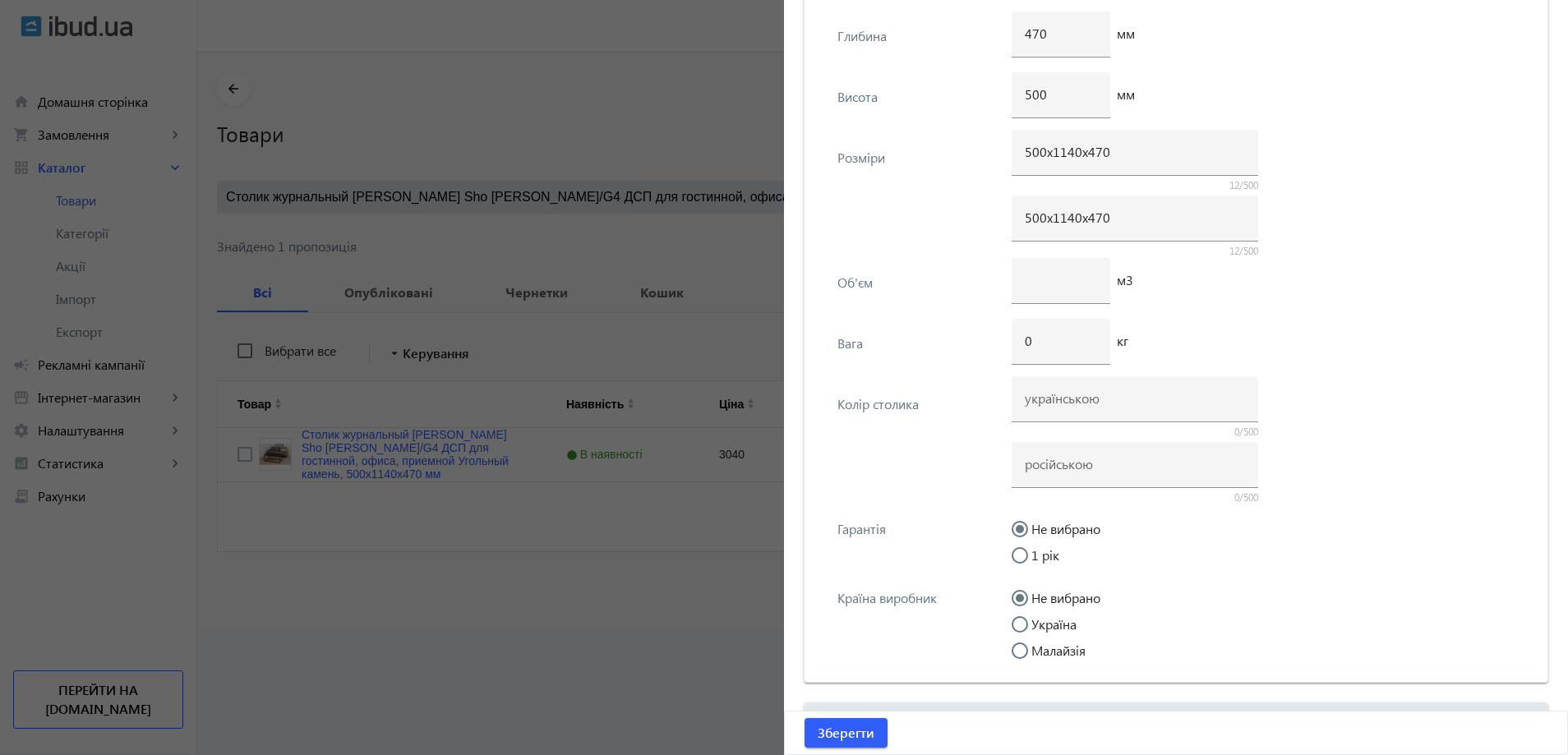
scroll to position [2466, 0]
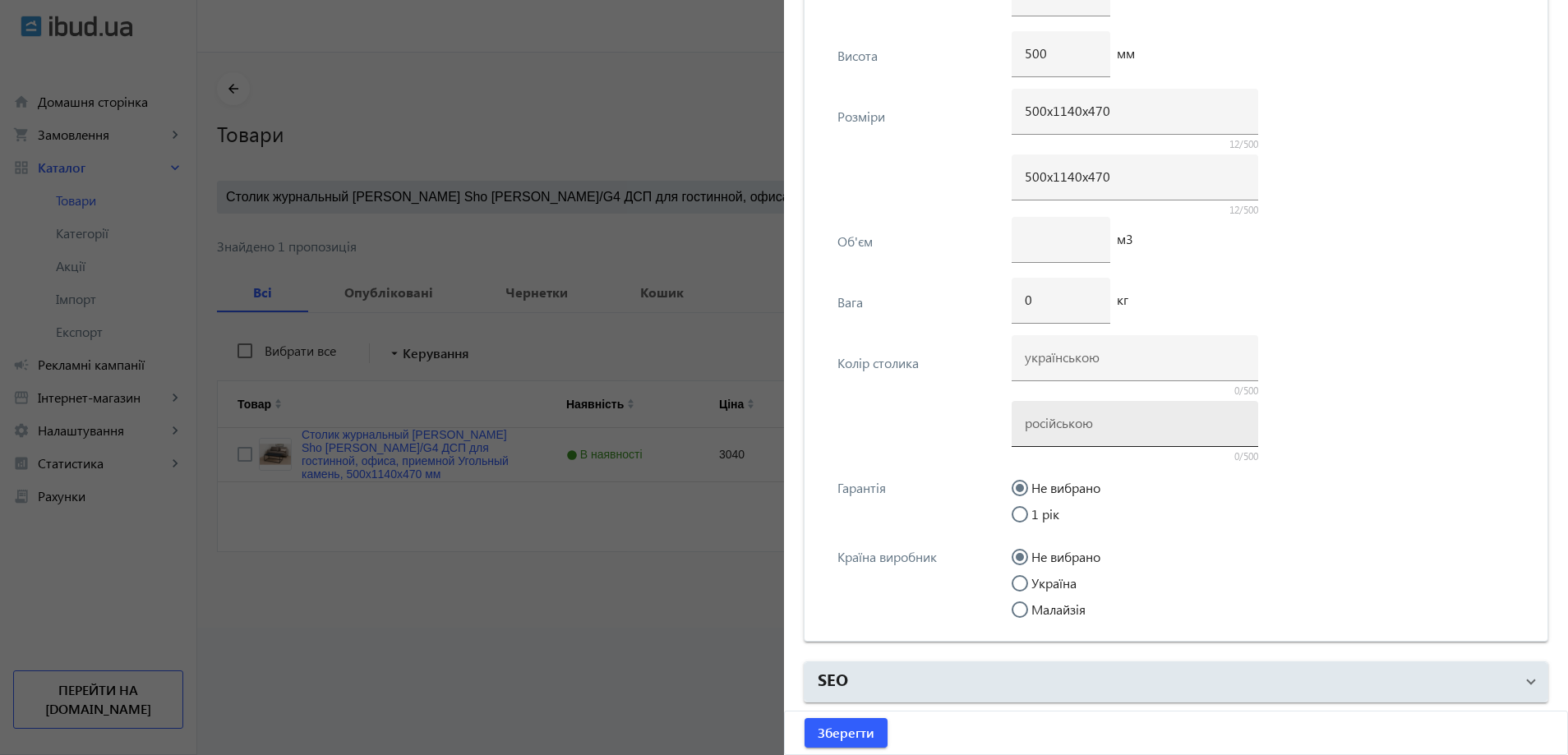
click at [1119, 414] on input at bounding box center [1134, 422] width 220 height 17
paste input "Угольный камень"
type input "Угольный камень"
click at [1050, 580] on label "Україна" at bounding box center [1053, 583] width 48 height 13
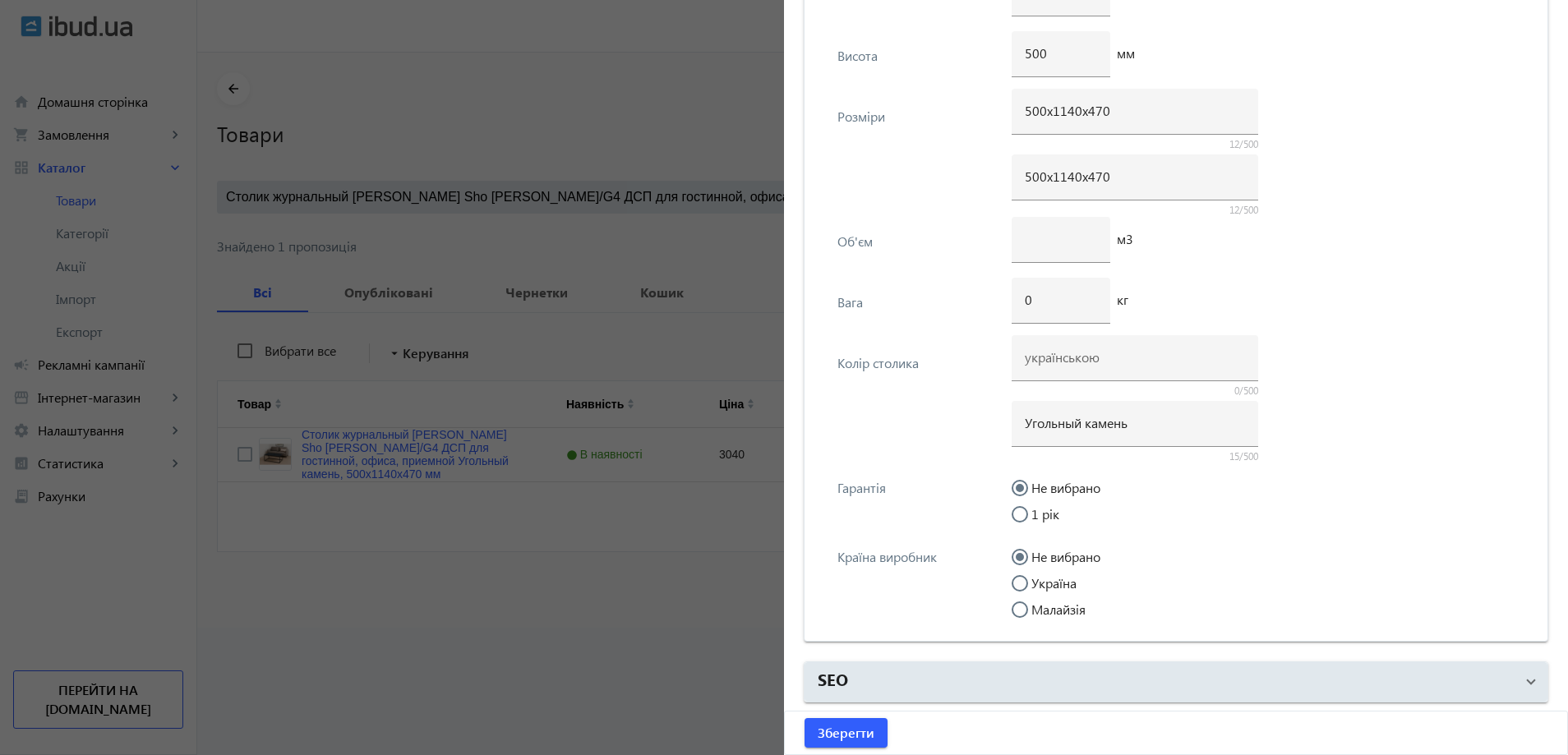
click at [1044, 580] on input "Україна" at bounding box center [1027, 592] width 33 height 33
radio input "true"
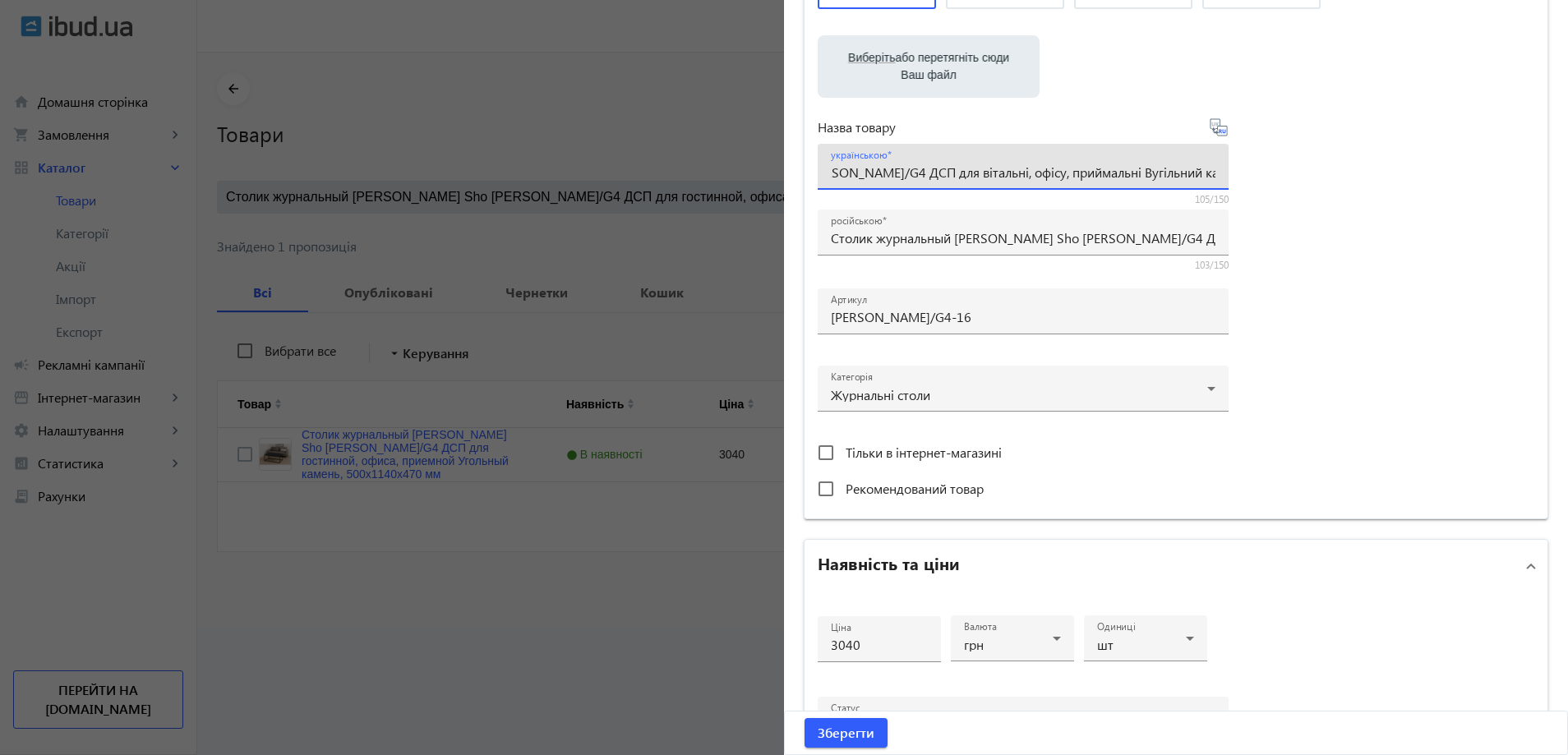
scroll to position [0, 287]
drag, startPoint x: 1156, startPoint y: 171, endPoint x: 1144, endPoint y: 176, distance: 13.0
click at [1202, 176] on input "Журнальний столик Tobi Sho Урбан/G4 ДСП для вітальні, офісу, приймальні Вугільн…" at bounding box center [1023, 171] width 384 height 17
click at [1131, 178] on input "Журнальний столик Tobi Sho Урбан/G4 ДСП для вітальні, офісу, приймальні Вугільн…" at bounding box center [1023, 171] width 384 height 17
drag, startPoint x: 1000, startPoint y: 170, endPoint x: 1096, endPoint y: 170, distance: 96.0
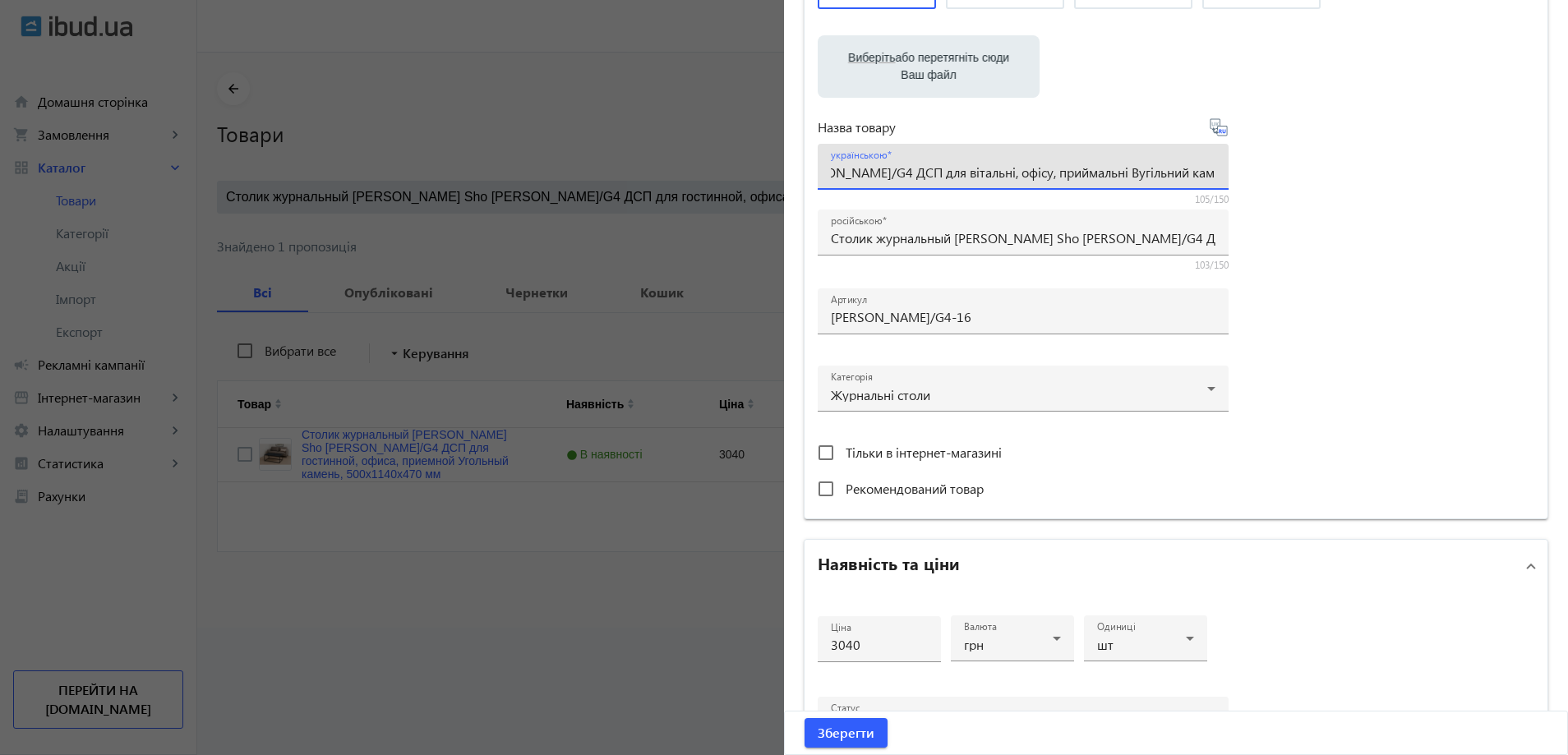
click at [1096, 170] on input "Журнальний столик Tobi Sho Урбан/G4 ДСП для вітальні, офісу, приймальні Вугільн…" at bounding box center [1023, 171] width 384 height 17
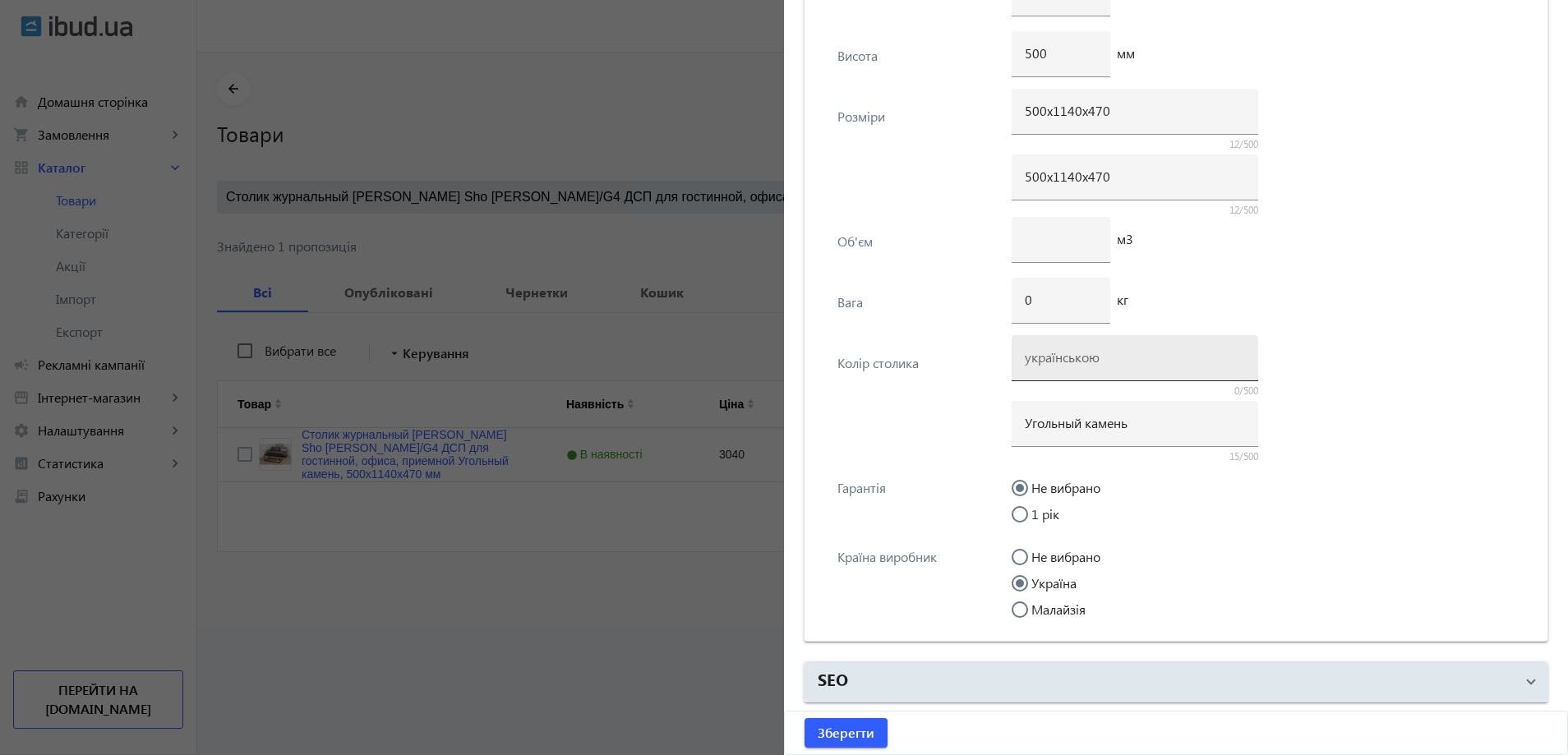
scroll to position [0, 0]
click at [1088, 364] on input at bounding box center [1134, 356] width 220 height 17
paste input "Вугільний камінь"
type input "Вугільний камінь"
click at [1036, 305] on input "0" at bounding box center [1061, 299] width 73 height 17
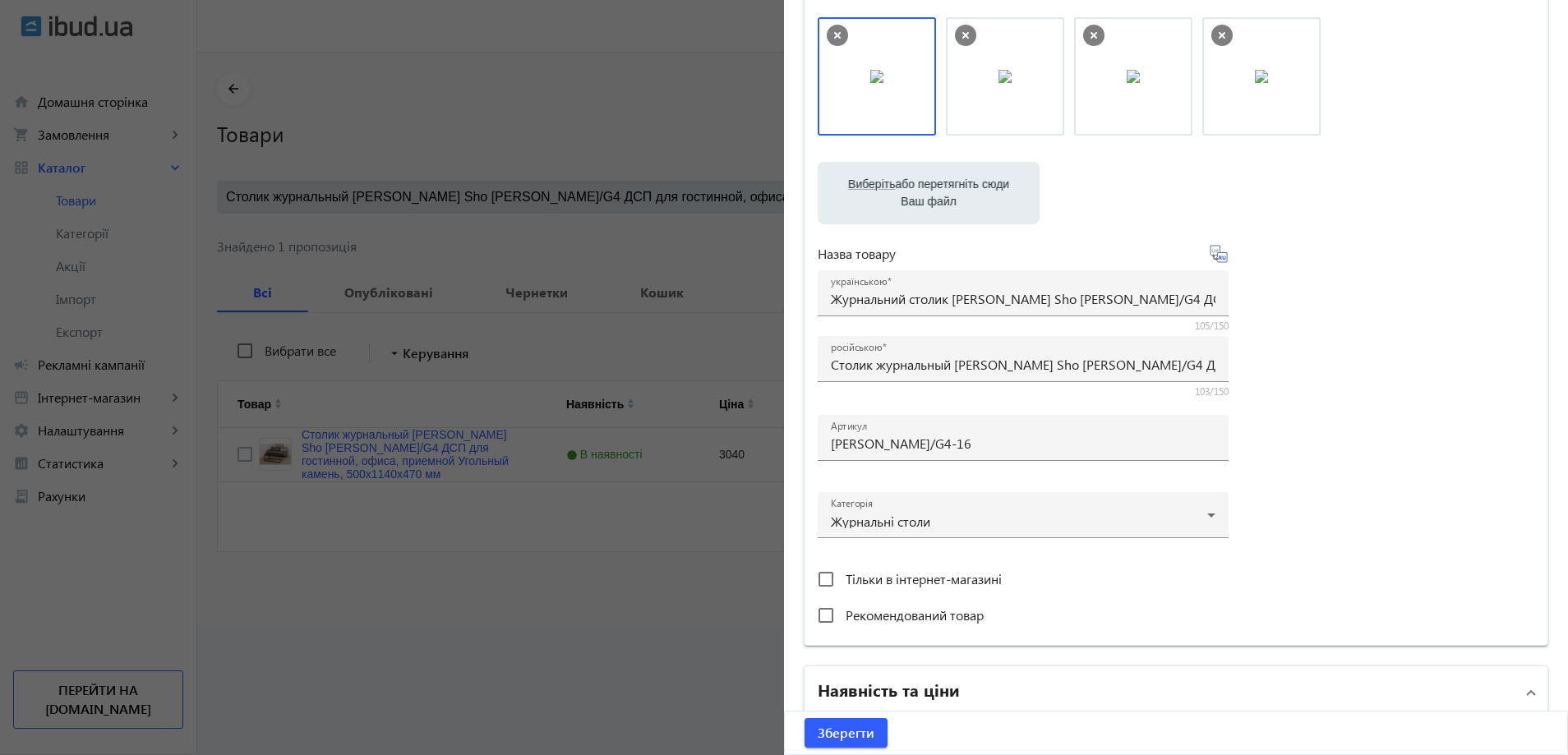
scroll to position [83, 0]
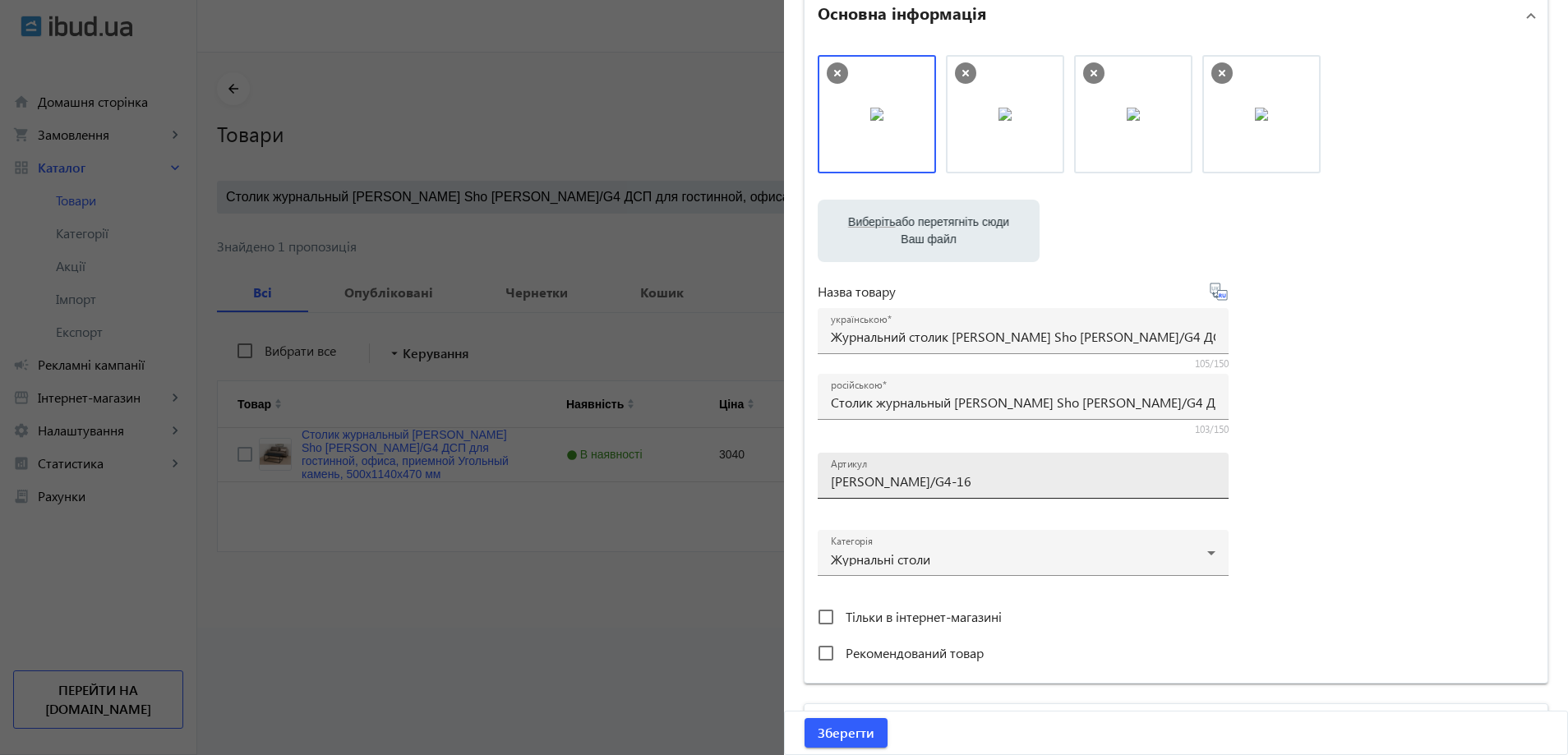
click at [903, 472] on input "Урбан/G4-16" at bounding box center [1023, 480] width 384 height 17
click at [841, 725] on span "Зберегти" at bounding box center [845, 733] width 57 height 18
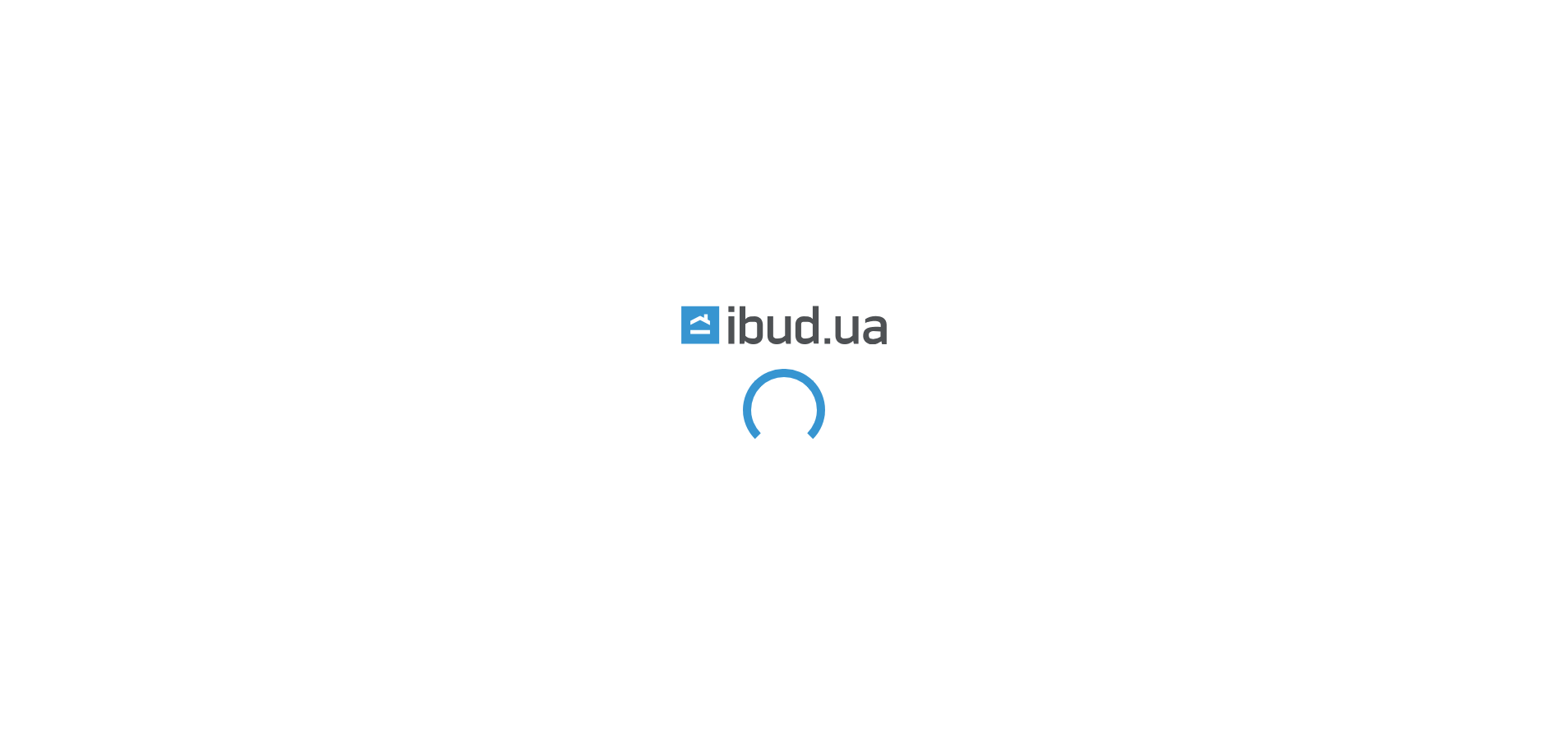
type input "Столик журнальный [PERSON_NAME] Sho Урбан/G4 ДСП для гостинной, офиса, приемной…"
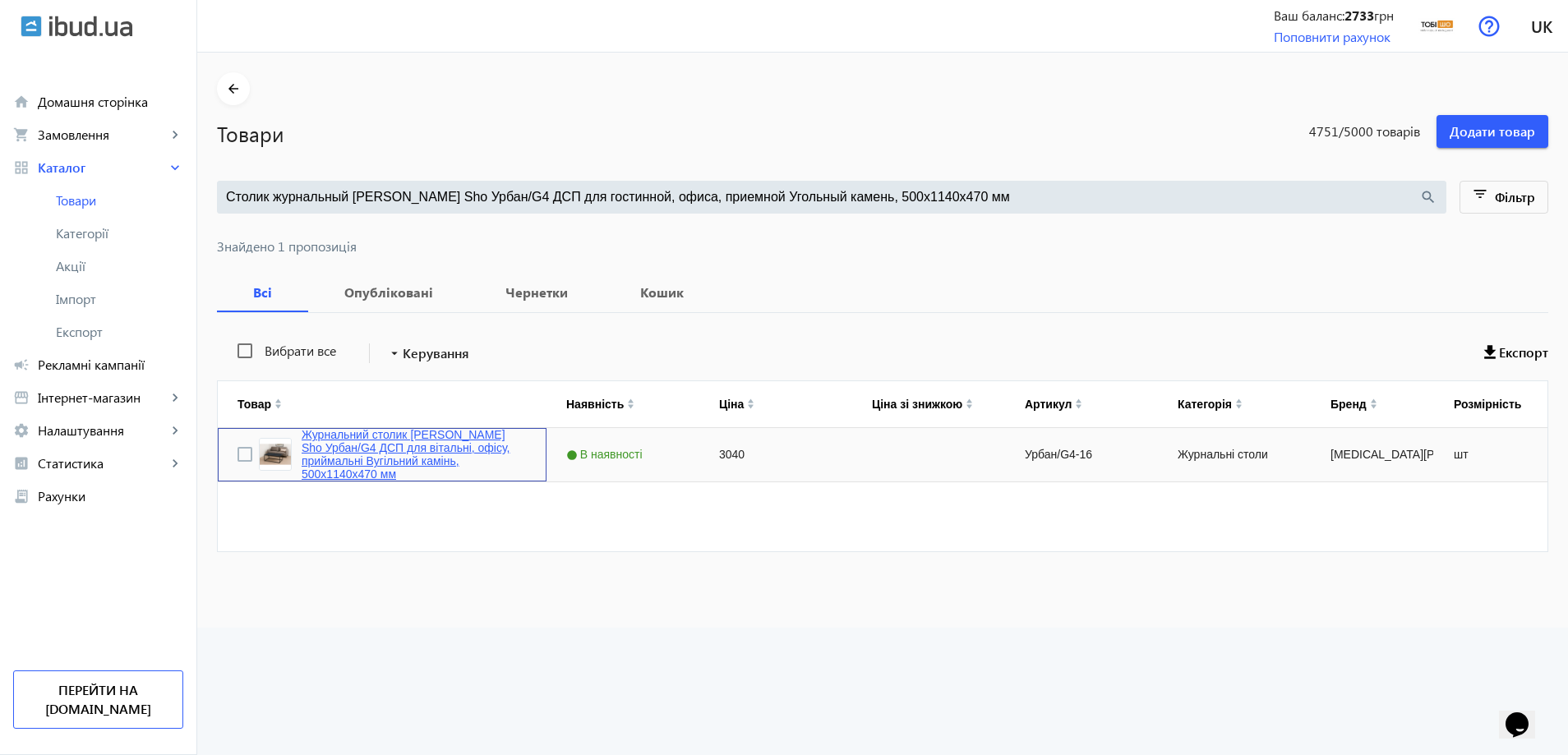
click at [329, 435] on link "Журнальний столик Tobi Sho Урбан/G4 ДСП для вітальні, офісу, приймальні Вугільн…" at bounding box center [414, 454] width 225 height 53
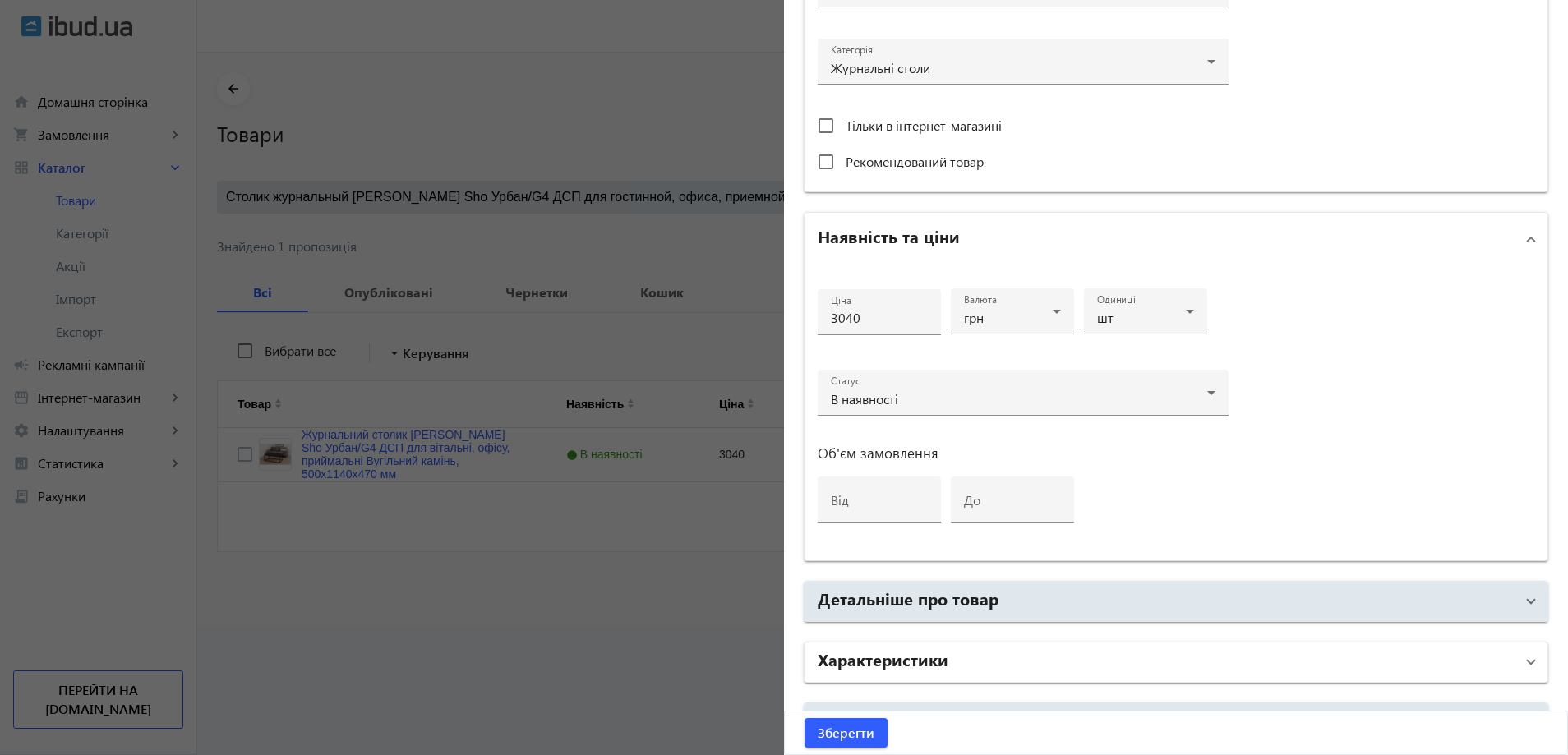
click at [870, 654] on h2 "Характеристики" at bounding box center [882, 659] width 130 height 23
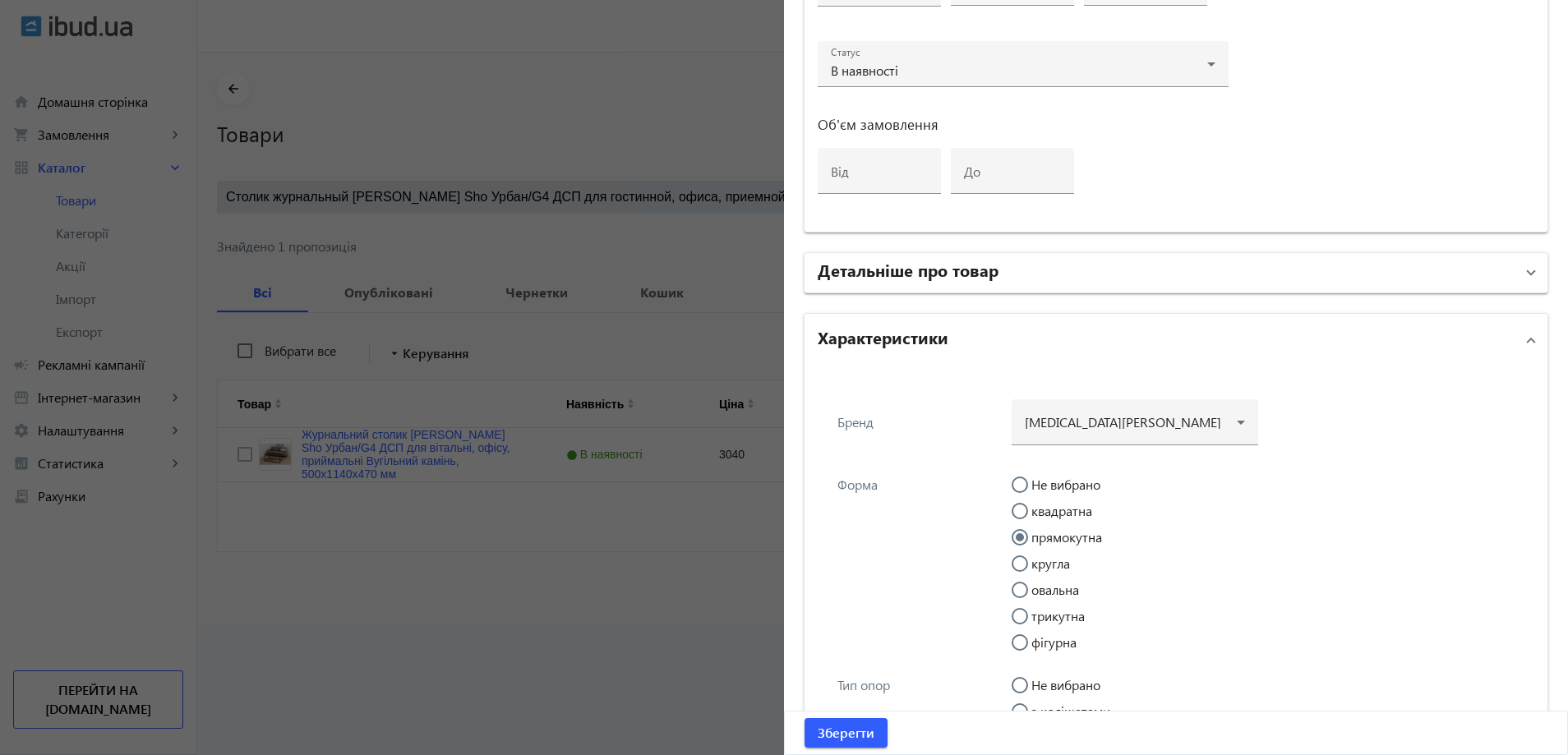
click at [893, 259] on h2 "Детальніше про товар" at bounding box center [907, 269] width 181 height 23
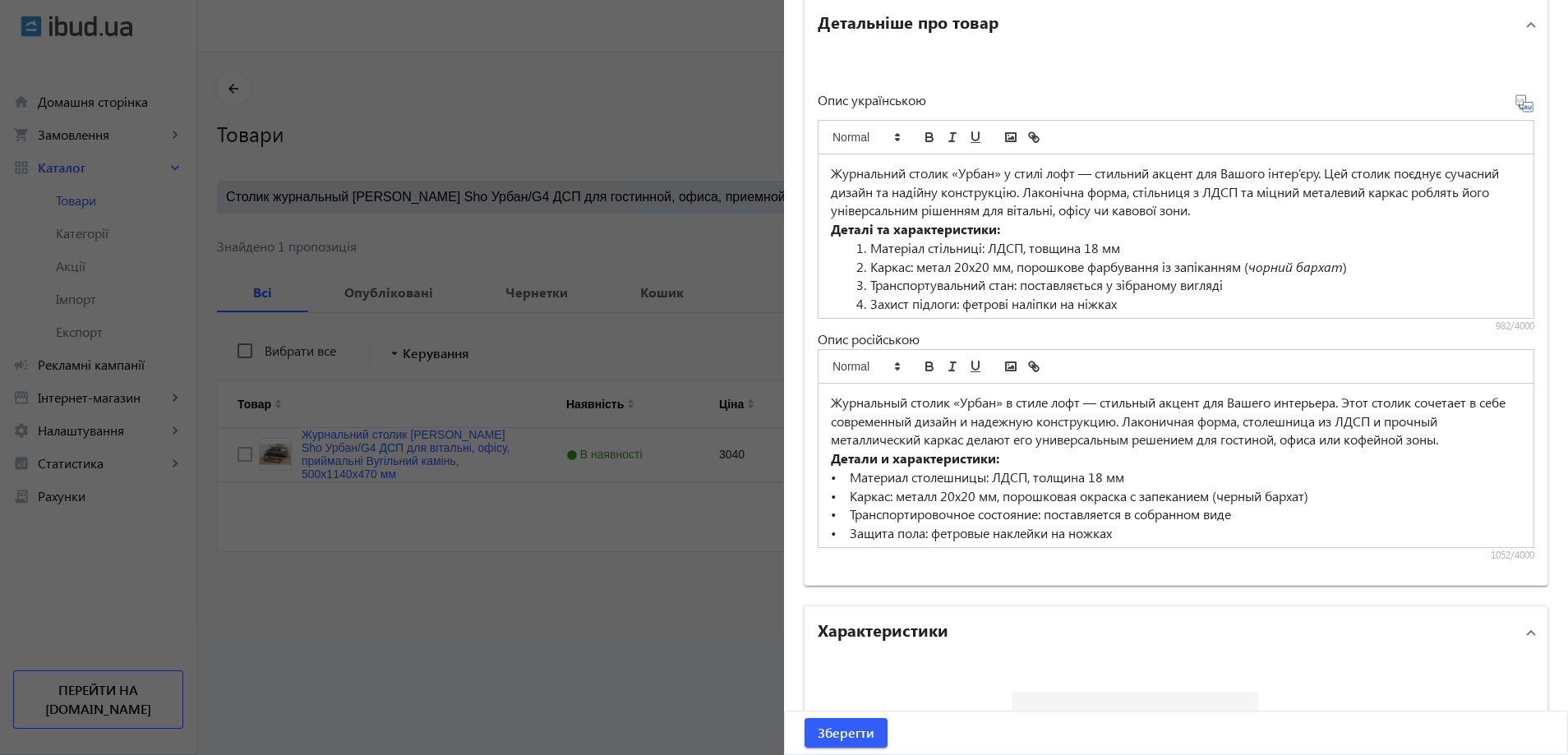
scroll to position [1150, 0]
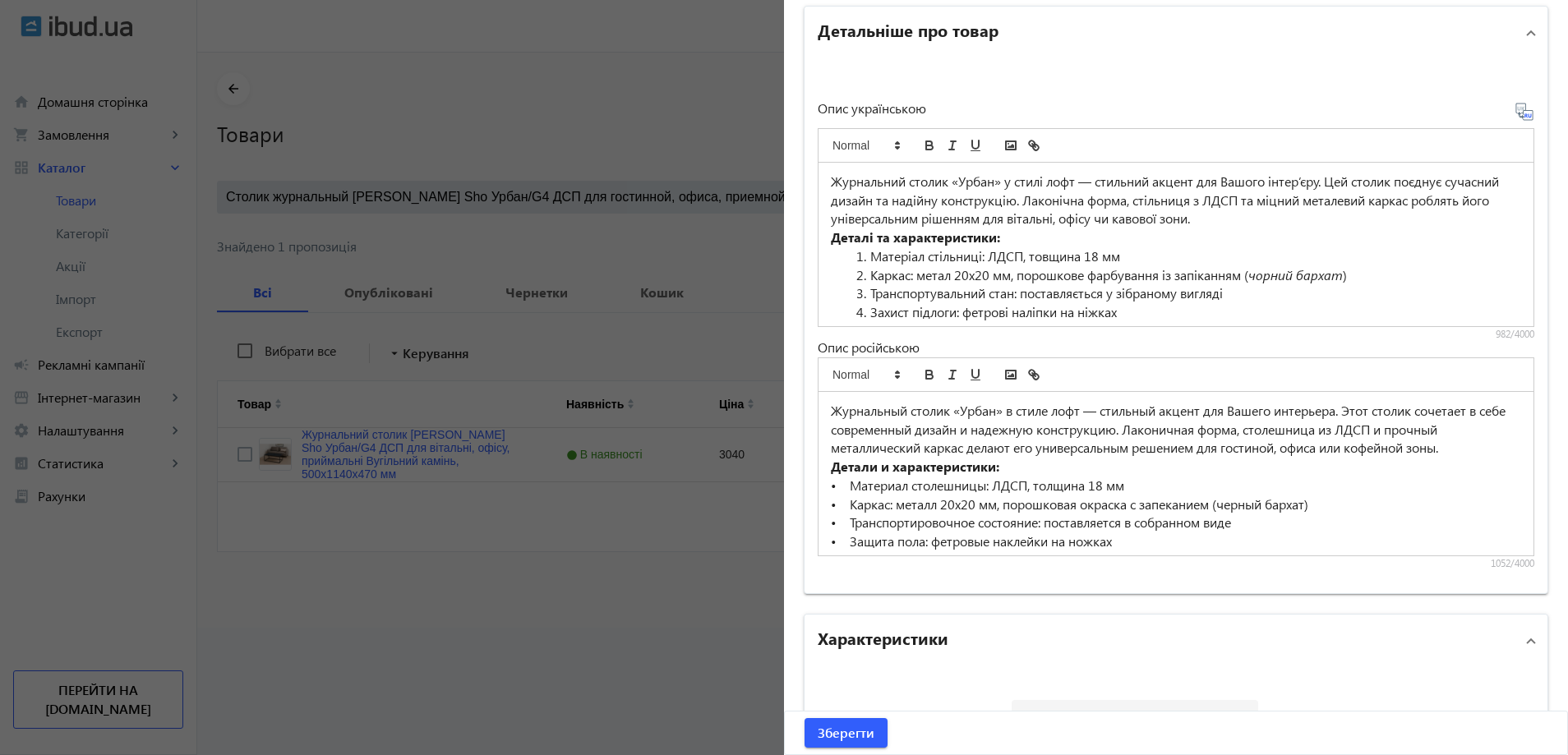
click at [924, 252] on li "Матеріал стільниці: ЛДСП, товщина 18 мм" at bounding box center [1185, 256] width 671 height 19
click at [851, 282] on li "Каркас: метал 20х20 мм, порошкове фарбування із запіканням ( чорний бархат )" at bounding box center [1185, 275] width 671 height 19
drag, startPoint x: 860, startPoint y: 259, endPoint x: 842, endPoint y: 266, distance: 19.3
click at [842, 266] on ol "Матеріал стільниці: ЛДСП, товщина 18 мм Каркас: метал 20х20 мм, порошкове фарбу…" at bounding box center [1176, 284] width 691 height 75
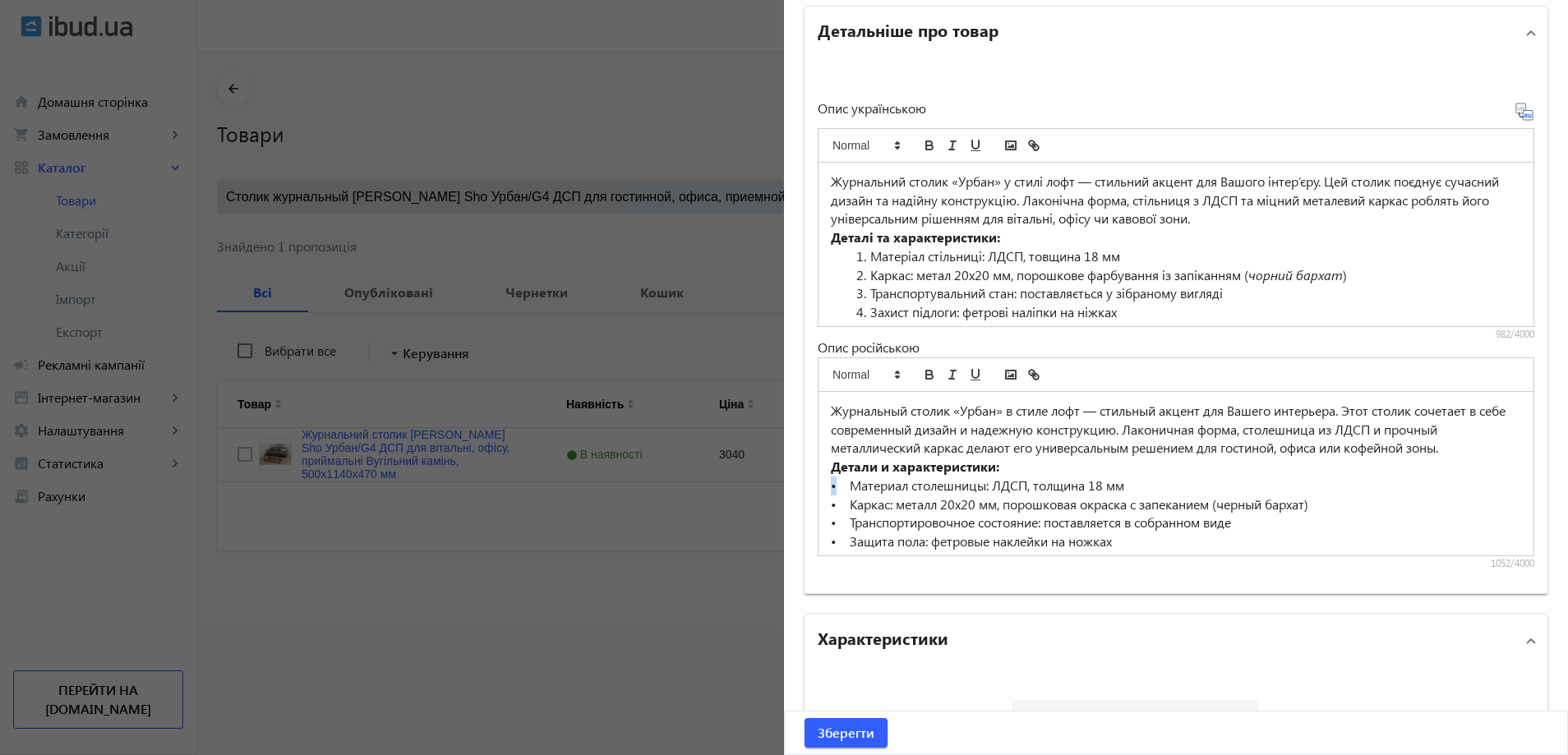
drag, startPoint x: 828, startPoint y: 480, endPoint x: 819, endPoint y: 483, distance: 9.5
click at [819, 483] on div "Журнальный столик «Урбан» в стиле лофт — стильный акцент для Вашего интерьера. …" at bounding box center [1176, 473] width 715 height 163
click at [948, 279] on li "Каркас: метал 20х20 мм, порошкове фарбування із запіканням ( чорний бархат )" at bounding box center [1185, 275] width 671 height 19
click at [850, 258] on li "Матеріал стільниці: ЛДСП, товщина 18 мм" at bounding box center [1185, 256] width 671 height 19
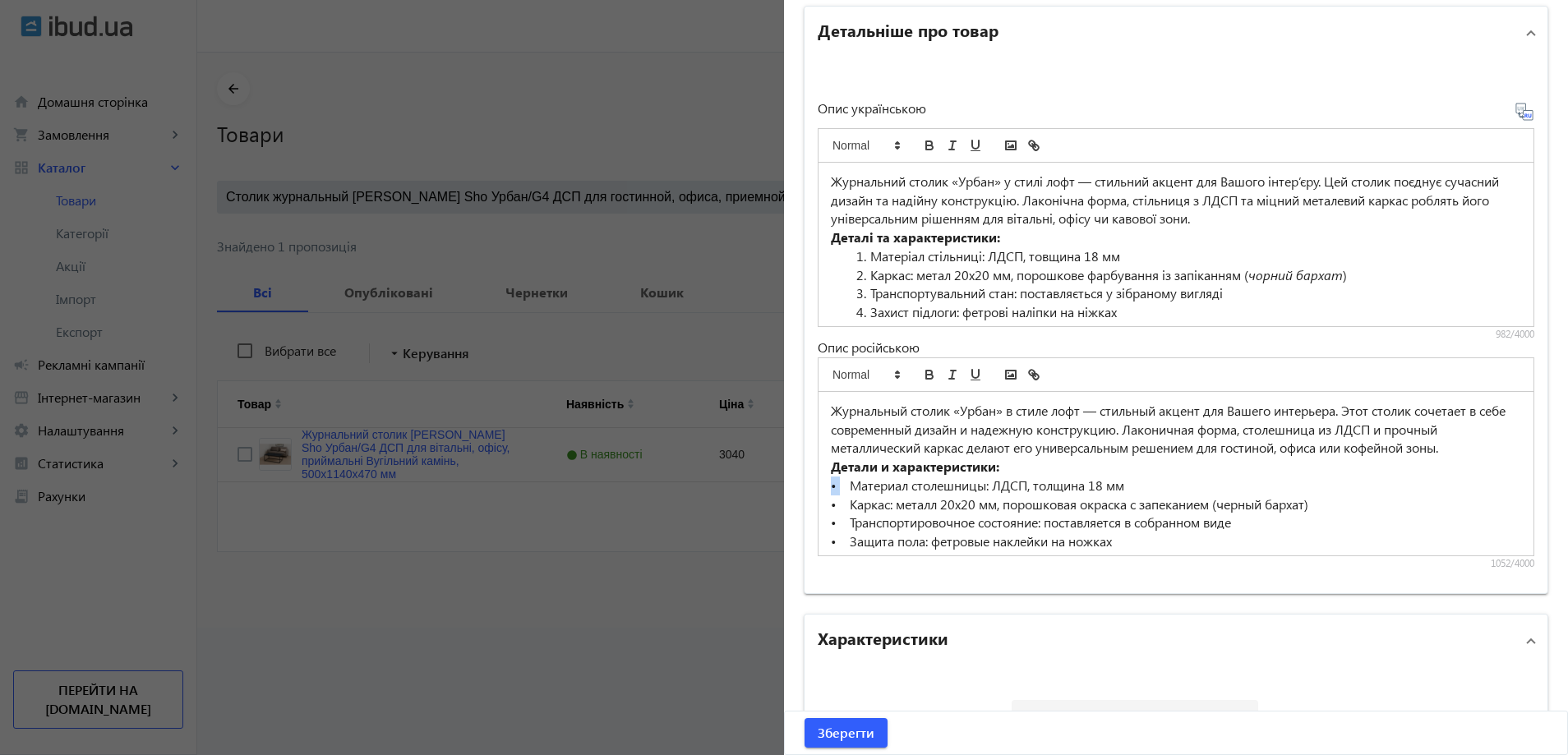
drag, startPoint x: 835, startPoint y: 486, endPoint x: 805, endPoint y: 487, distance: 30.0
click at [805, 487] on div "Опис українською Журнальний столик «Урбан» у стилі лофт — стильний акцент для В…" at bounding box center [1176, 326] width 743 height 534
copy p "•"
drag, startPoint x: 864, startPoint y: 257, endPoint x: 836, endPoint y: 256, distance: 28.0
click at [836, 256] on ol "Матеріал стільниці: ЛДСП, товщина 18 мм Каркас: метал 20х20 мм, порошкове фарбу…" at bounding box center [1176, 284] width 691 height 75
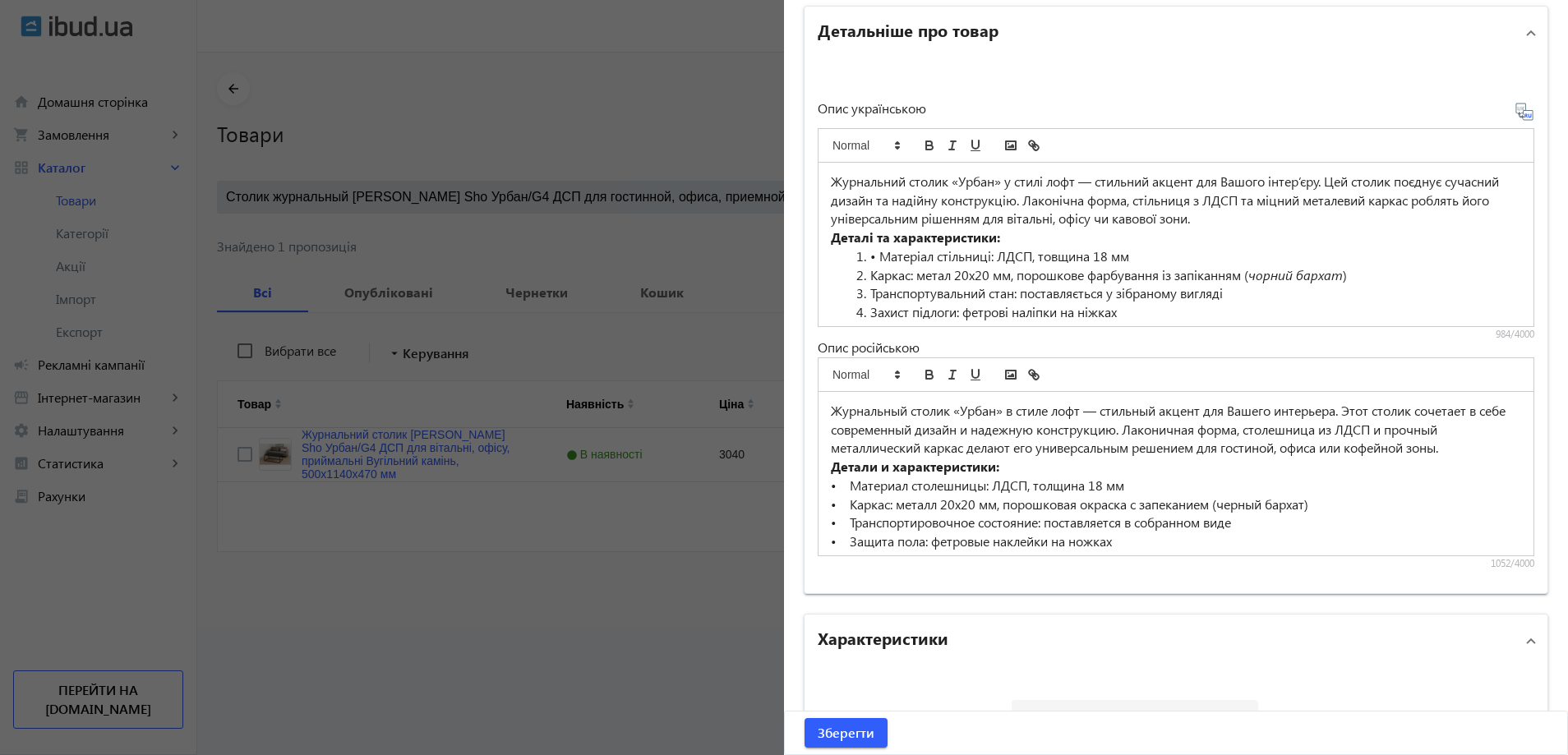
click at [859, 259] on li "• Матеріал стільниці: ЛДСП, товщина 18 мм" at bounding box center [1185, 256] width 671 height 19
drag, startPoint x: 207, startPoint y: 120, endPoint x: 39, endPoint y: 7, distance: 202.5
click at [197, 111] on div at bounding box center [784, 377] width 1568 height 755
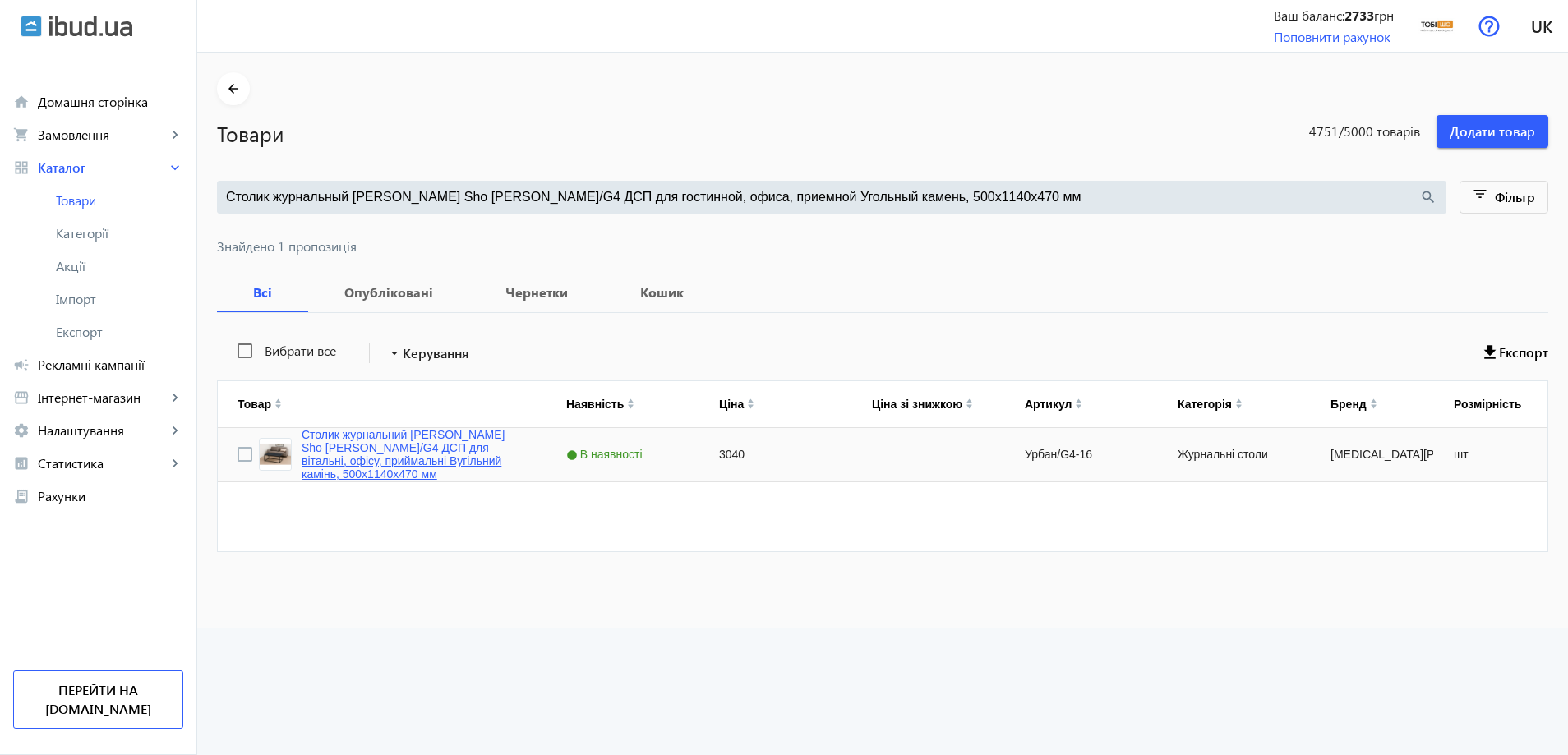
click at [357, 471] on link "Столик журнальний [PERSON_NAME] Sho [PERSON_NAME]/G4 ДСП для вітальні, офісу, п…" at bounding box center [414, 454] width 225 height 53
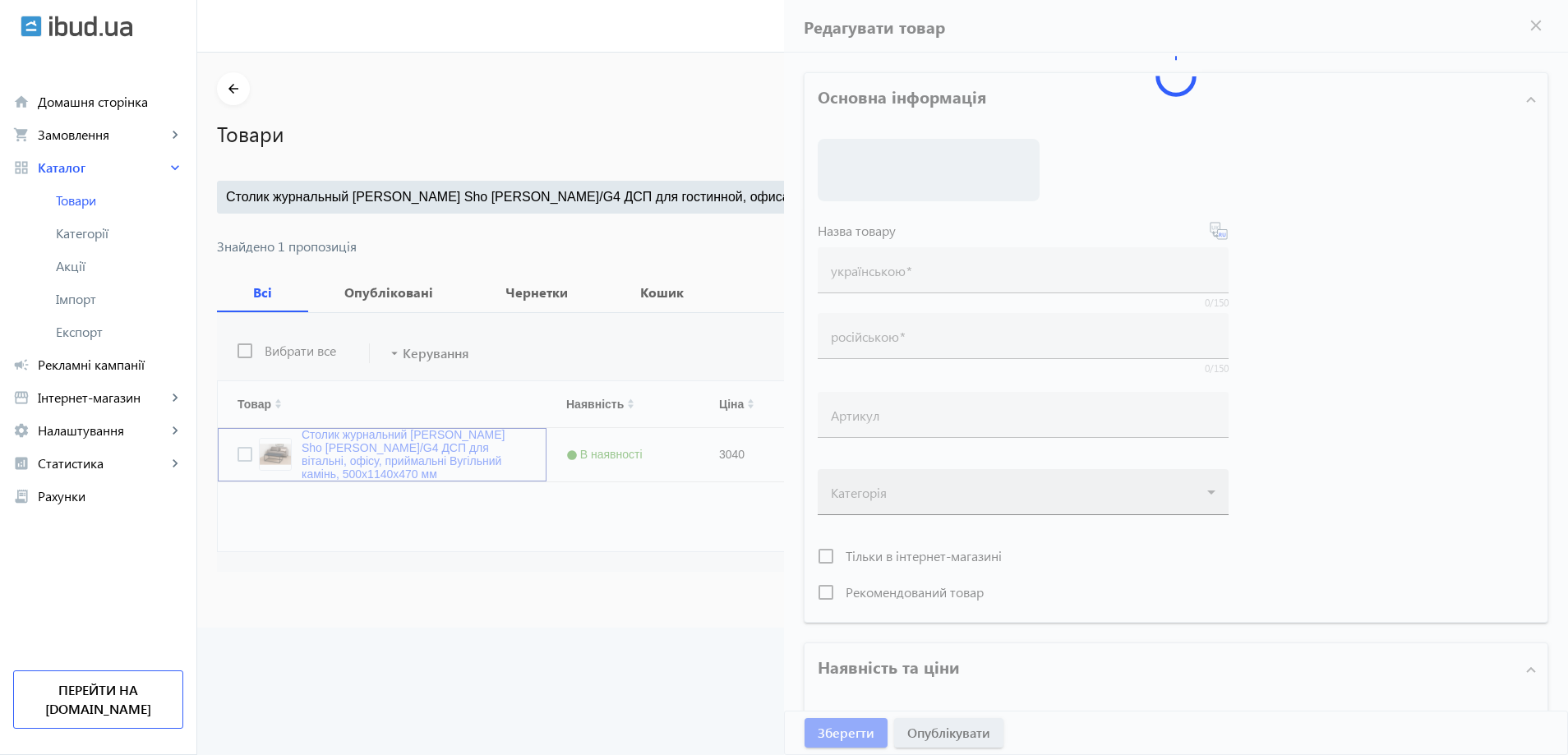
type input "Столик журнальний [PERSON_NAME] Sho [PERSON_NAME]/G4 ДСП для вітальні, офісу, п…"
type input "Столик журнальный [PERSON_NAME] Sho [PERSON_NAME]/G4 ДСП для гостинной, офиса, …"
type input "Урбан/G4-16"
type input "3040"
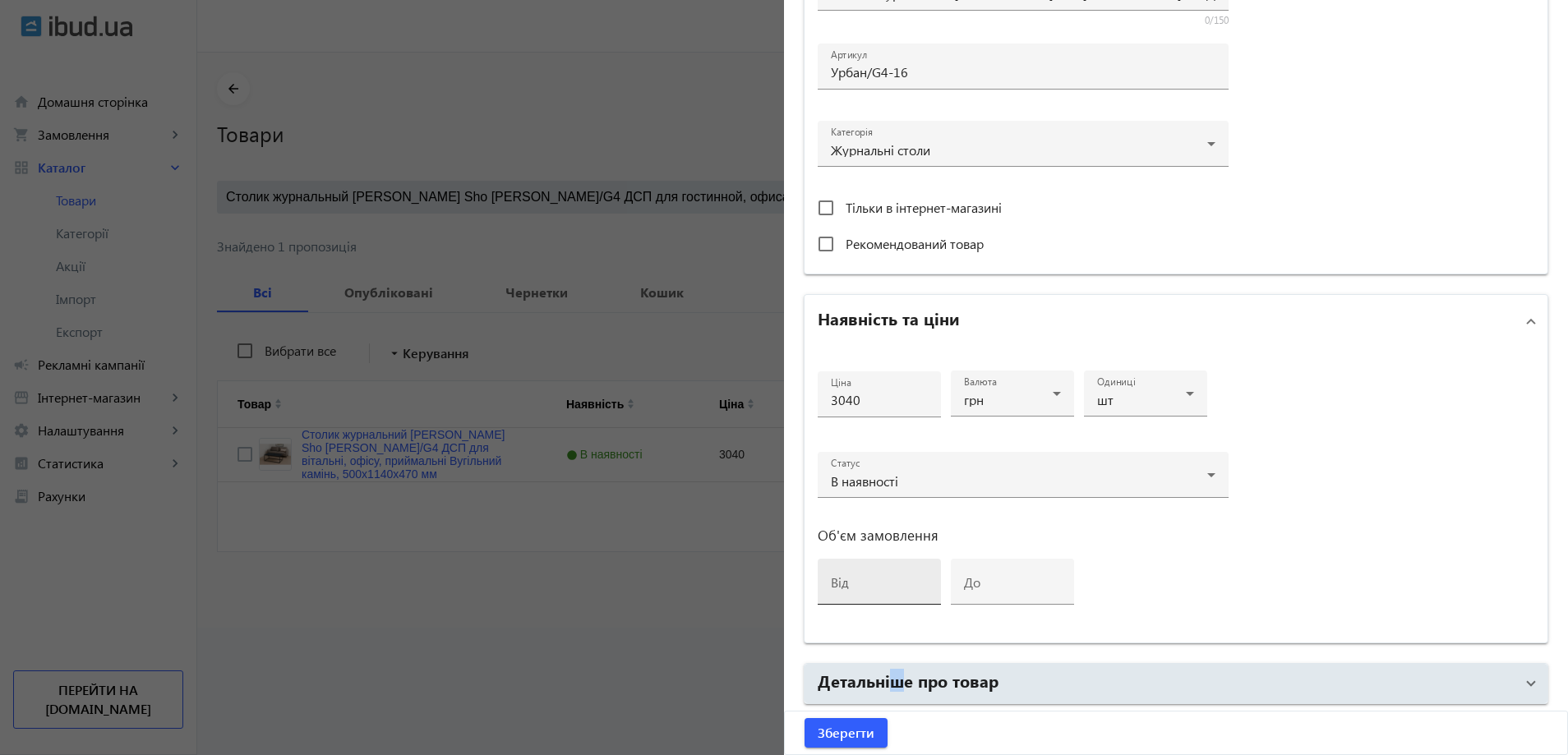
drag, startPoint x: 891, startPoint y: 678, endPoint x: 894, endPoint y: 584, distance: 94.0
click at [892, 678] on h2 "Детальніше про товар" at bounding box center [907, 680] width 181 height 23
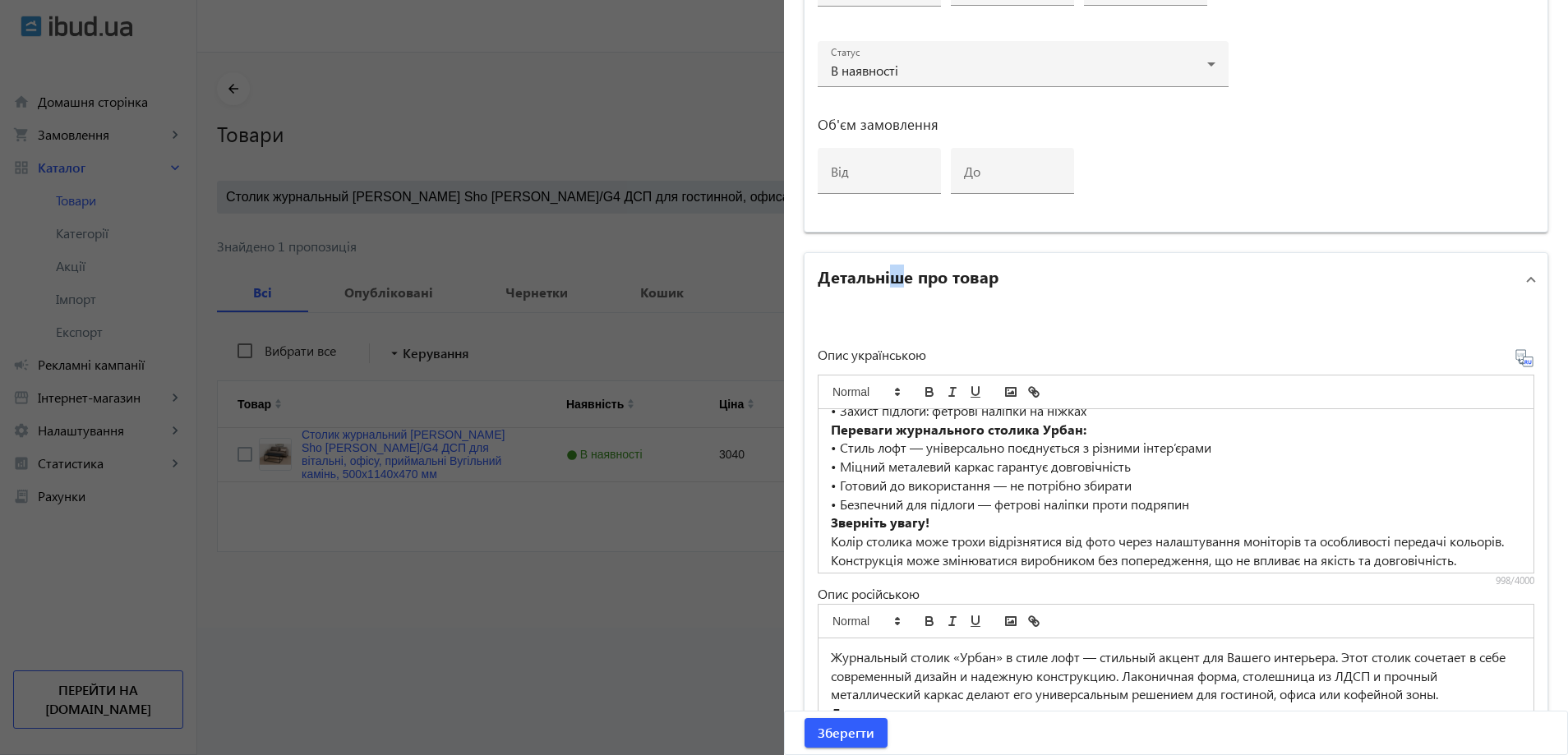
scroll to position [164, 0]
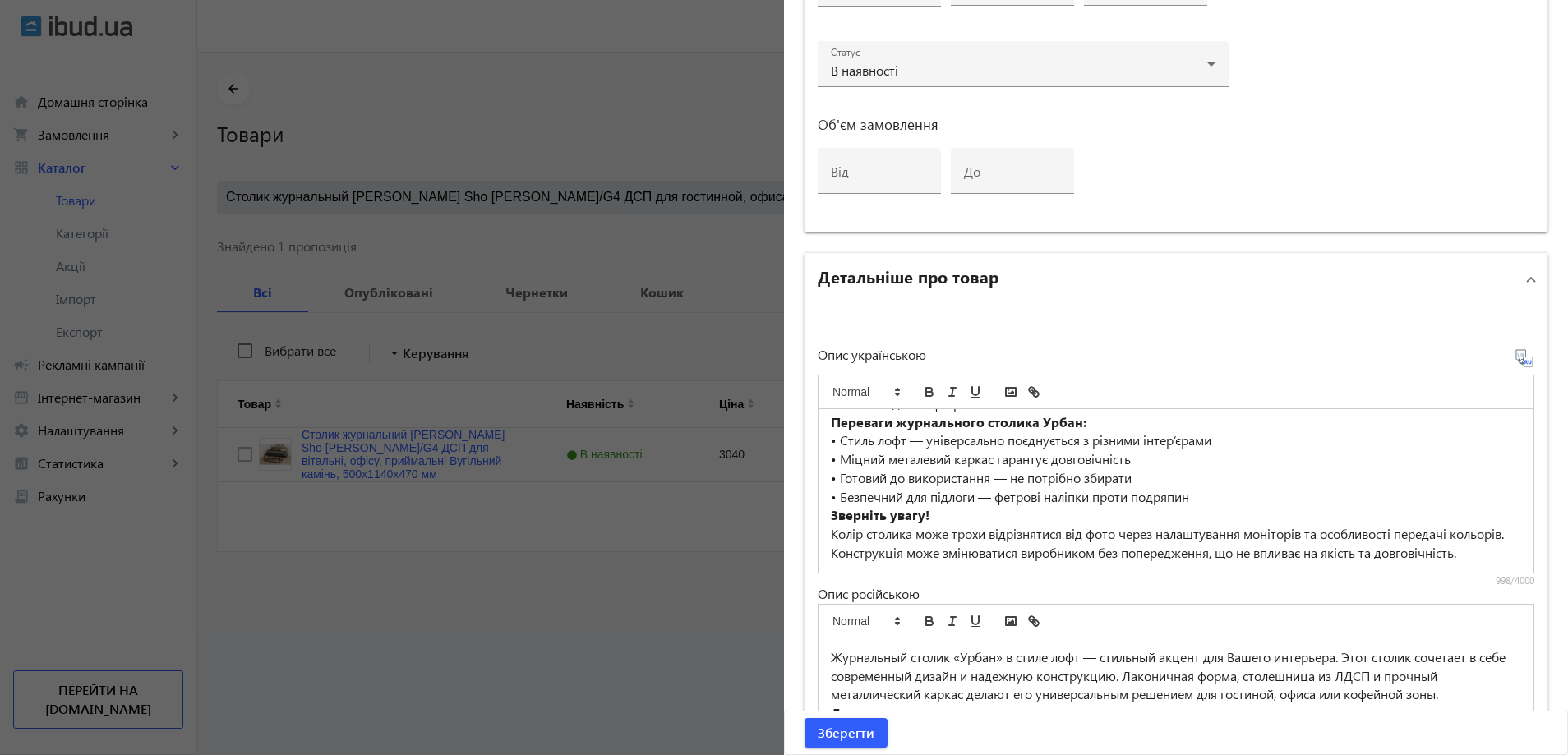
click at [844, 488] on p "• Безпечний для підлоги — фетрові наліпки проти подряпин" at bounding box center [1176, 497] width 691 height 19
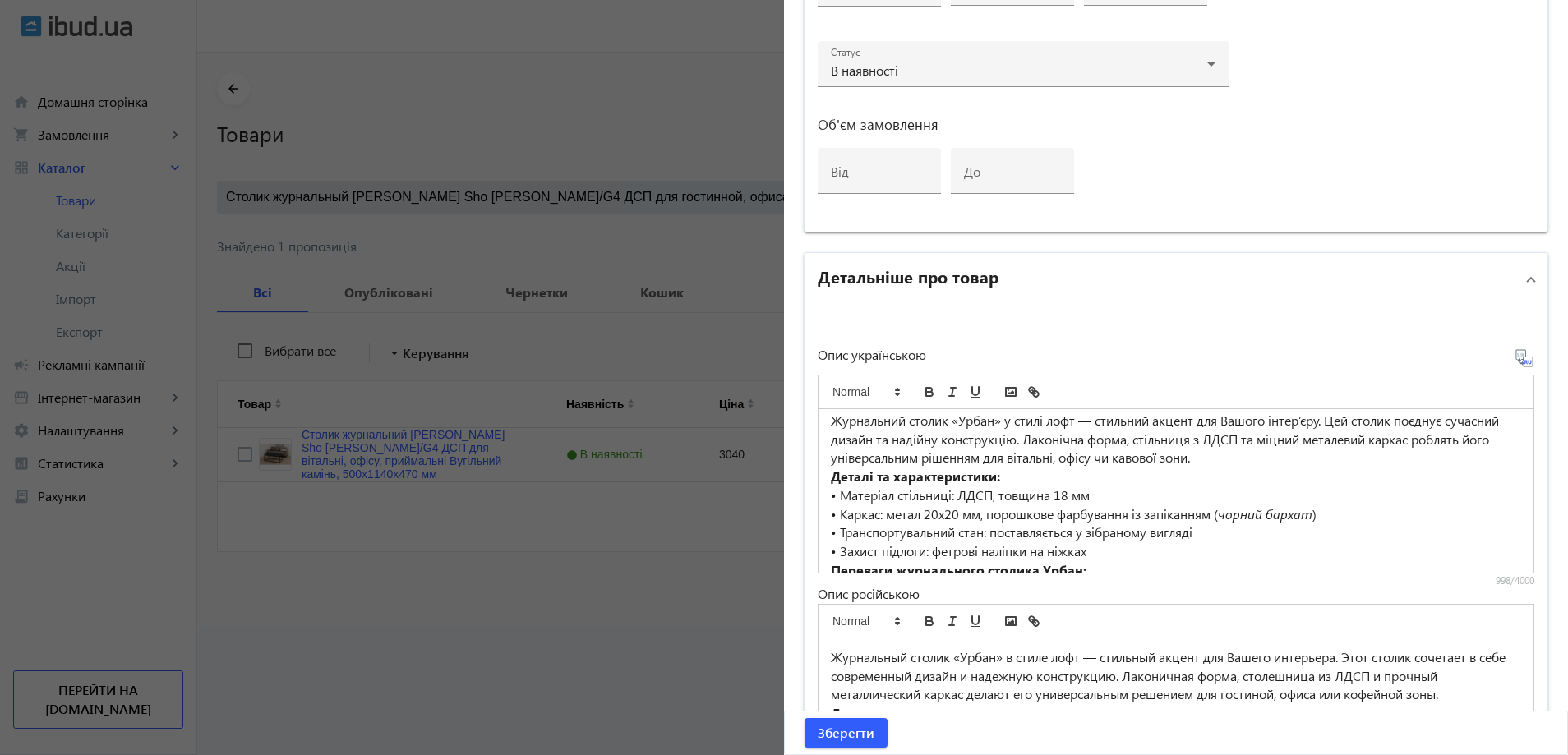
scroll to position [0, 0]
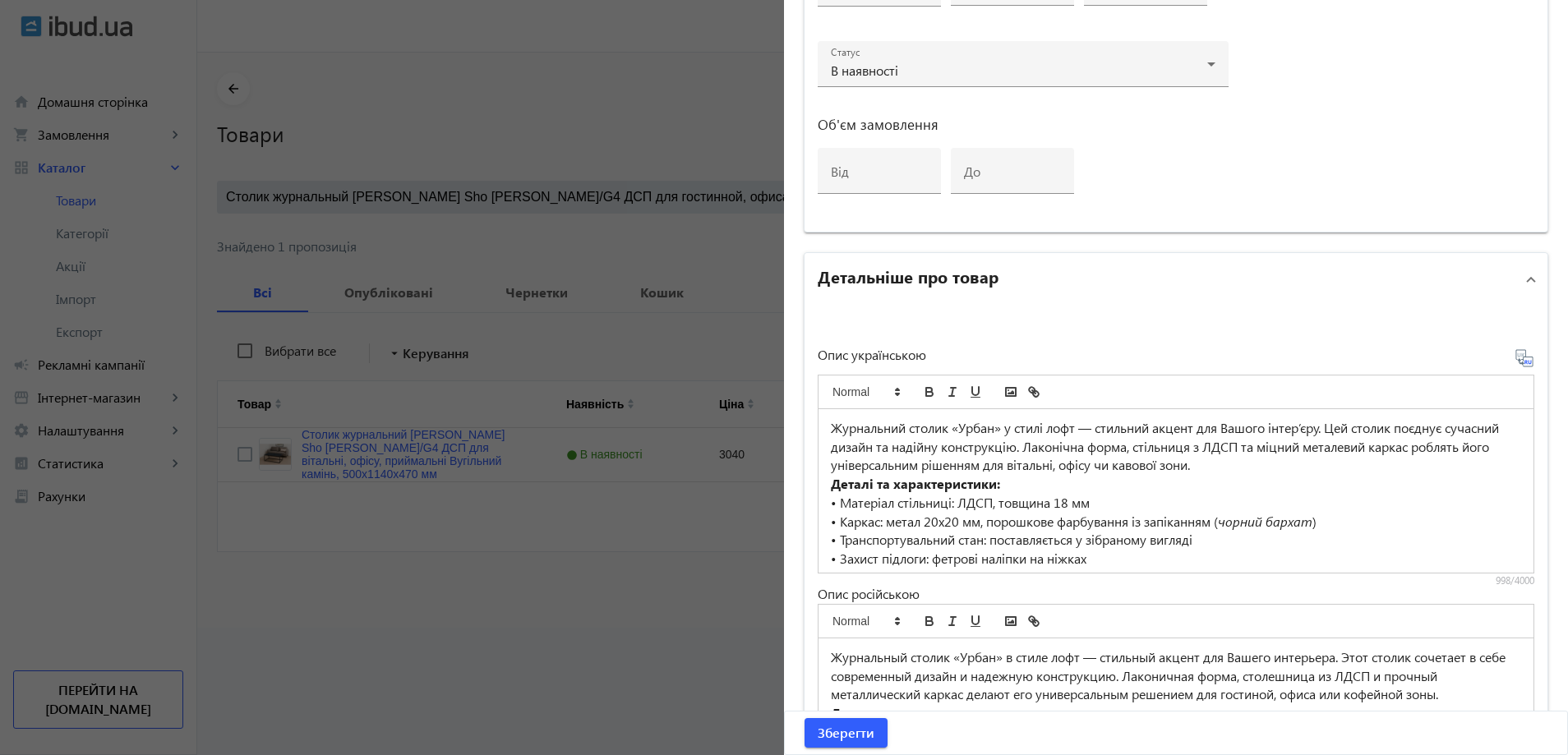
click at [489, 411] on div at bounding box center [784, 377] width 1568 height 755
